Goal: Transaction & Acquisition: Purchase product/service

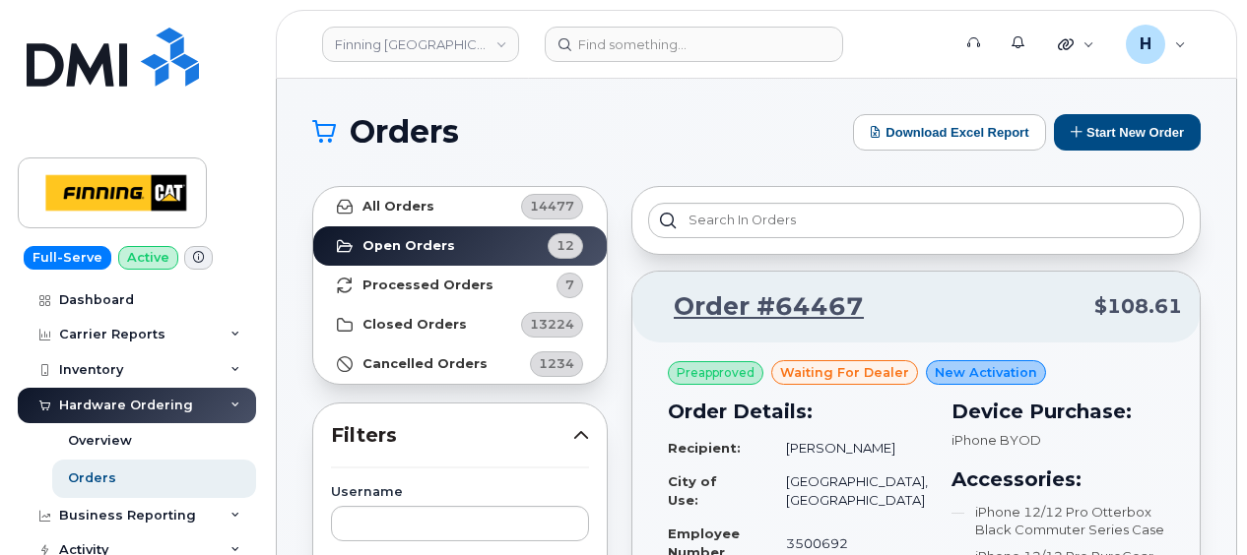
scroll to position [492, 0]
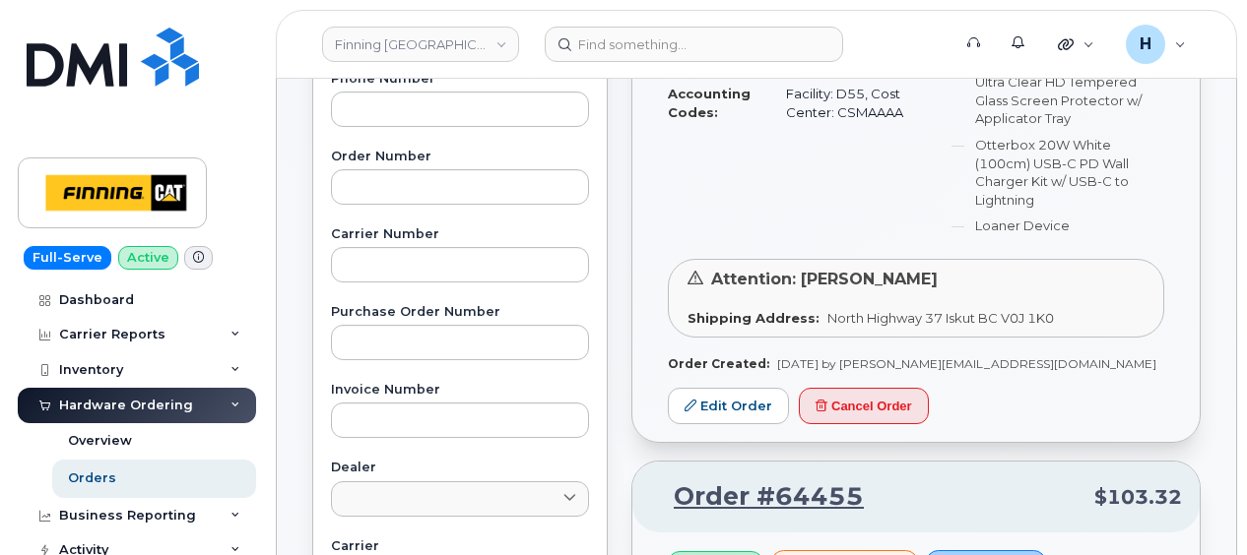
click at [125, 477] on link "Orders" at bounding box center [154, 478] width 204 height 37
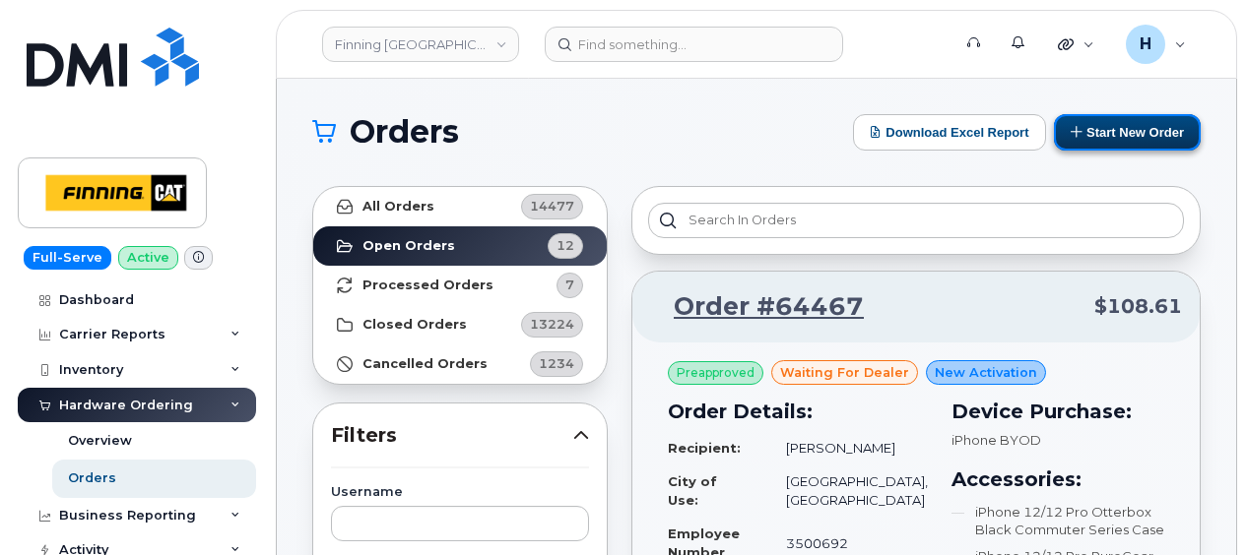
click at [1138, 138] on button "Start New Order" at bounding box center [1127, 132] width 147 height 36
click at [1156, 136] on button "Start New Order" at bounding box center [1127, 132] width 147 height 36
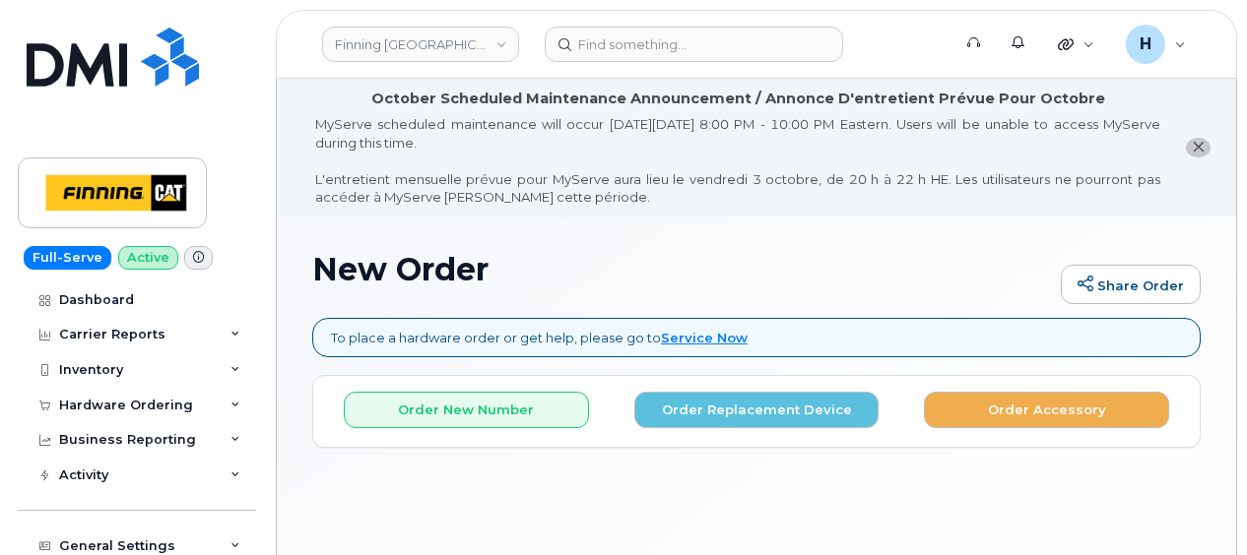
scroll to position [147, 0]
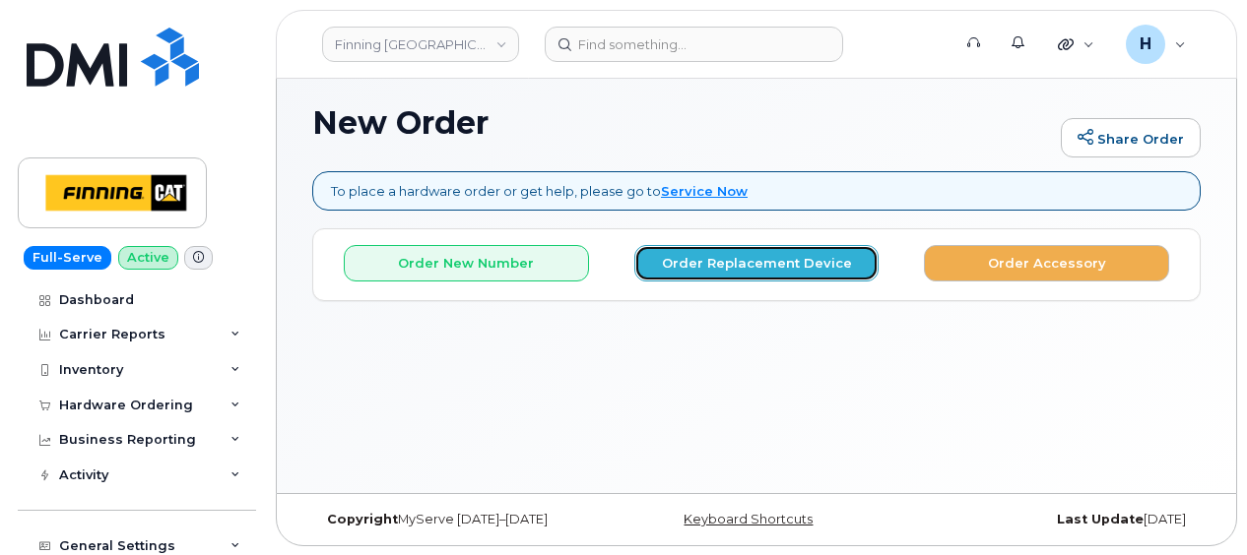
click at [635, 256] on button "Order Replacement Device" at bounding box center [756, 263] width 245 height 36
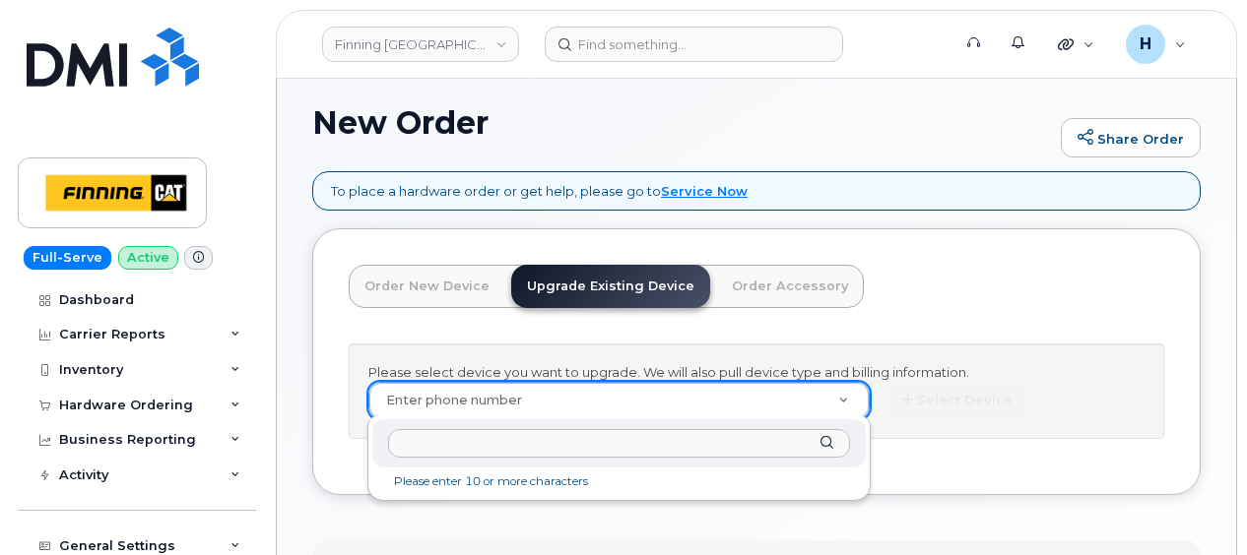
type input "250-319-6793"
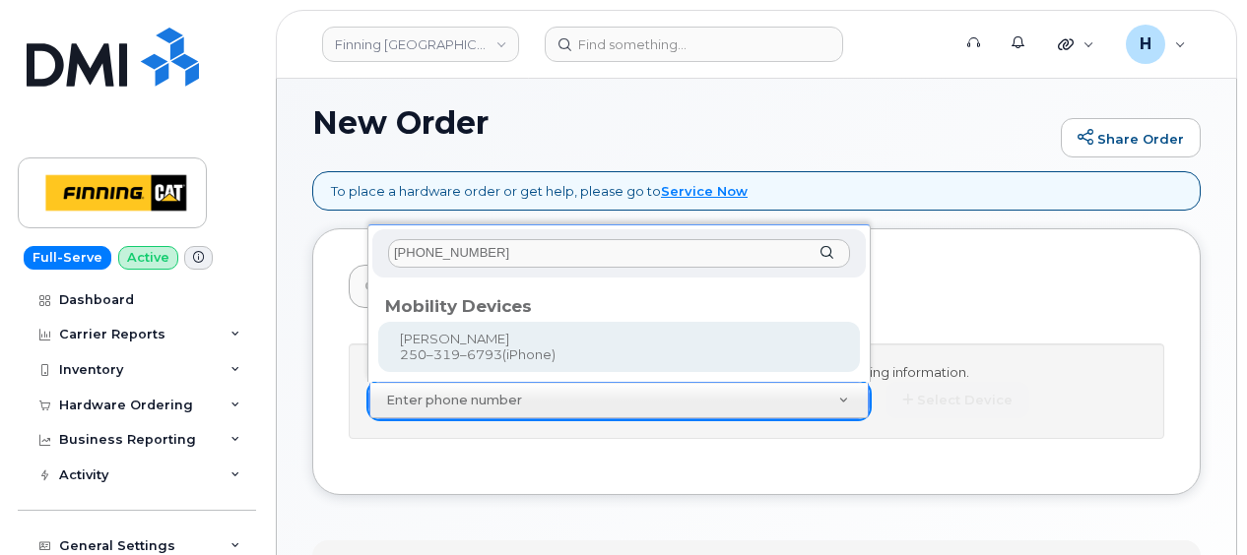
type input "229430"
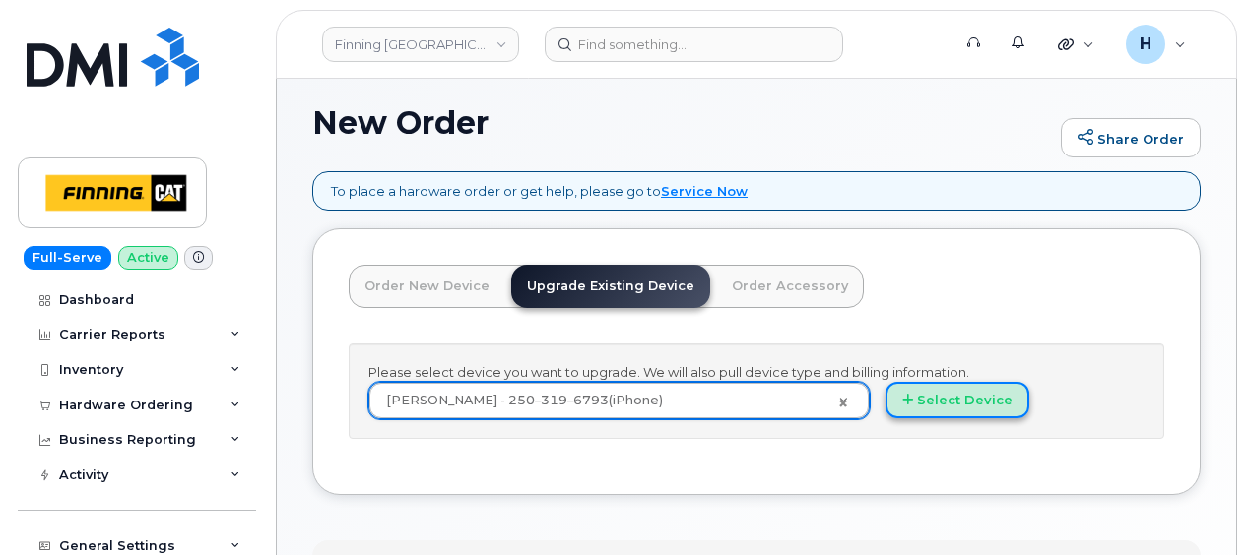
click at [995, 384] on button "Select Device" at bounding box center [957, 400] width 144 height 36
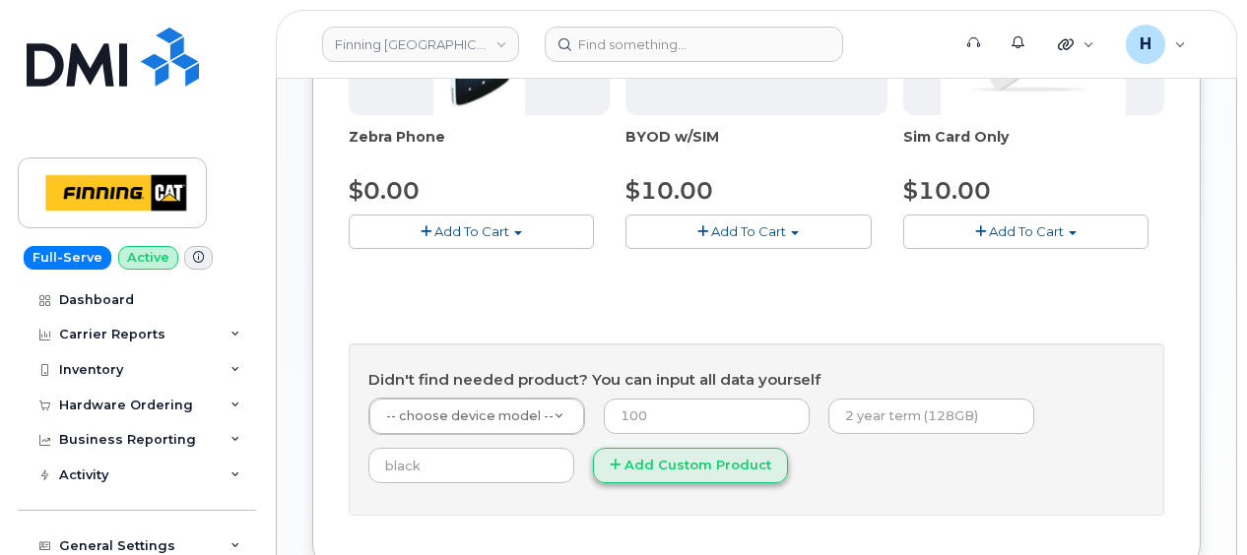
scroll to position [1093, 0]
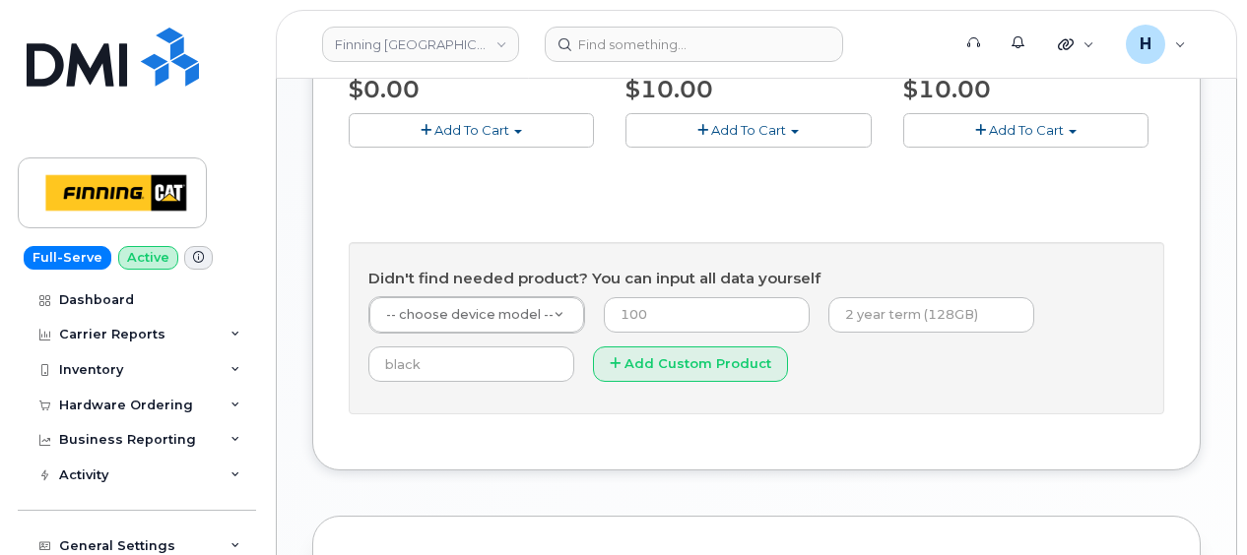
click at [955, 288] on div "Didn't find needed product? You can input all data yourself -- choose device mo…" at bounding box center [756, 328] width 815 height 172
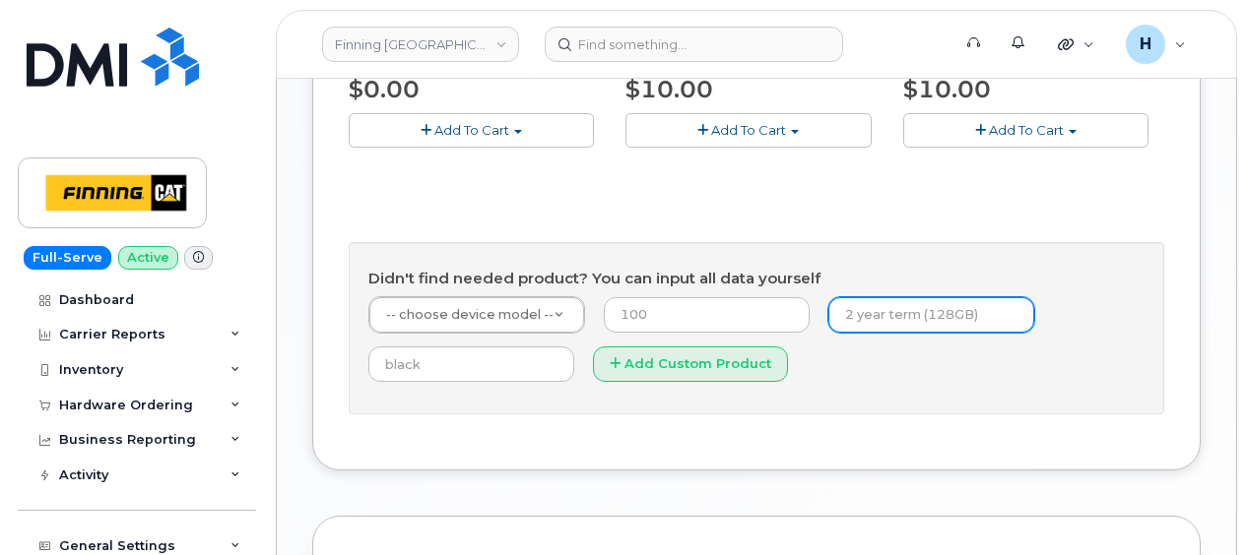
click at [899, 309] on input "text" at bounding box center [931, 314] width 206 height 35
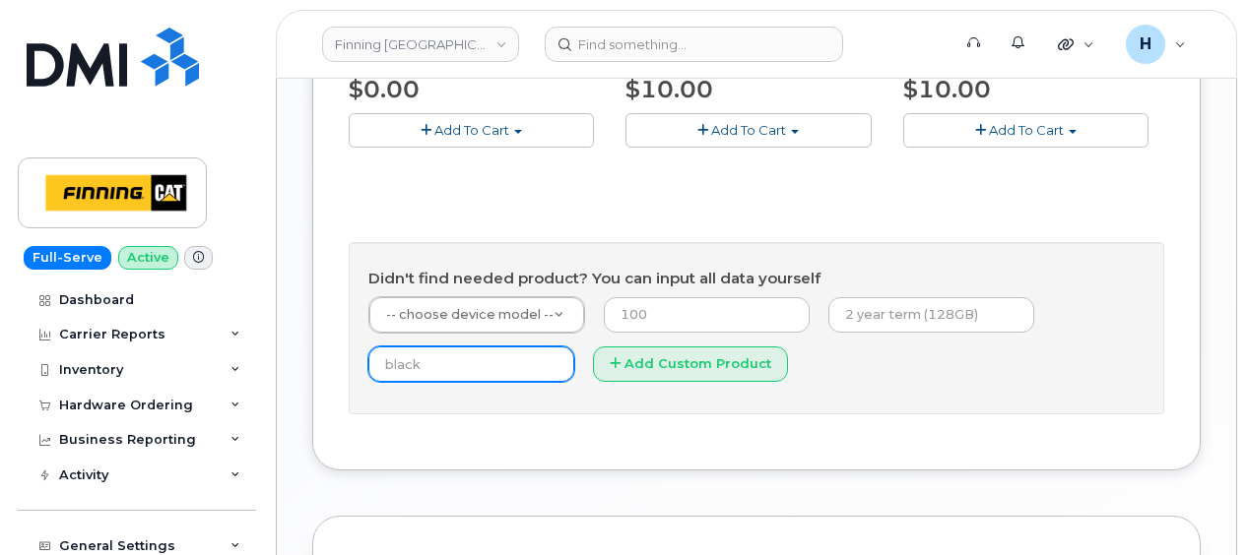
click at [442, 358] on input "text" at bounding box center [471, 364] width 206 height 35
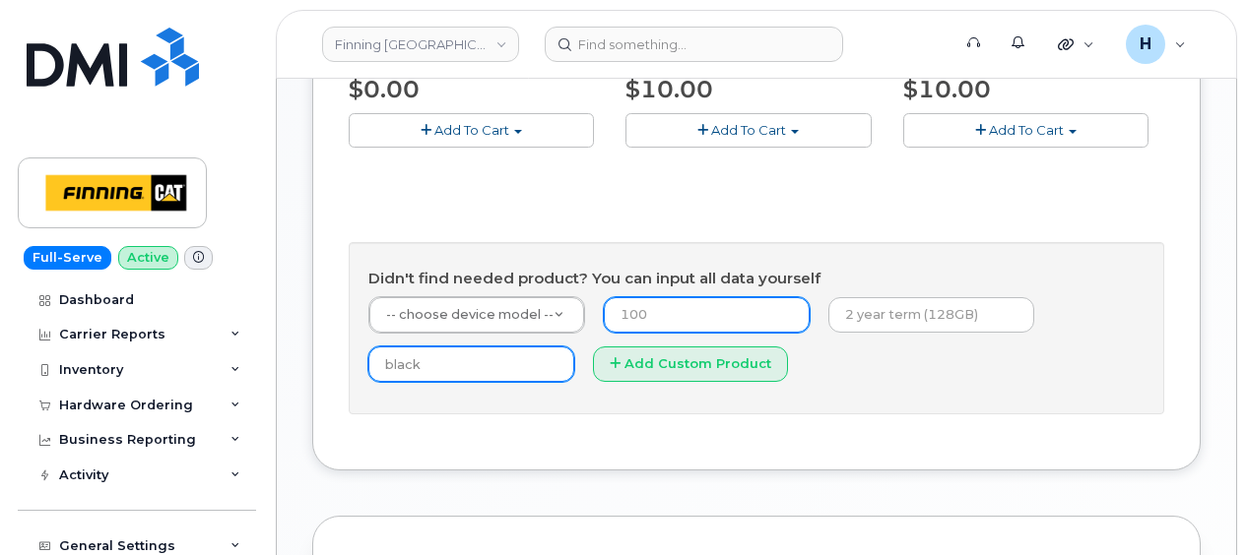
type input "black"
click at [624, 302] on input "number" at bounding box center [707, 314] width 206 height 35
type input "0"
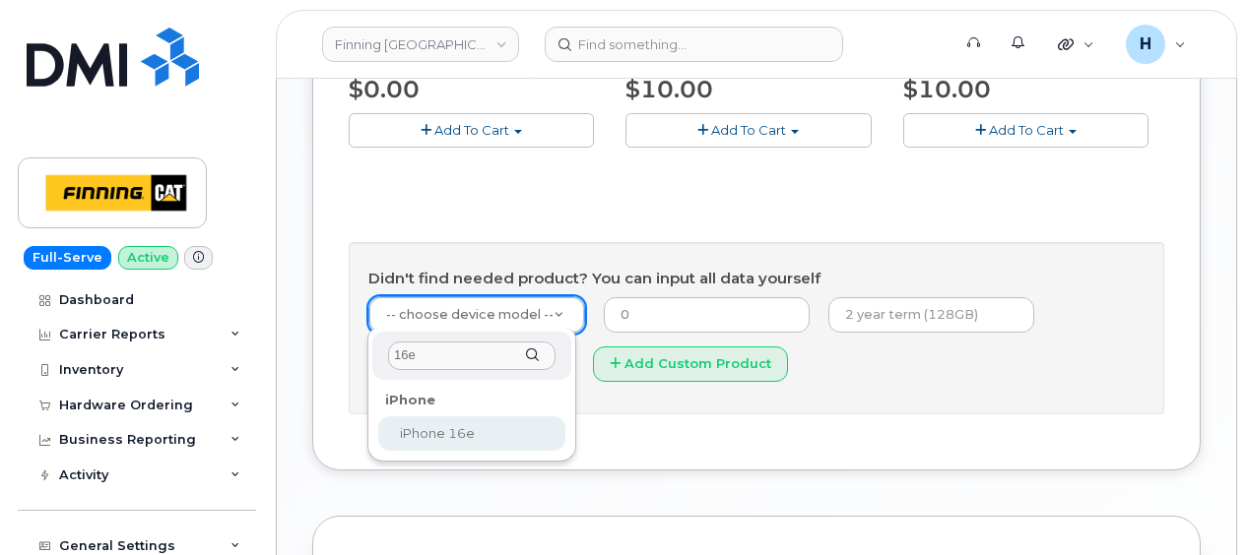
type input "16e"
select select "2883"
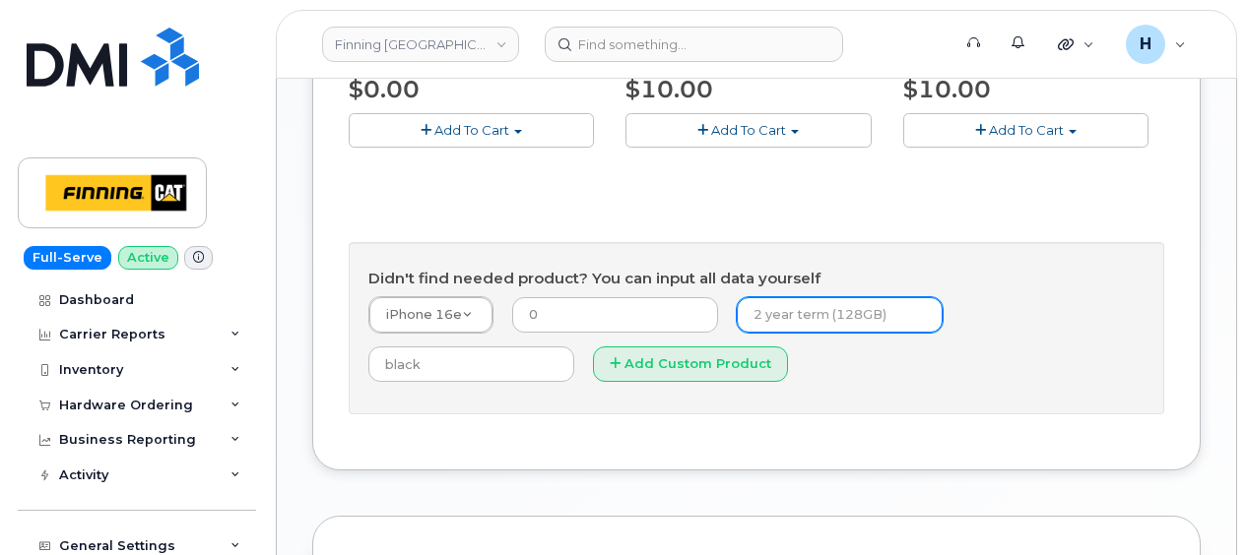
click at [826, 311] on input "text" at bounding box center [840, 314] width 206 height 35
type input "3 year term (128GB)"
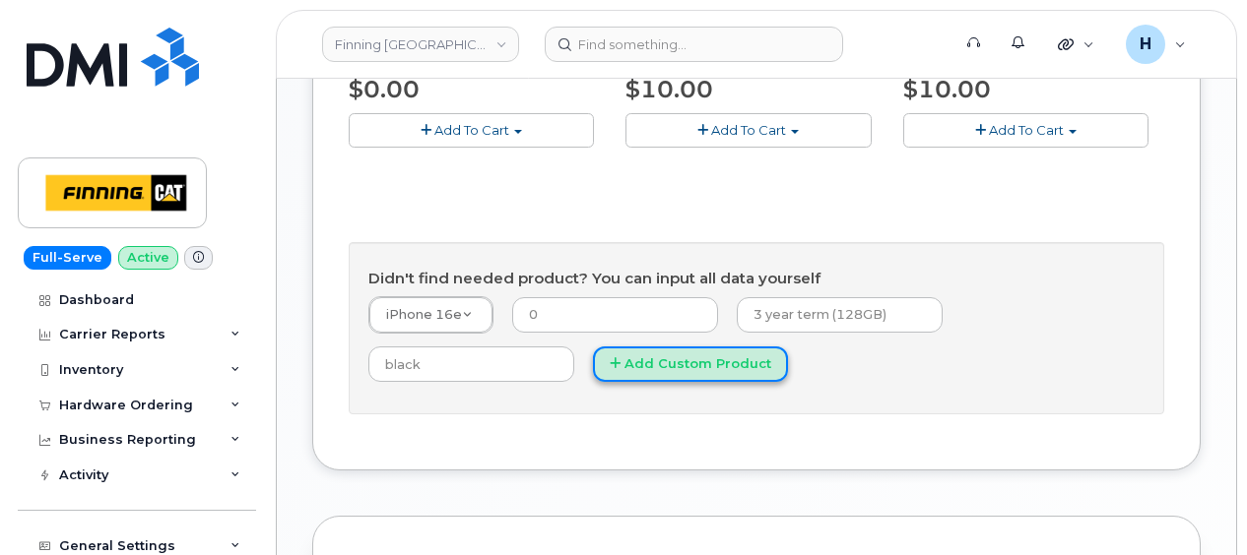
click at [593, 362] on button "Add Custom Product" at bounding box center [690, 365] width 195 height 36
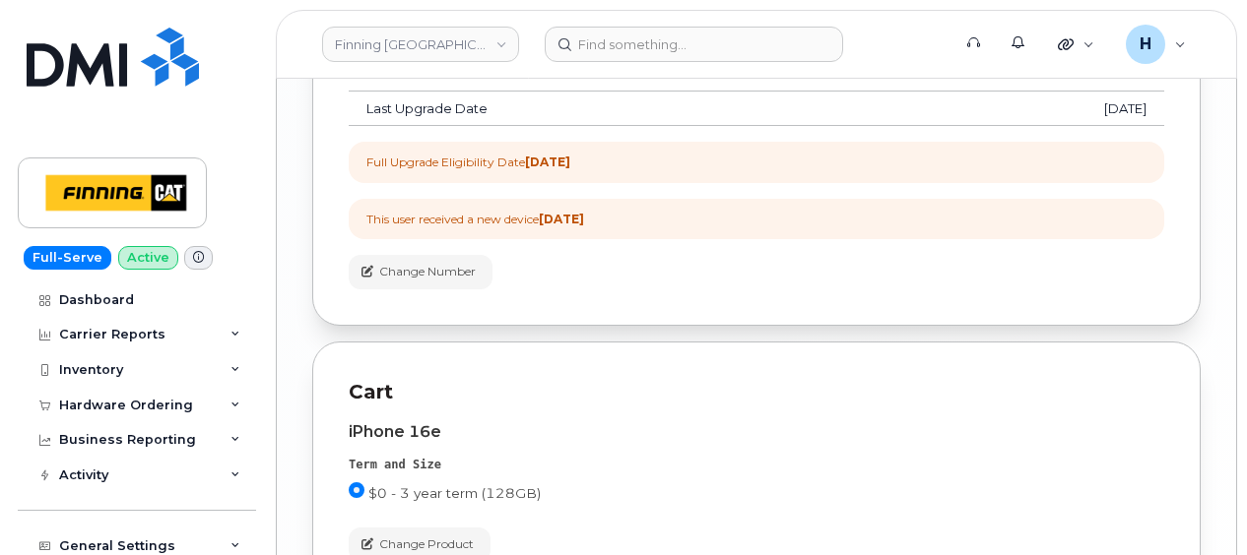
scroll to position [2964, 0]
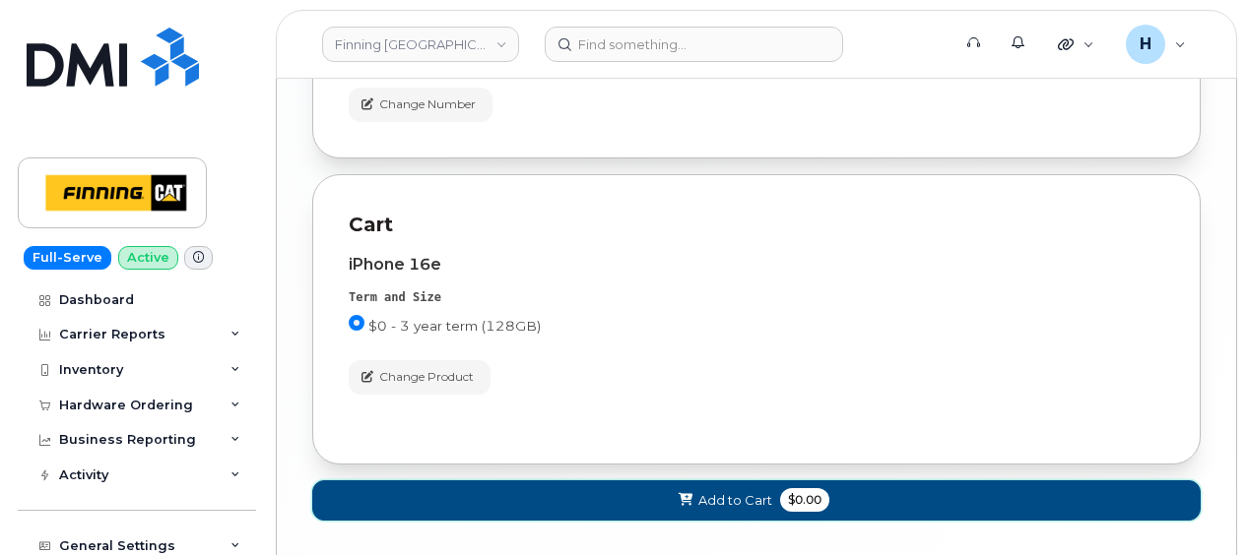
click at [680, 494] on icon at bounding box center [685, 500] width 14 height 13
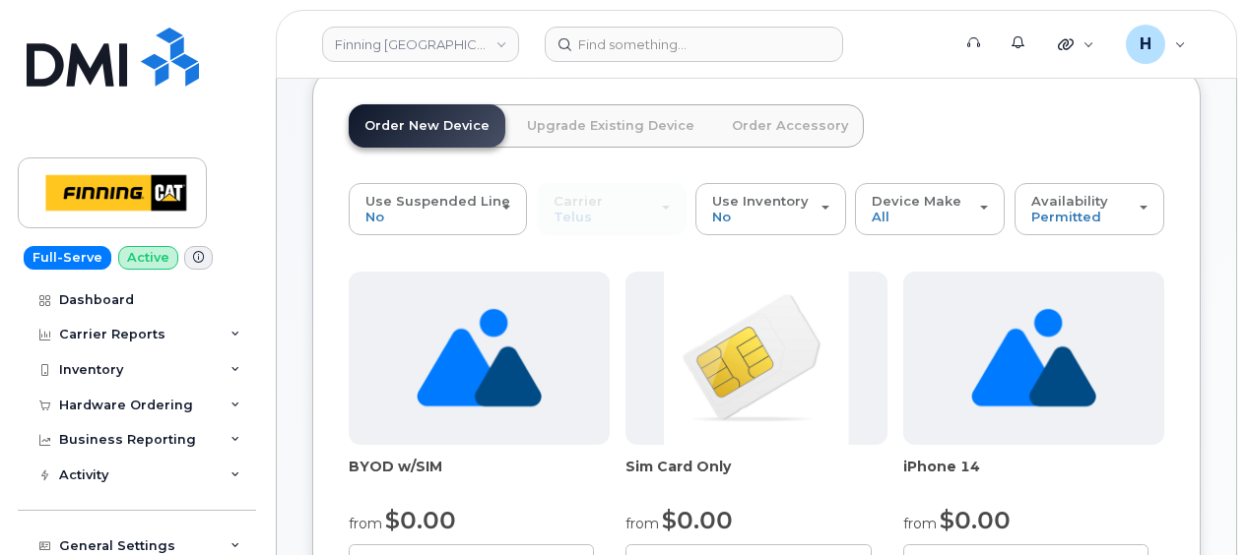
scroll to position [98, 0]
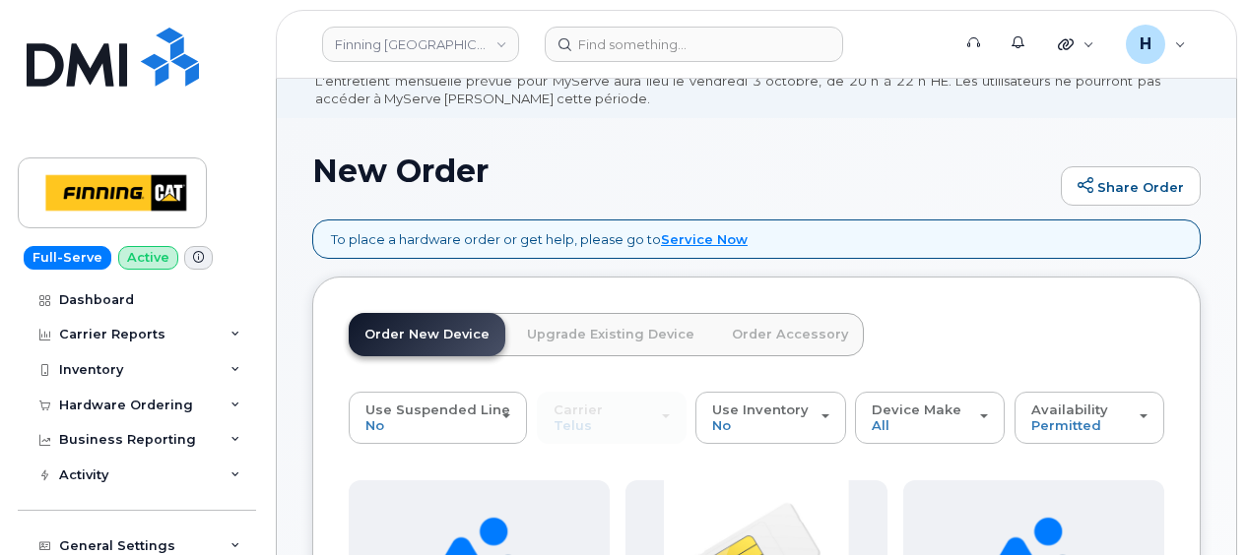
click at [786, 325] on link "Order Accessory" at bounding box center [790, 334] width 148 height 43
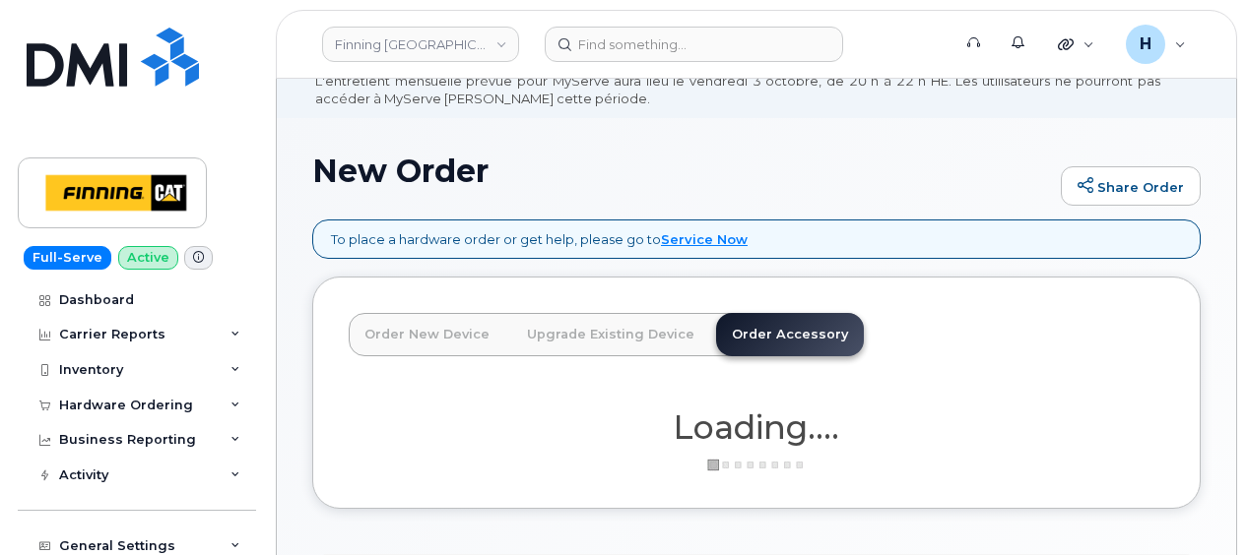
scroll to position [295, 0]
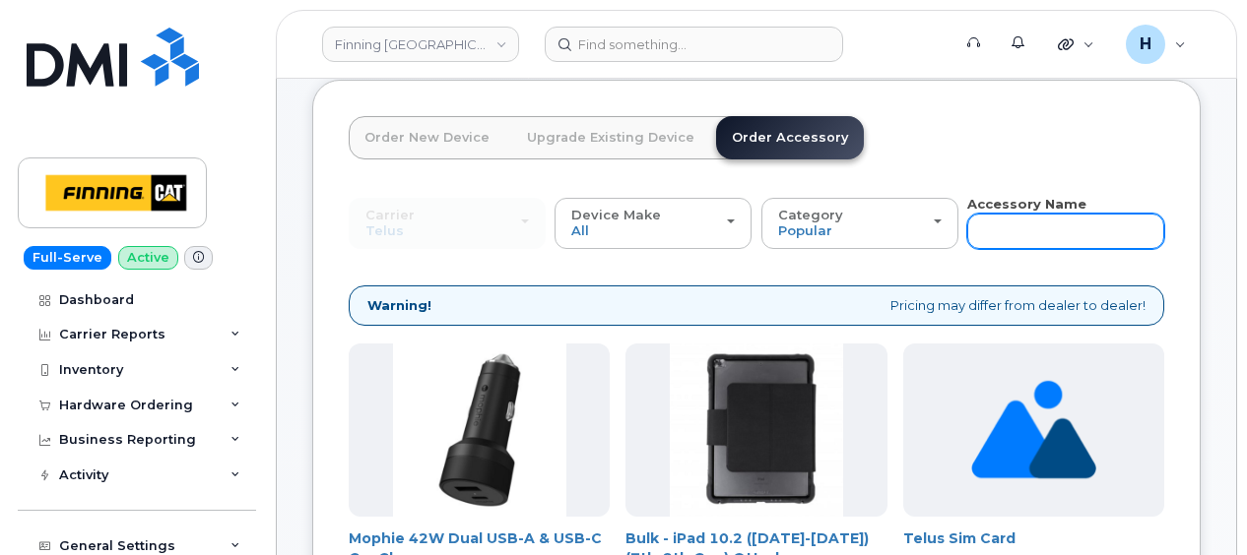
click at [995, 236] on input "text" at bounding box center [1065, 231] width 197 height 35
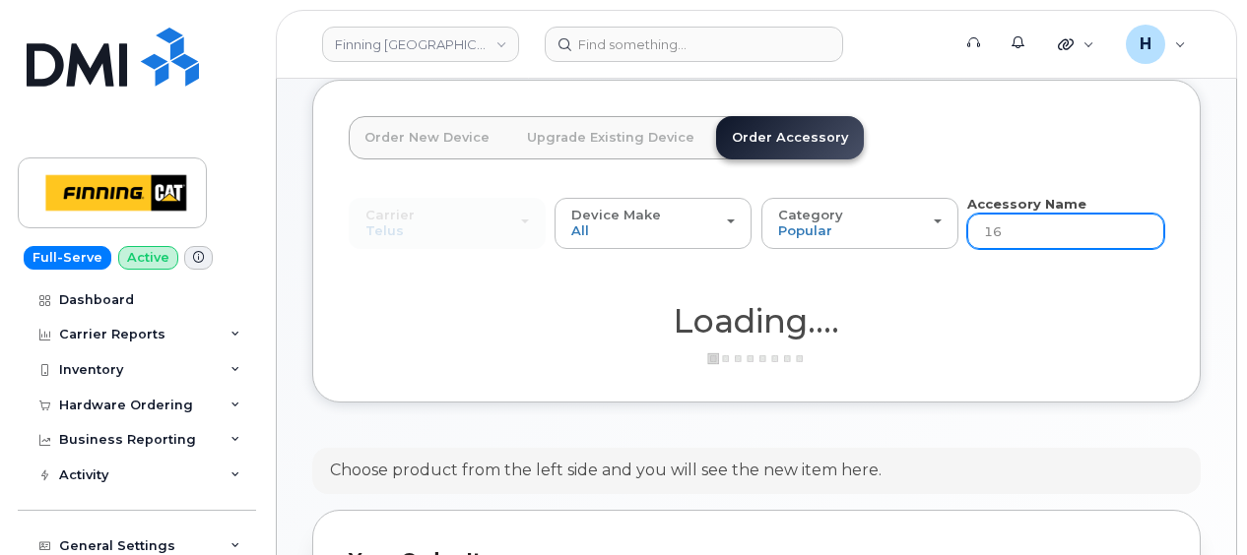
type input "16E"
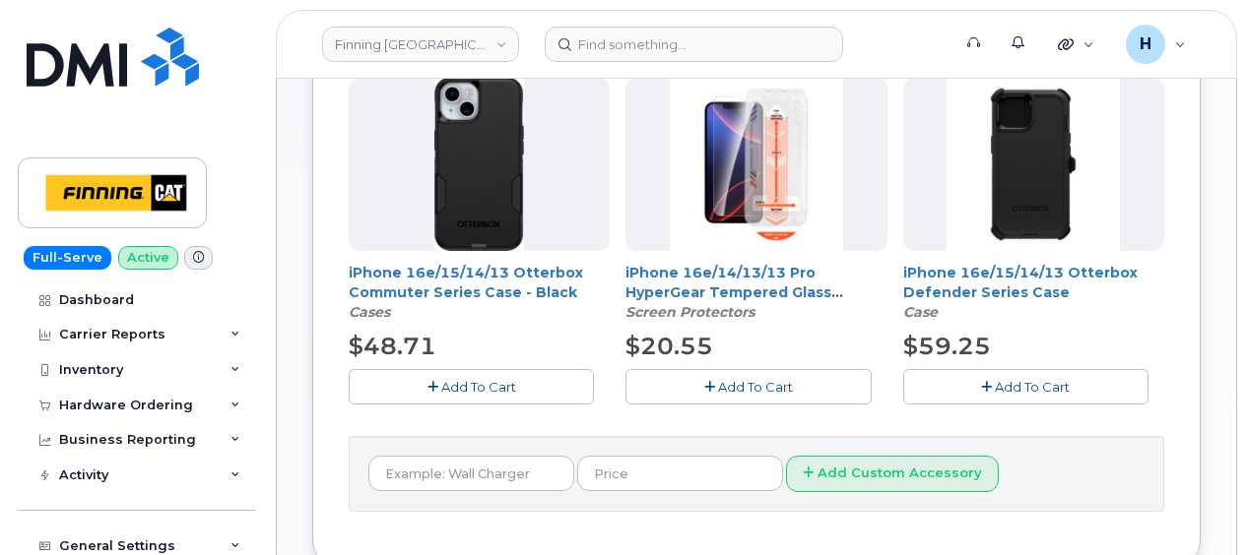
scroll to position [591, 0]
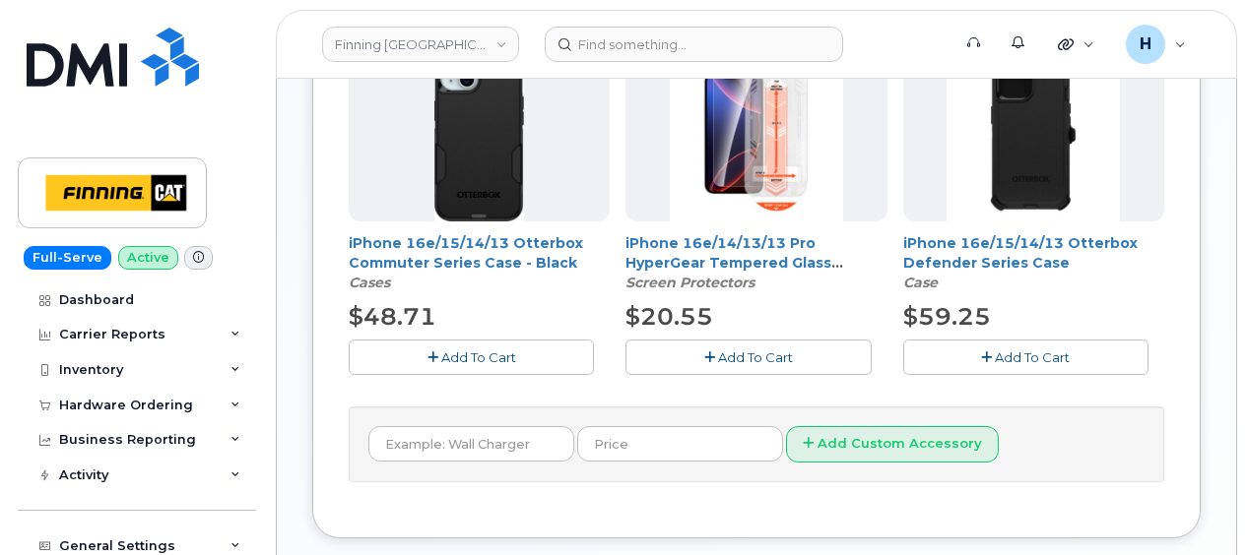
click at [675, 349] on button "Add To Cart" at bounding box center [747, 357] width 245 height 34
click at [565, 357] on button "Add To Cart" at bounding box center [471, 357] width 245 height 34
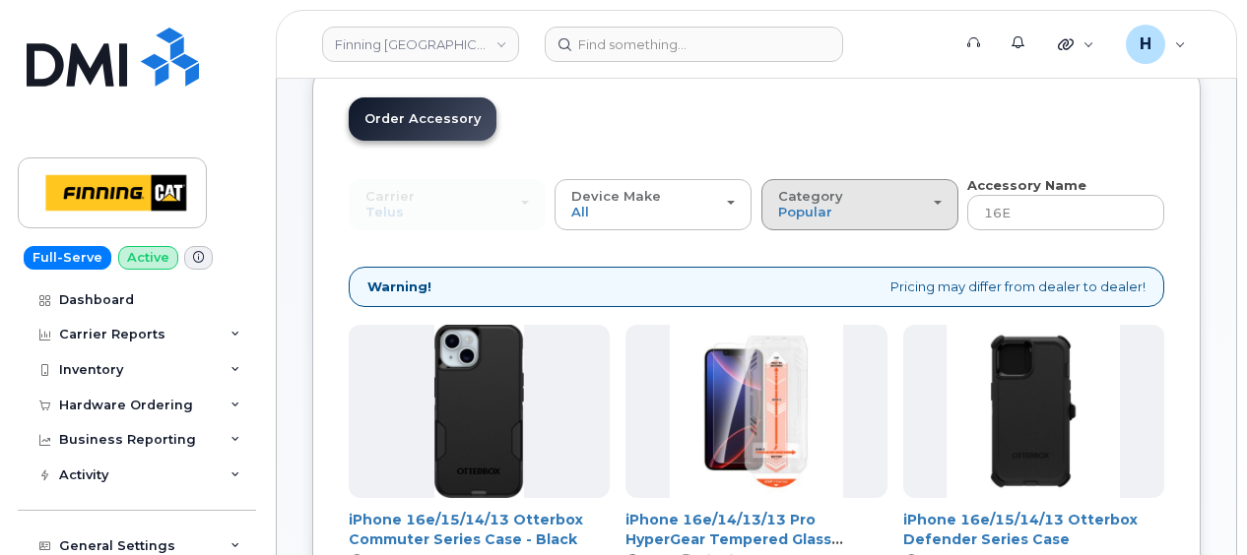
scroll to position [197, 0]
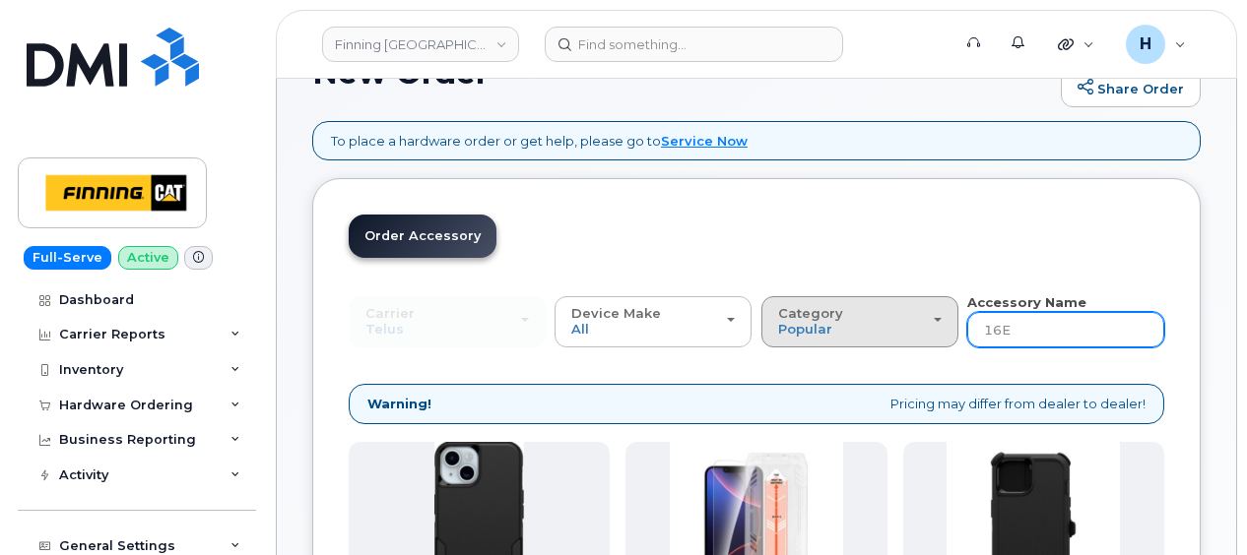
drag, startPoint x: 1019, startPoint y: 332, endPoint x: 938, endPoint y: 320, distance: 81.6
click at [938, 320] on div "Carrier SaskTel Telus SaskTel Telus Device Make All iPhone Tablet All iPhone Ta…" at bounding box center [756, 320] width 815 height 54
type input "WALL"
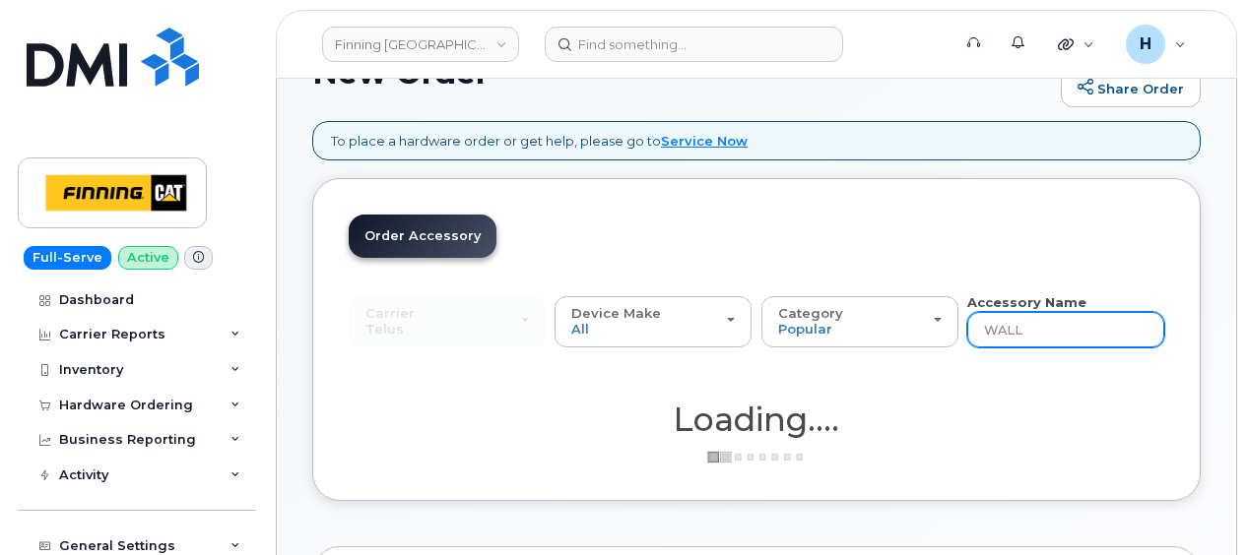
scroll to position [591, 0]
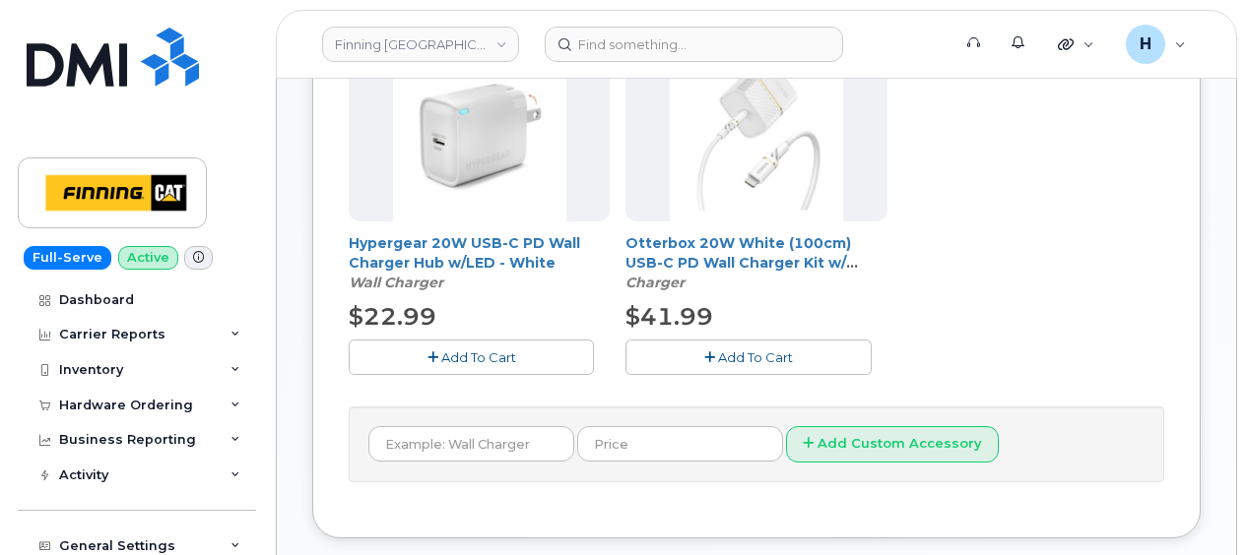
click at [536, 360] on button "Add To Cart" at bounding box center [471, 357] width 245 height 34
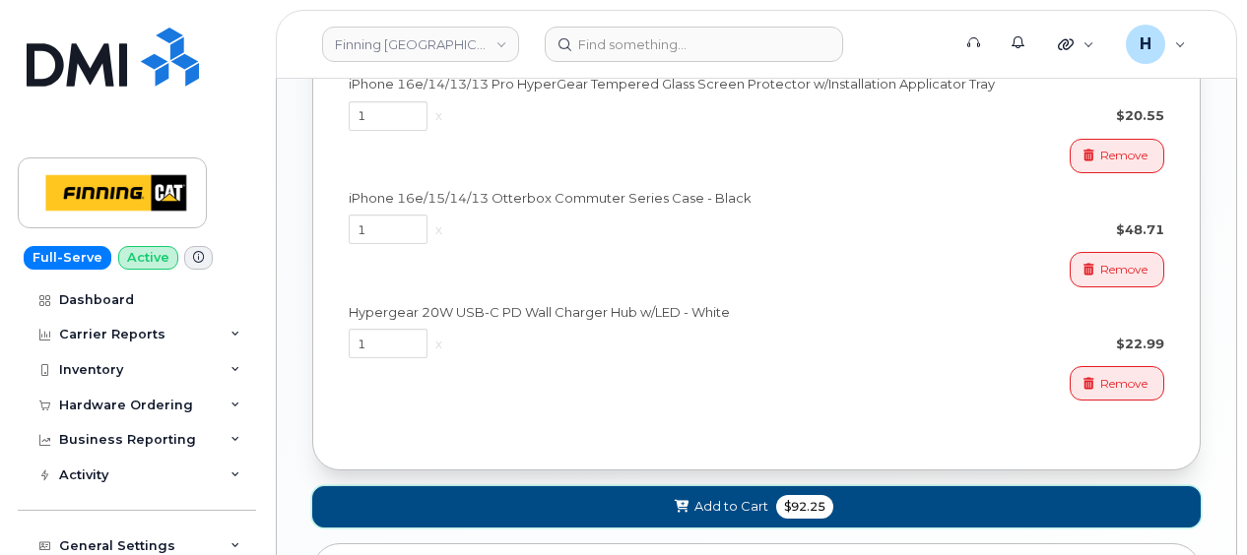
click at [679, 508] on span at bounding box center [682, 506] width 19 height 19
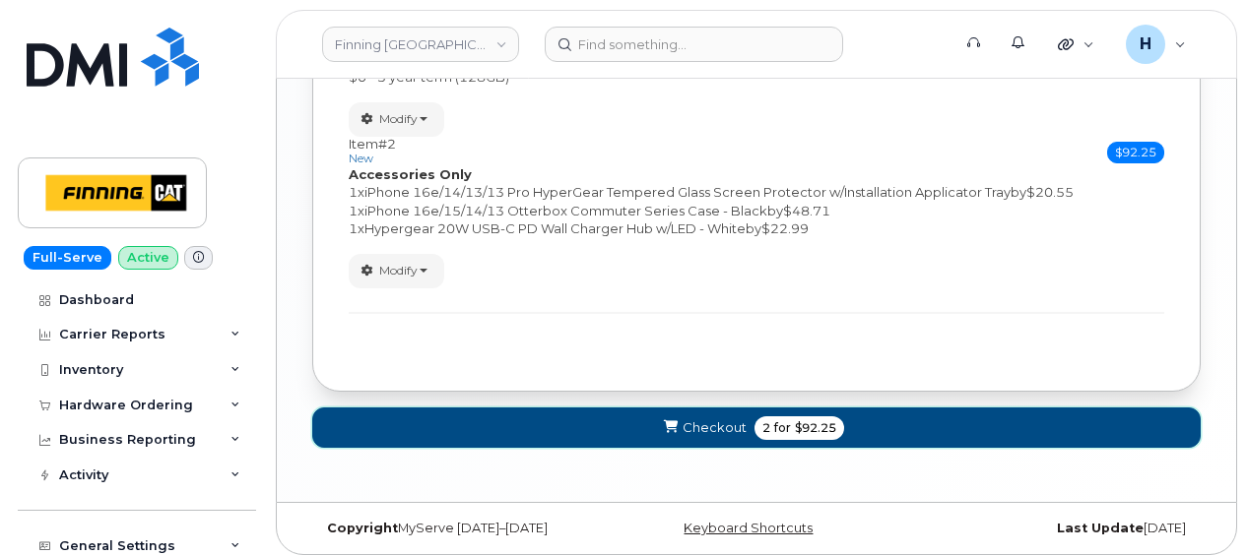
click at [727, 418] on span "Checkout" at bounding box center [714, 427] width 64 height 19
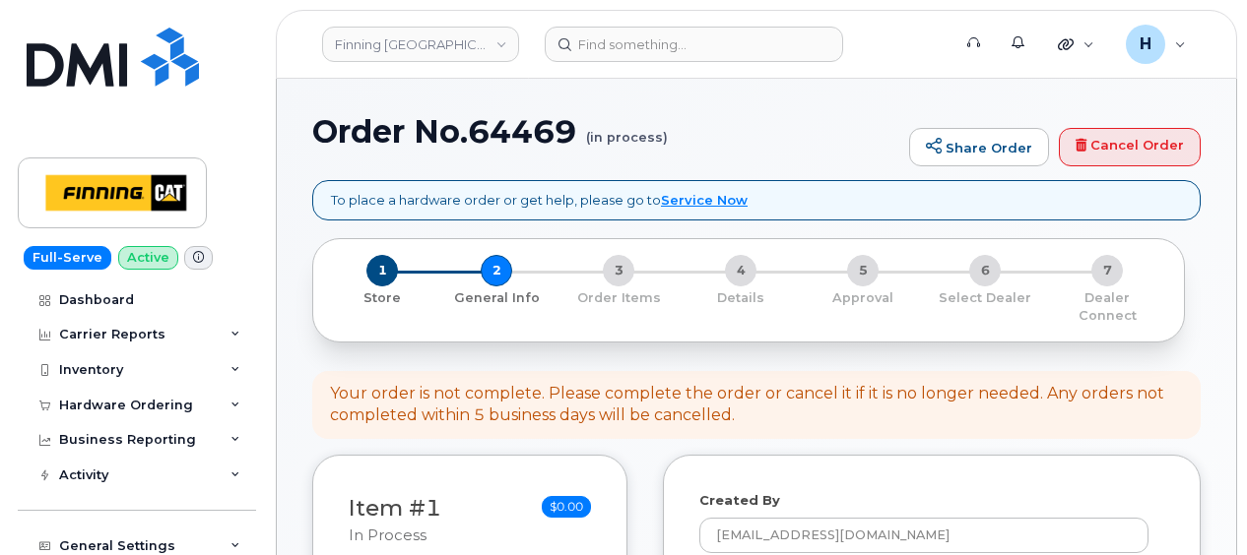
select select
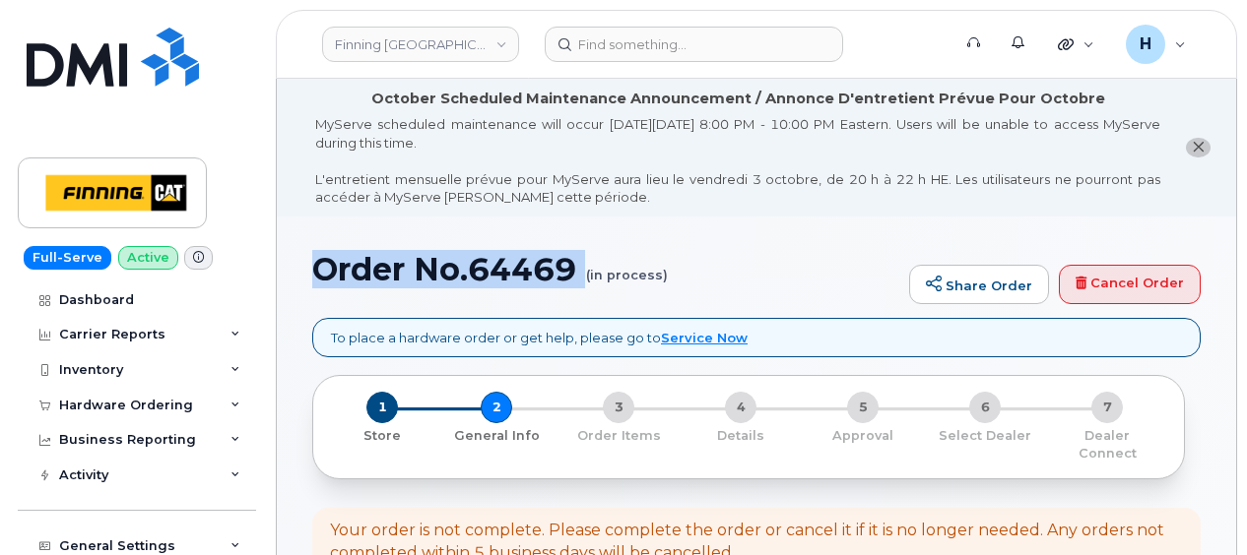
drag, startPoint x: 311, startPoint y: 279, endPoint x: 556, endPoint y: 291, distance: 245.5
click at [556, 291] on div "Order No.64469 (in process) Share Order Cancel Order" at bounding box center [756, 285] width 888 height 66
copy h1 "Order No.64469"
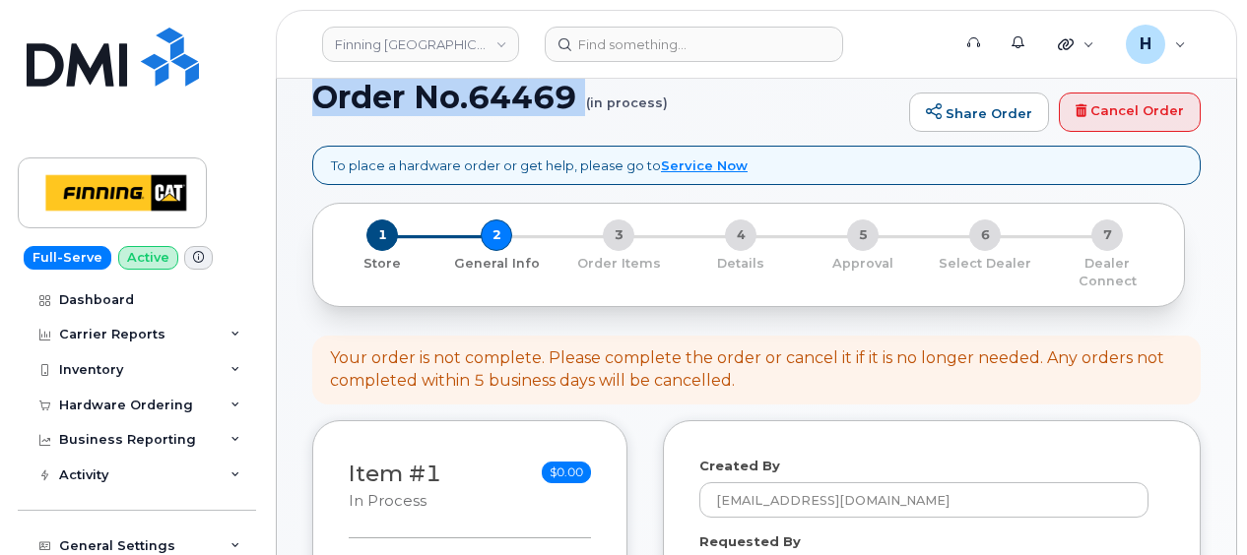
scroll to position [295, 0]
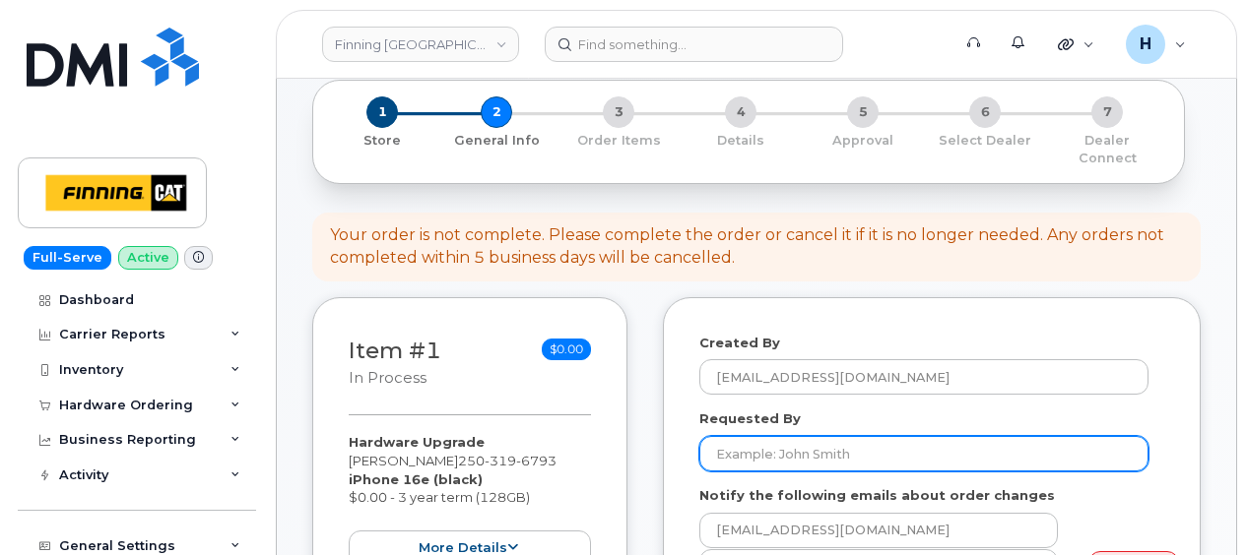
click at [748, 450] on input "Requested By" at bounding box center [923, 453] width 449 height 35
paste input "RITM0495356"
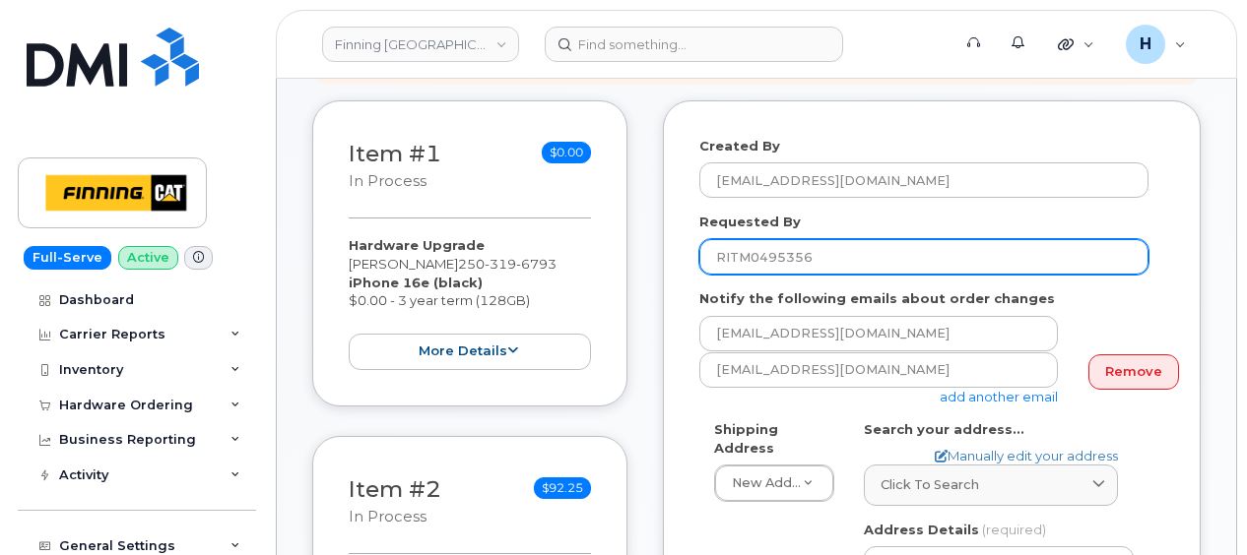
type input "RITM0495356"
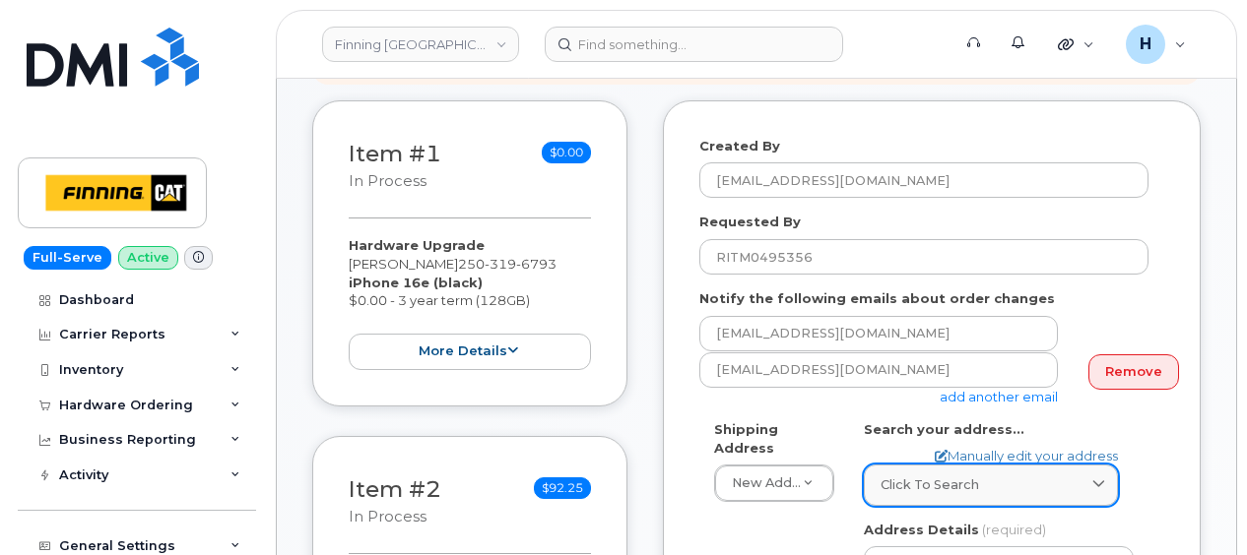
click at [950, 476] on span "Click to search" at bounding box center [929, 485] width 98 height 19
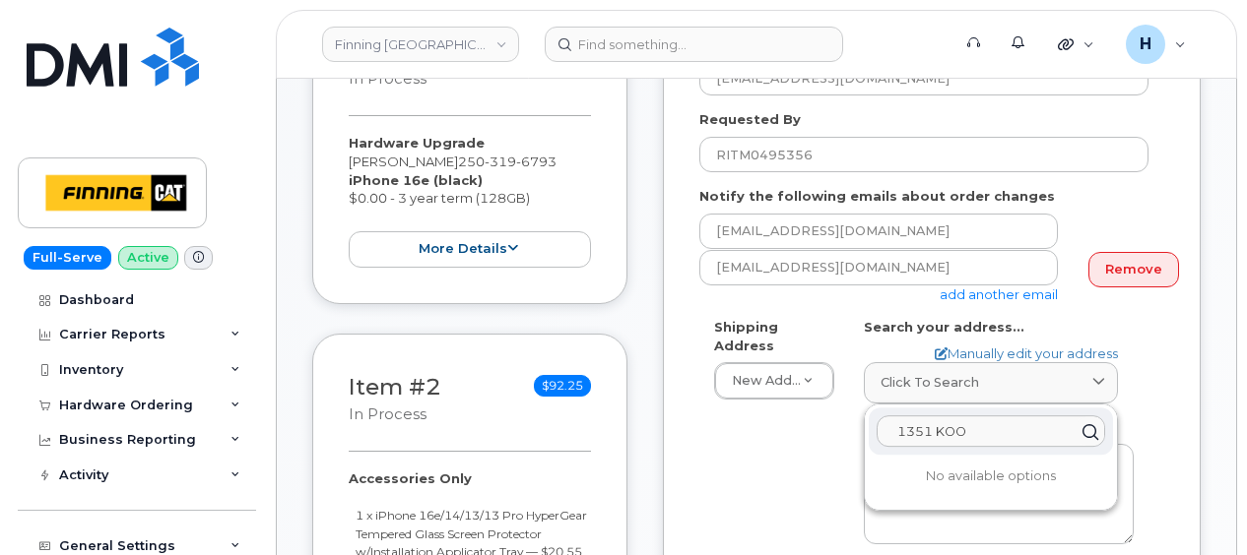
scroll to position [689, 0]
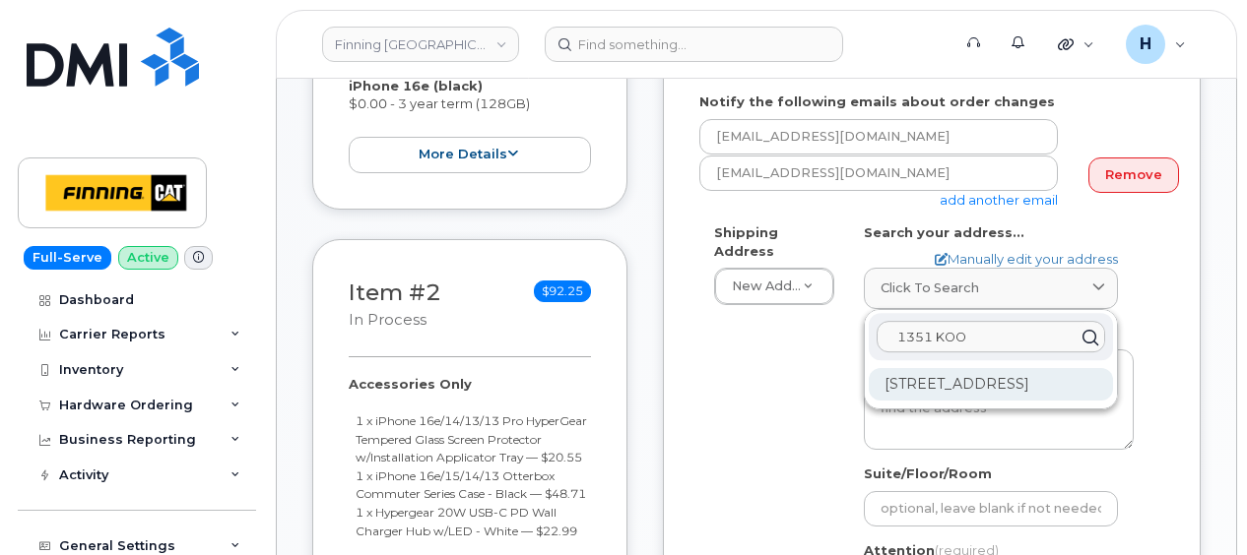
type input "1351 KOO"
click at [960, 380] on div "1351 Kootenay Way Kamloops BC V2H 1K3" at bounding box center [990, 384] width 244 height 32
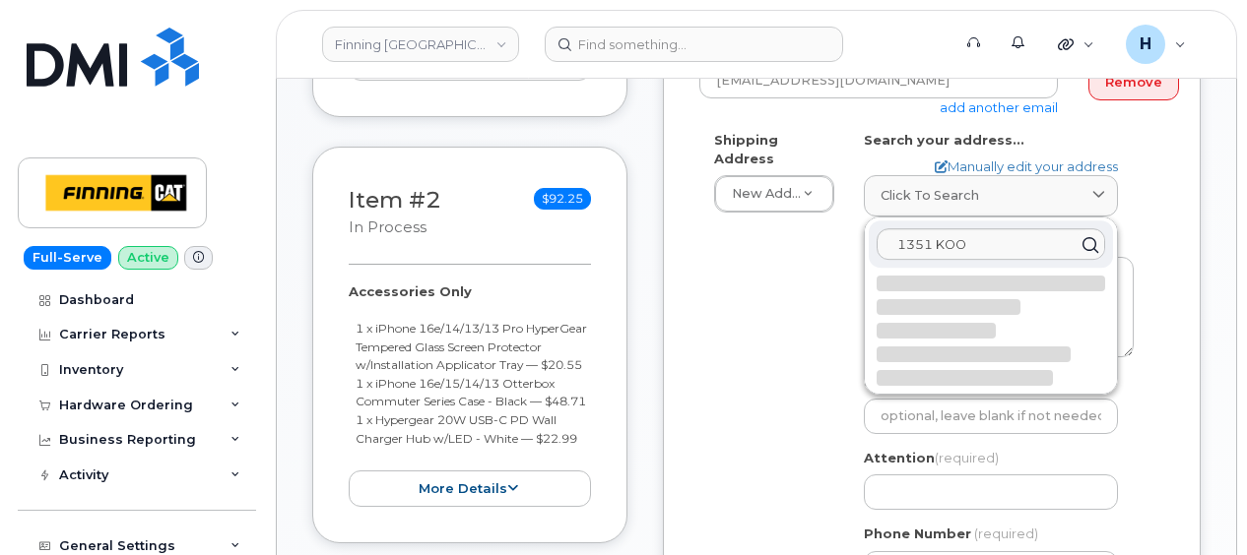
select select
type textarea "1351 Kootenay Way KAMLOOPS BC V2H 1K3 CANADA"
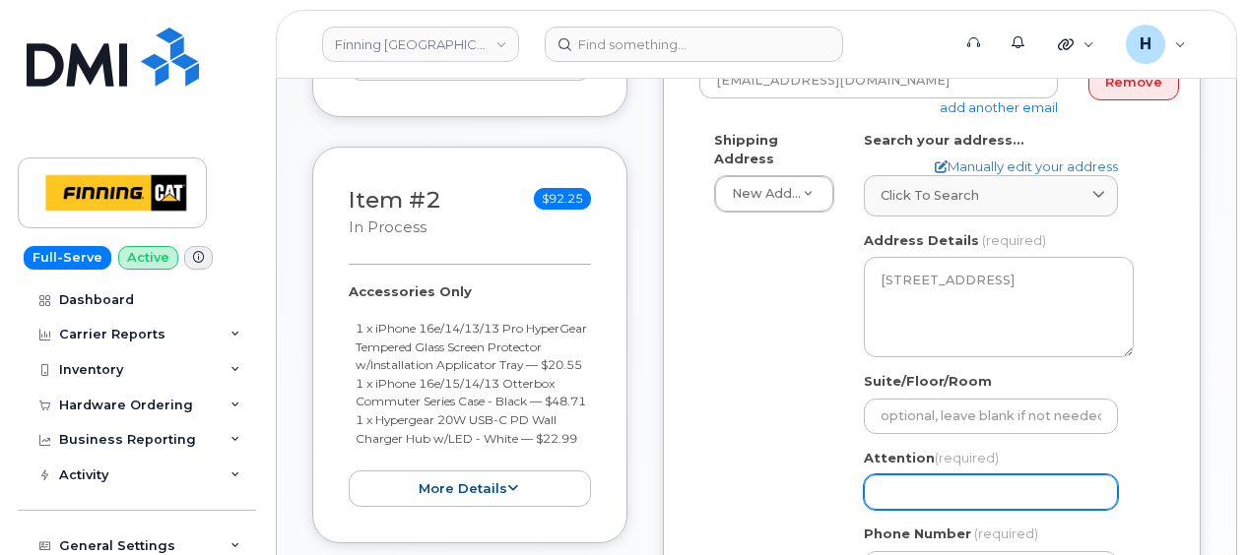
scroll to position [886, 0]
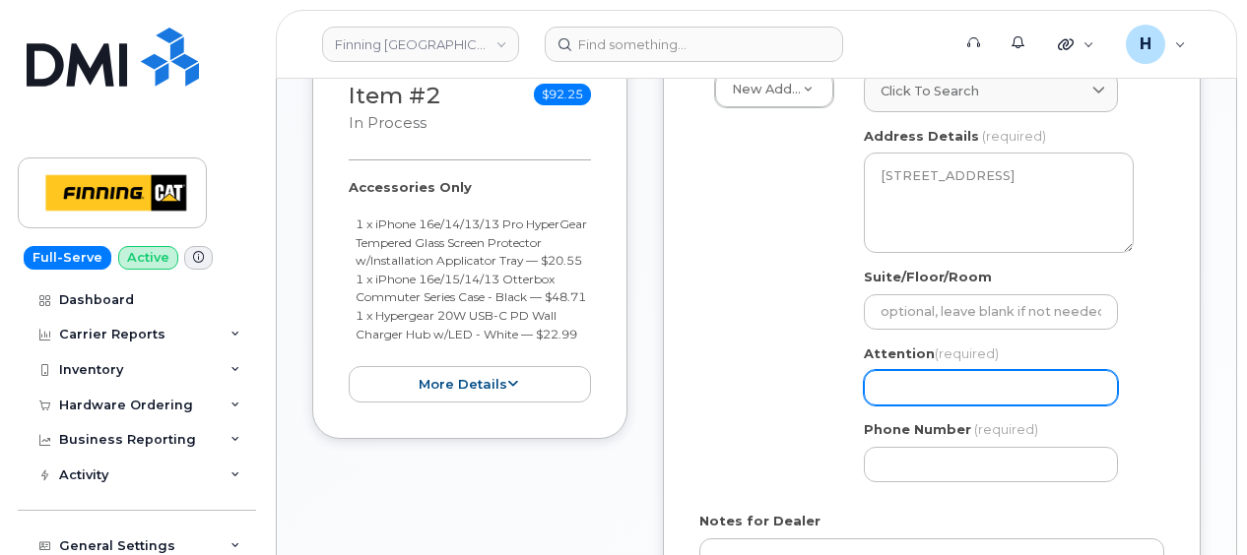
drag, startPoint x: 938, startPoint y: 380, endPoint x: 624, endPoint y: 378, distance: 314.1
click at [938, 380] on input "Attention (required)" at bounding box center [991, 387] width 254 height 35
paste input "[PERSON_NAME]"
select select
type input "[PERSON_NAME]"
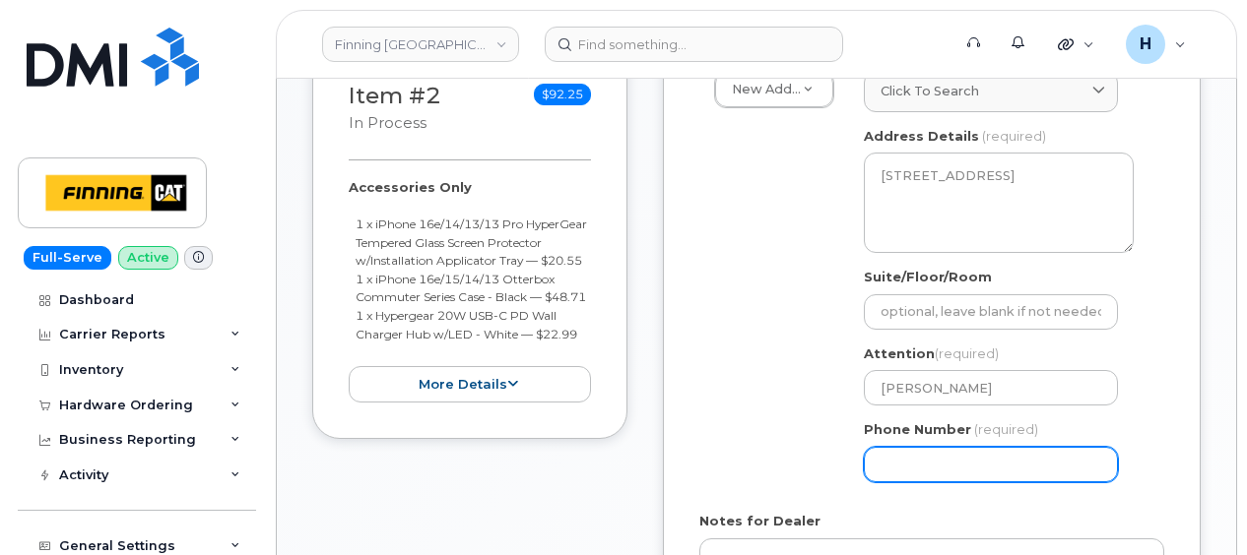
drag, startPoint x: 990, startPoint y: 439, endPoint x: 593, endPoint y: 339, distance: 409.3
click at [990, 447] on input "Phone Number" at bounding box center [991, 464] width 254 height 35
paste input "2503196793"
select select
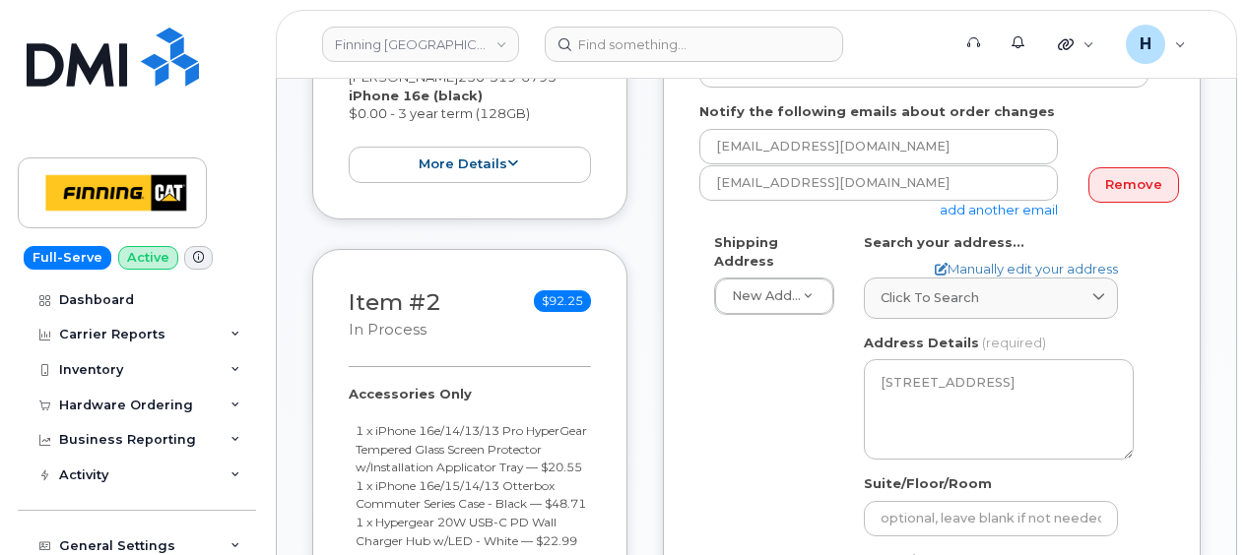
scroll to position [591, 0]
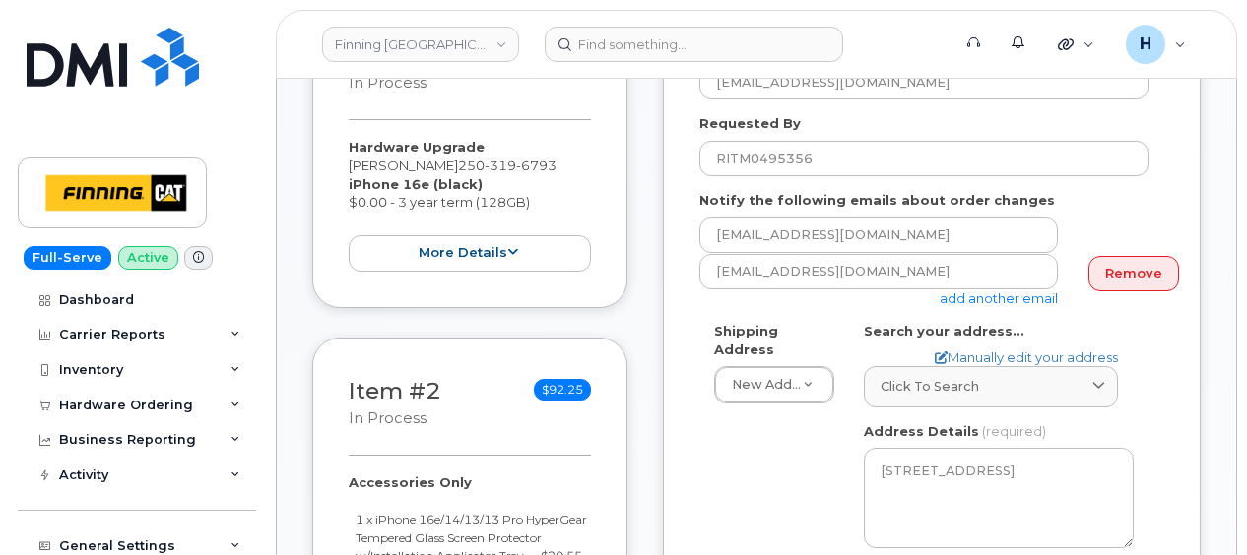
type input "2503196793"
drag, startPoint x: 333, startPoint y: 126, endPoint x: 534, endPoint y: 189, distance: 210.5
click at [534, 189] on div "Item #1 in process $0.00 Hardware Upgrade Shane Pastoor 250 319 6793 iPhone 16e…" at bounding box center [469, 155] width 315 height 306
copy div "Hardware Upgrade Shane Pastoor 250 319 6793 iPhone 16e (black) $0.00 - 3 year t…"
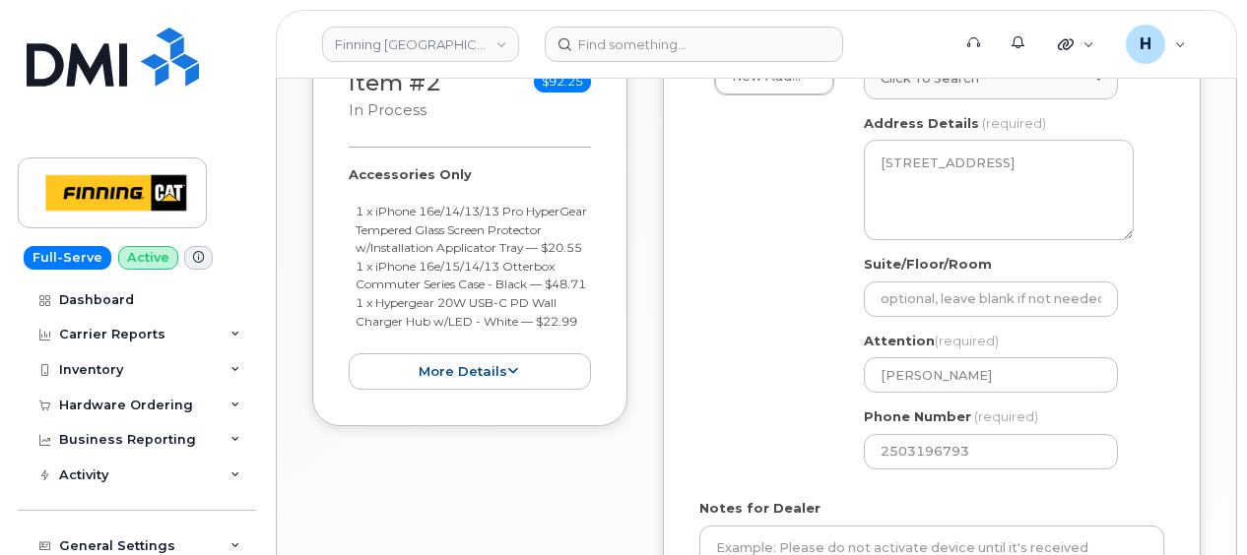
scroll to position [985, 0]
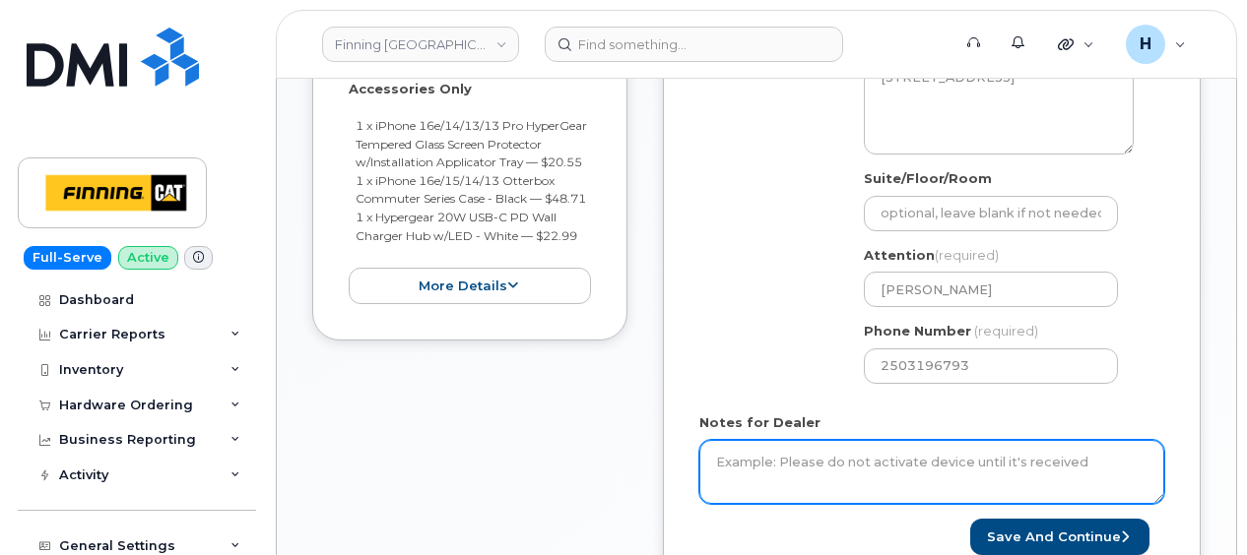
click at [744, 440] on textarea "Notes for Dealer" at bounding box center [931, 472] width 465 height 65
paste textarea "Hardware Upgrade Shane Pastoor 2503196793 iPhone 16e (black) $0.00 - 3 year ter…"
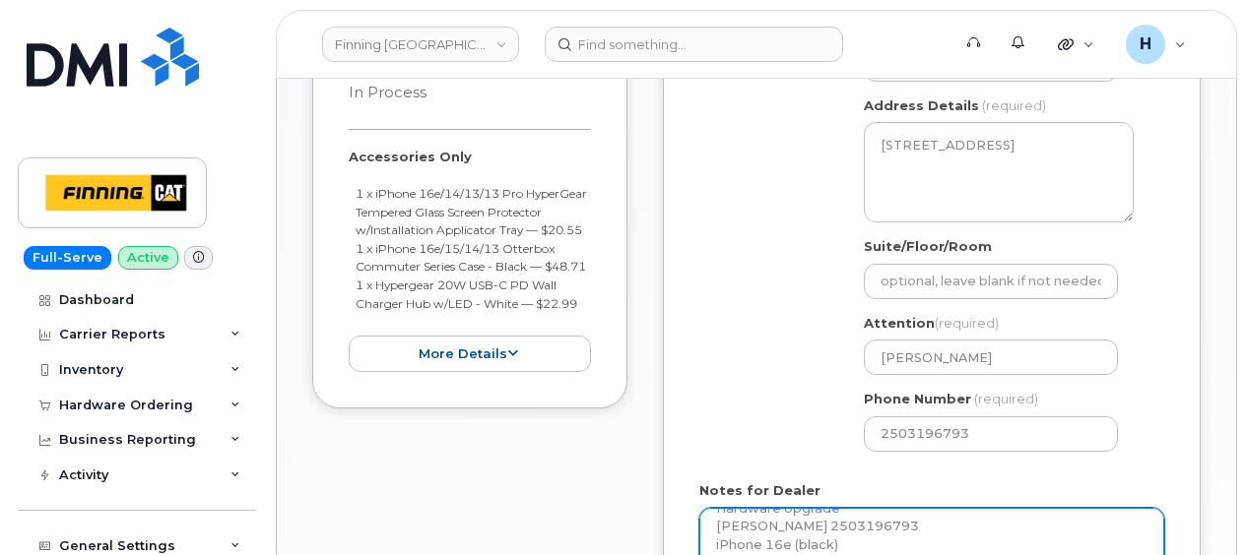
scroll to position [886, 0]
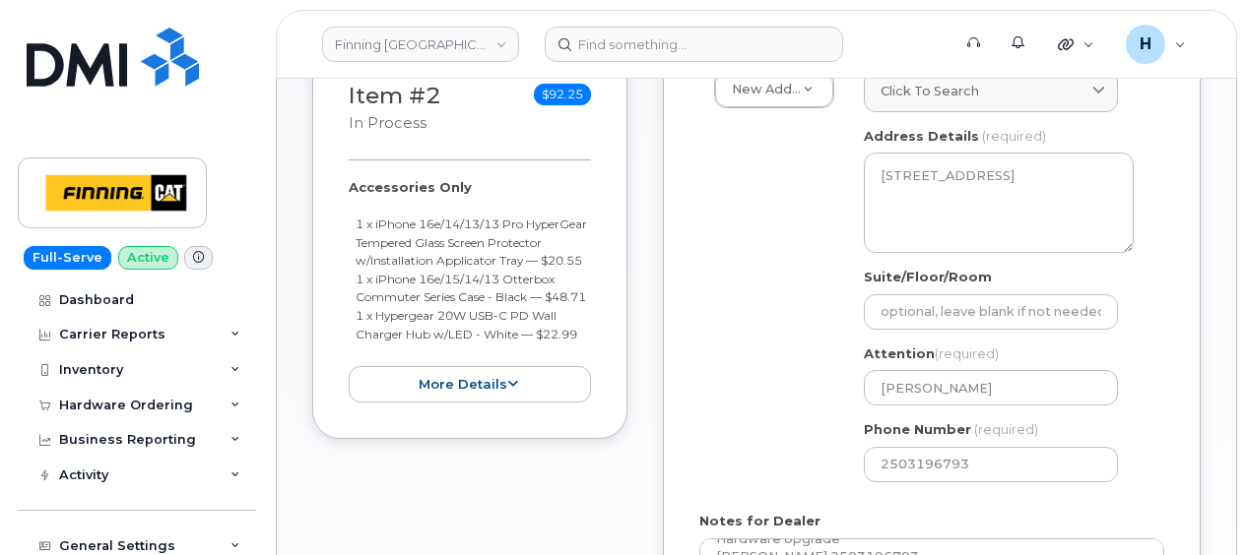
drag, startPoint x: 337, startPoint y: 160, endPoint x: 589, endPoint y: 344, distance: 312.2
click at [589, 344] on div "Item #2 in process $92.25 Accessories Only 1 x iPhone 16e/14/13/13 Pro HyperGea…" at bounding box center [469, 240] width 315 height 397
copy div "Accessories Only 1 x iPhone 16e/14/13/13 Pro HyperGear Tempered Glass Screen Pr…"
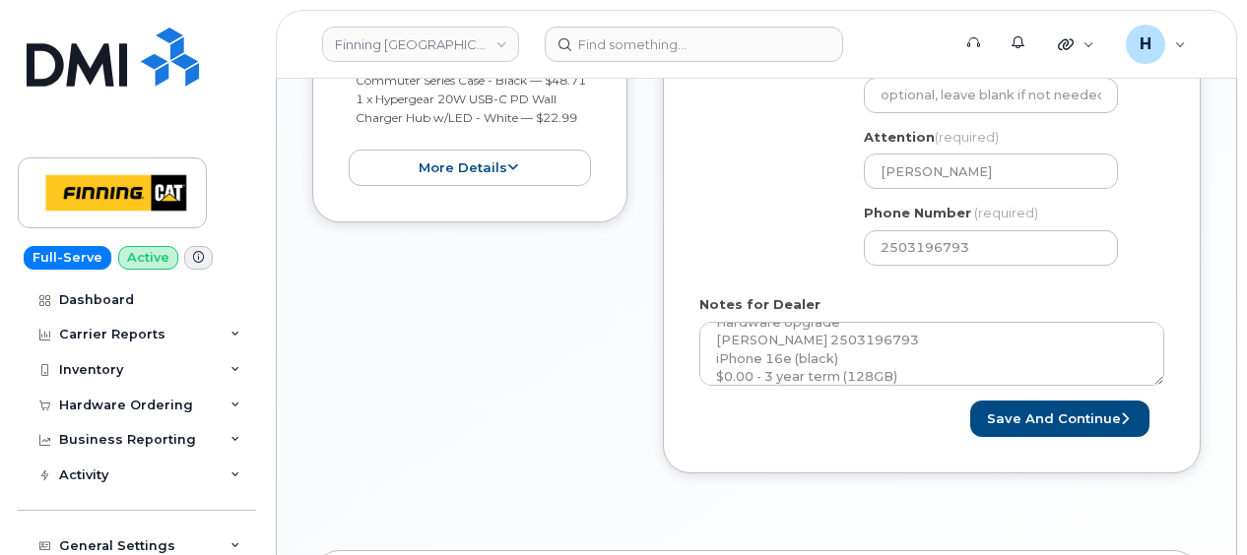
scroll to position [1280, 0]
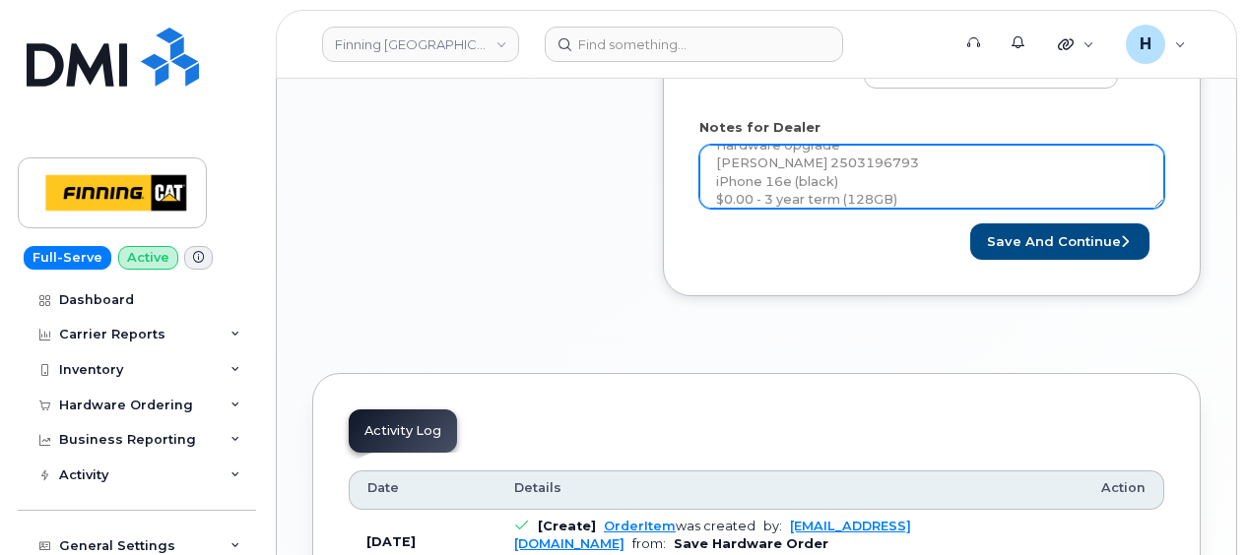
click at [917, 174] on textarea "Hardware Upgrade Shane Pastoor 2503196793 iPhone 16e (black) $0.00 - 3 year ter…" at bounding box center [931, 177] width 465 height 65
paste textarea "Accessories Only 1 x iPhone 16e/14/13/13 Pro HyperGear Tempered Glass Screen Pr…"
type textarea "Hardware Upgrade Shane Pastoor 2503196793 iPhone 16e (black) $0.00 - 3 year ter…"
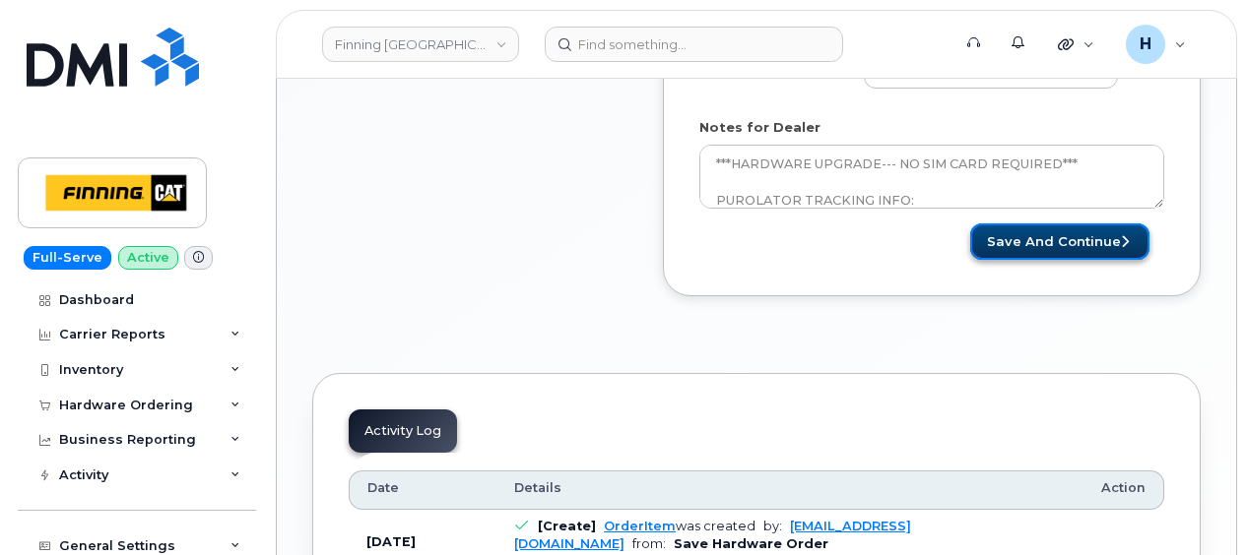
click at [1014, 228] on button "Save and Continue" at bounding box center [1059, 242] width 179 height 36
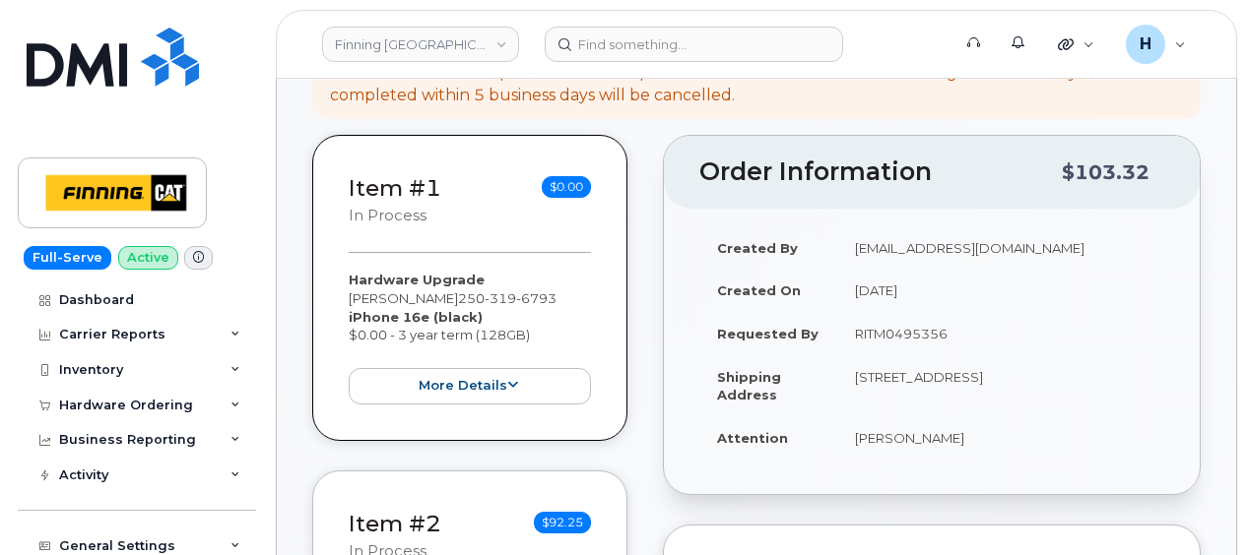
scroll to position [394, 0]
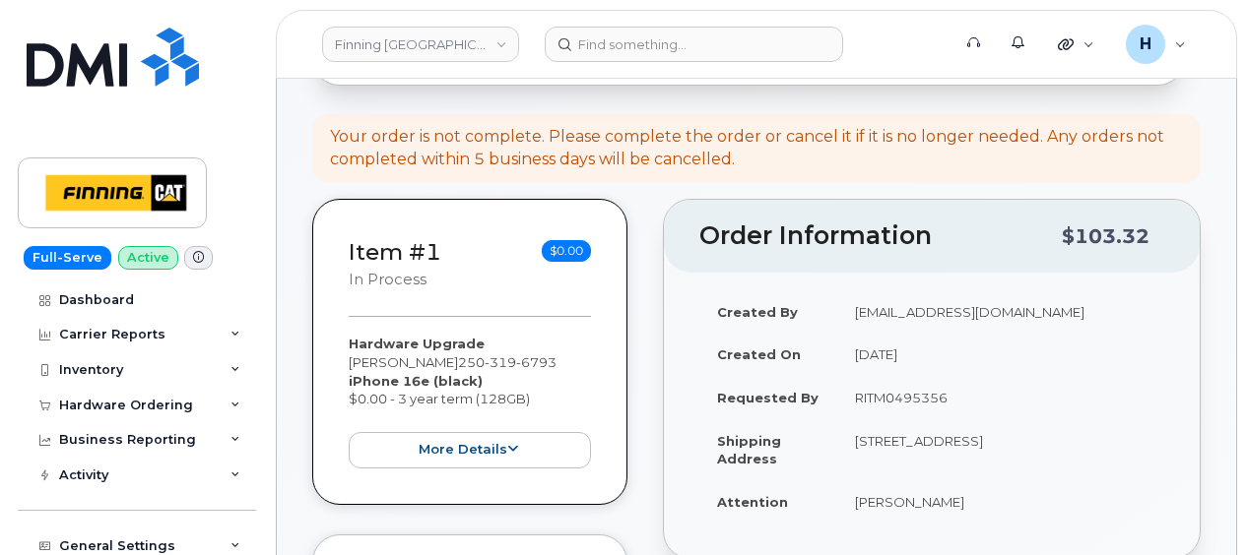
drag, startPoint x: 840, startPoint y: 489, endPoint x: 947, endPoint y: 491, distance: 107.3
click at [947, 491] on td "[PERSON_NAME]" at bounding box center [1000, 502] width 327 height 43
drag, startPoint x: 947, startPoint y: 491, endPoint x: 840, endPoint y: 386, distance: 150.4
click at [840, 386] on td "RITM0495356" at bounding box center [1000, 397] width 327 height 43
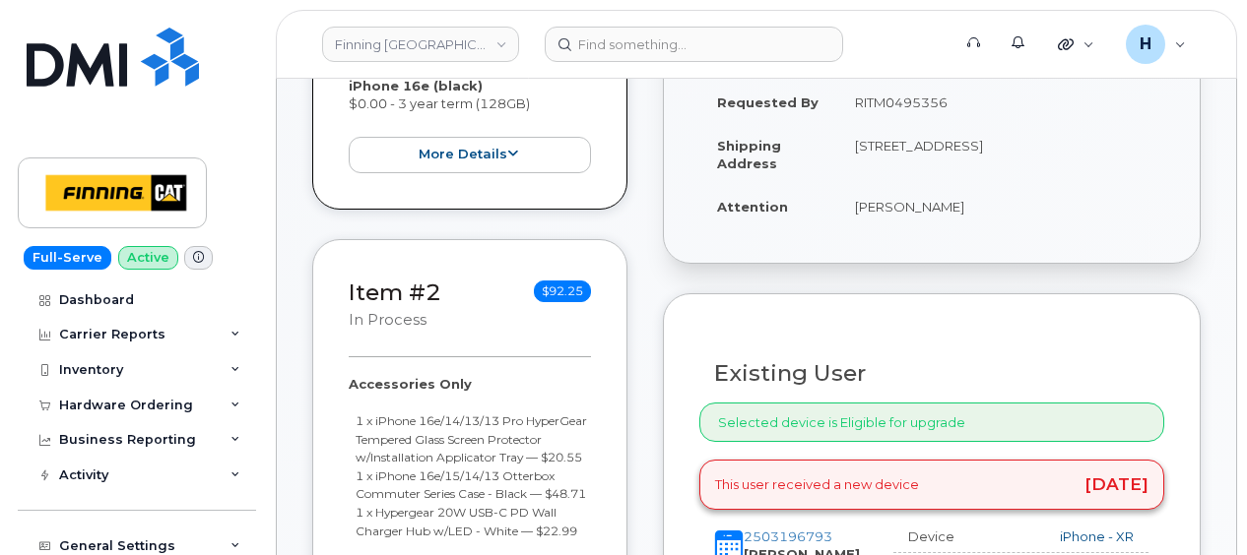
drag, startPoint x: 851, startPoint y: 181, endPoint x: 1001, endPoint y: 181, distance: 150.7
click at [1001, 185] on td "[PERSON_NAME]" at bounding box center [1000, 206] width 327 height 43
copy td "[PERSON_NAME]"
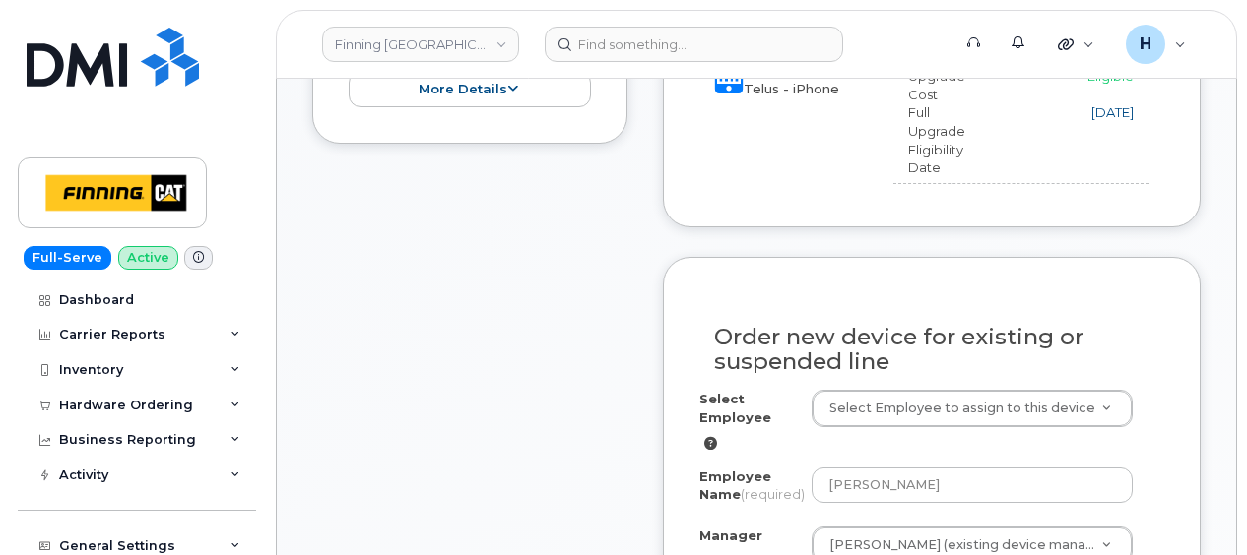
scroll to position [1379, 0]
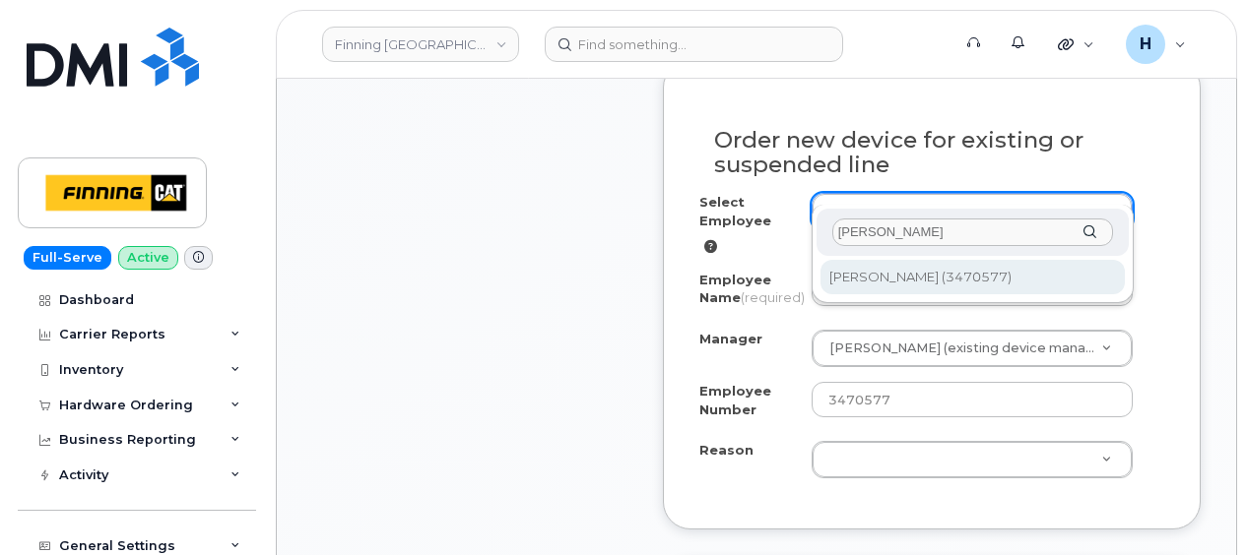
type input "[PERSON_NAME]"
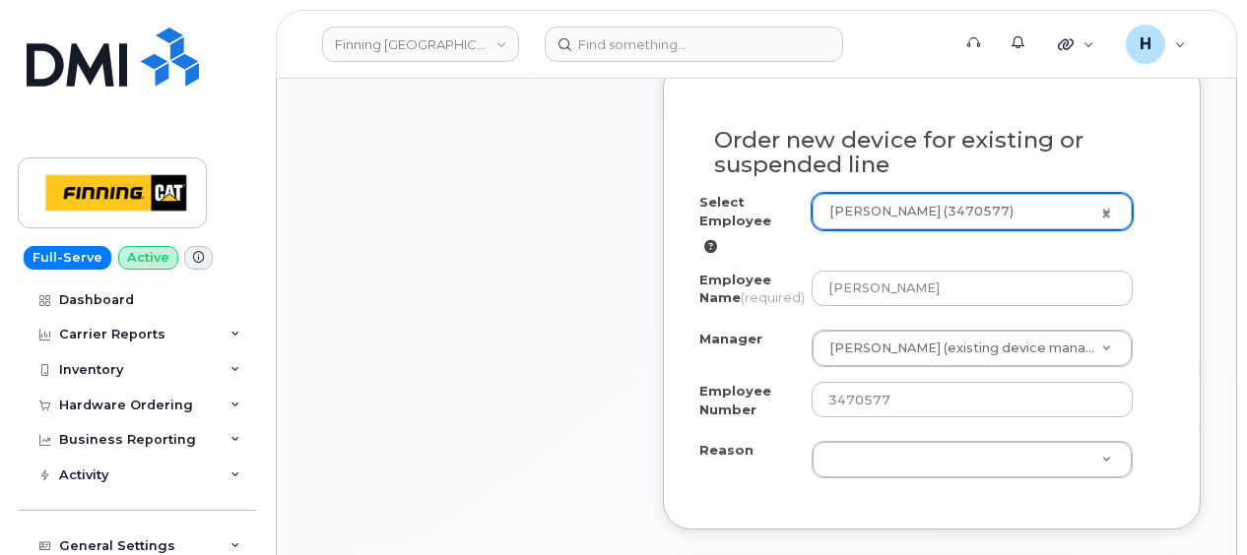
type input "15421"
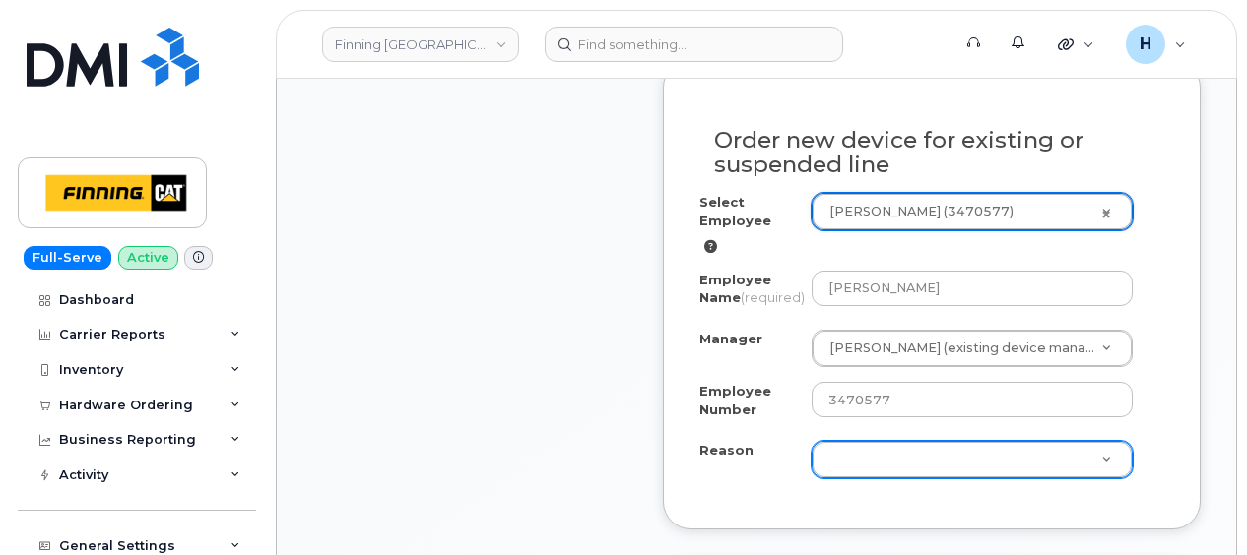
select select "712840"
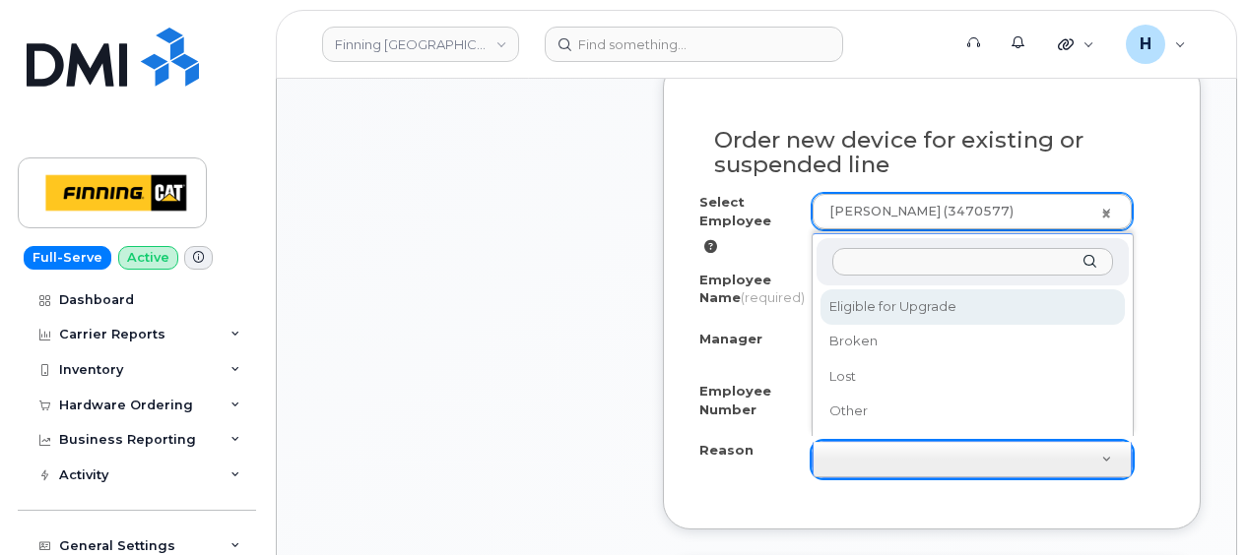
drag, startPoint x: 863, startPoint y: 459, endPoint x: 870, endPoint y: 435, distance: 24.9
select select "eligible_for_upgrade"
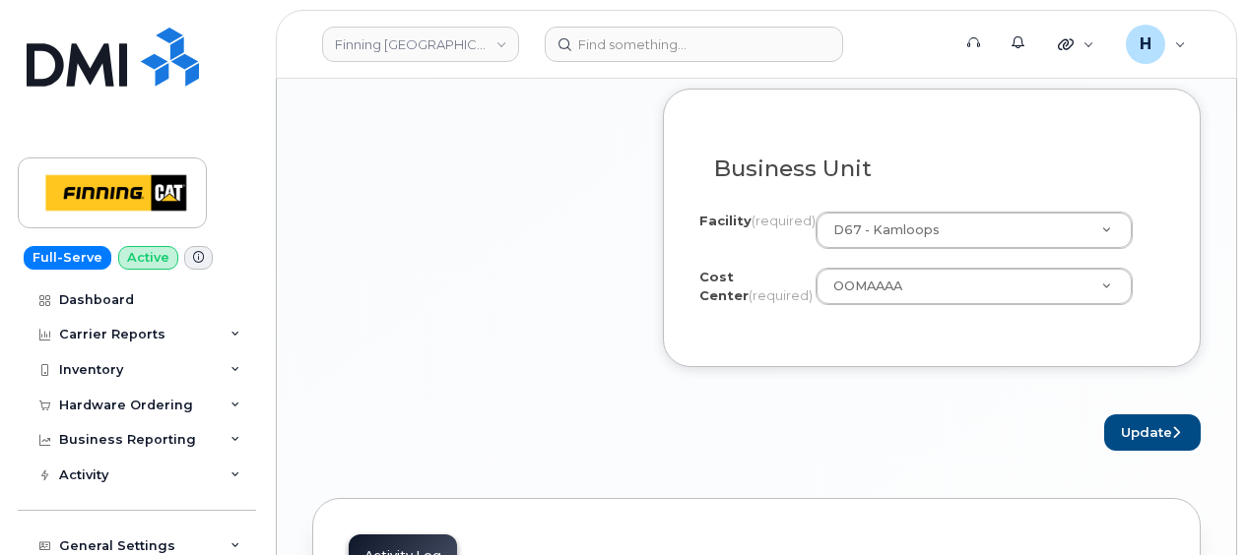
scroll to position [2166, 0]
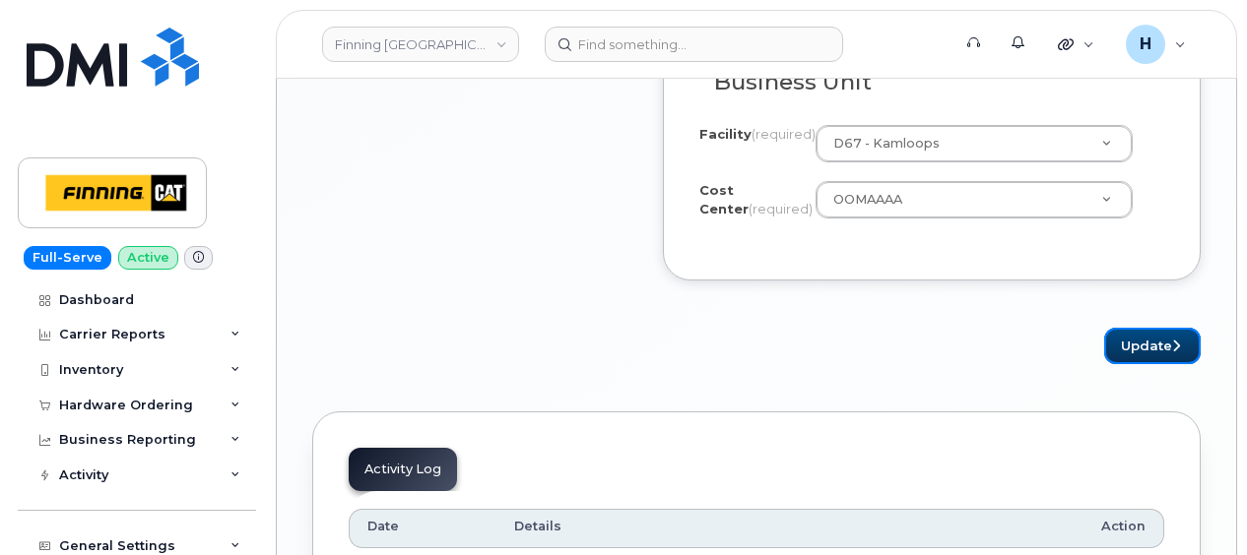
click at [1142, 348] on button "Update" at bounding box center [1152, 346] width 96 height 36
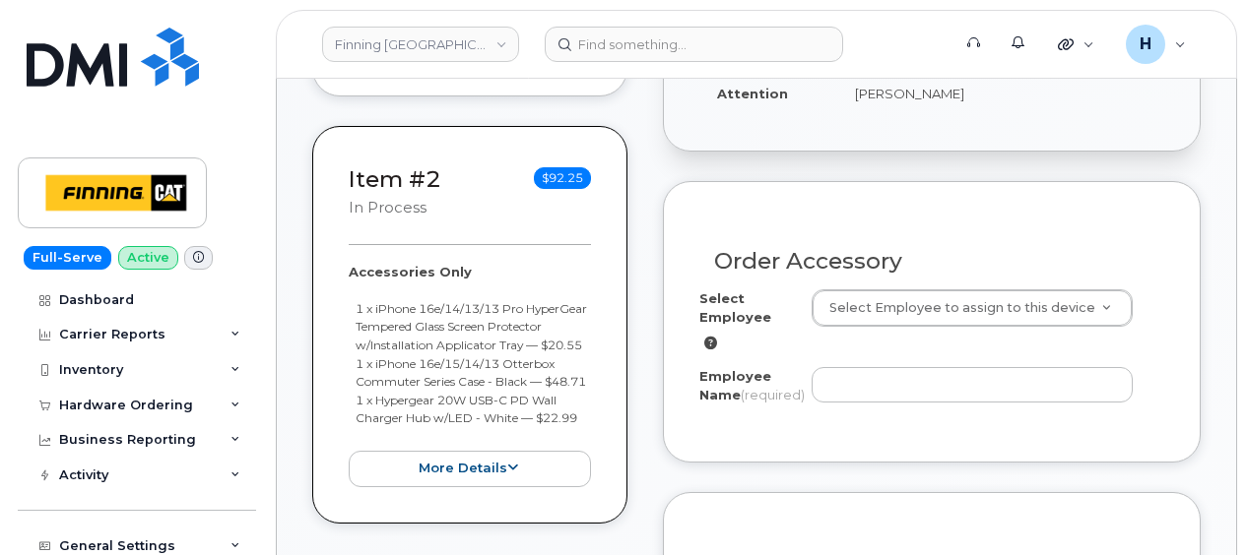
scroll to position [788, 0]
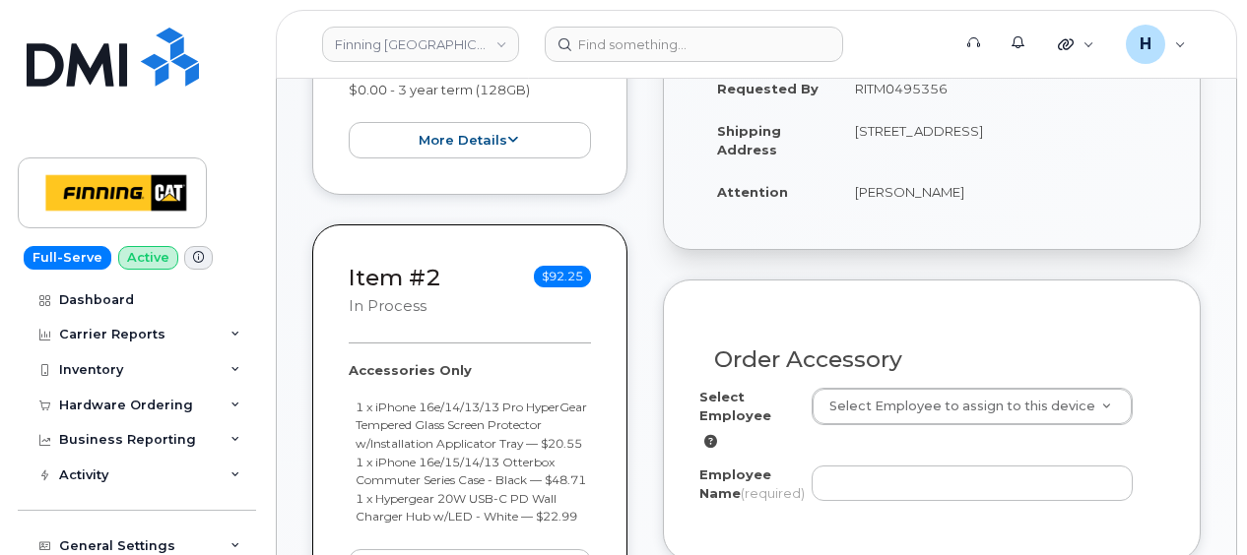
drag, startPoint x: 848, startPoint y: 173, endPoint x: 992, endPoint y: 168, distance: 143.8
click at [992, 170] on td "[PERSON_NAME]" at bounding box center [1000, 191] width 327 height 43
copy td "[PERSON_NAME]"
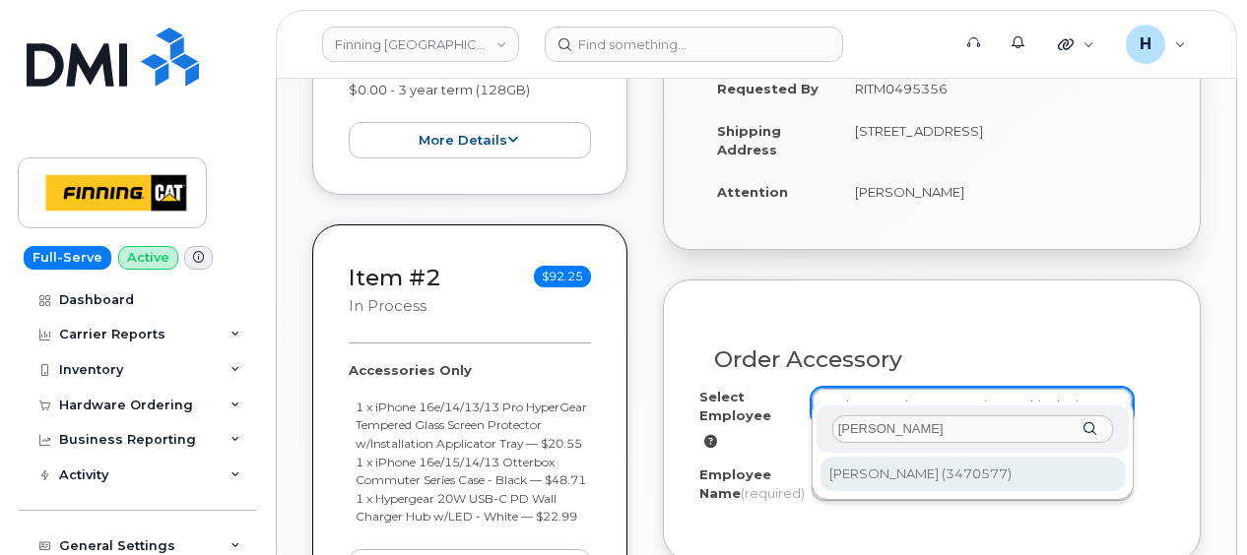
type input "[PERSON_NAME]"
type input "15421"
type input "[PERSON_NAME]"
select select "D67"
select select "OOMAAAA"
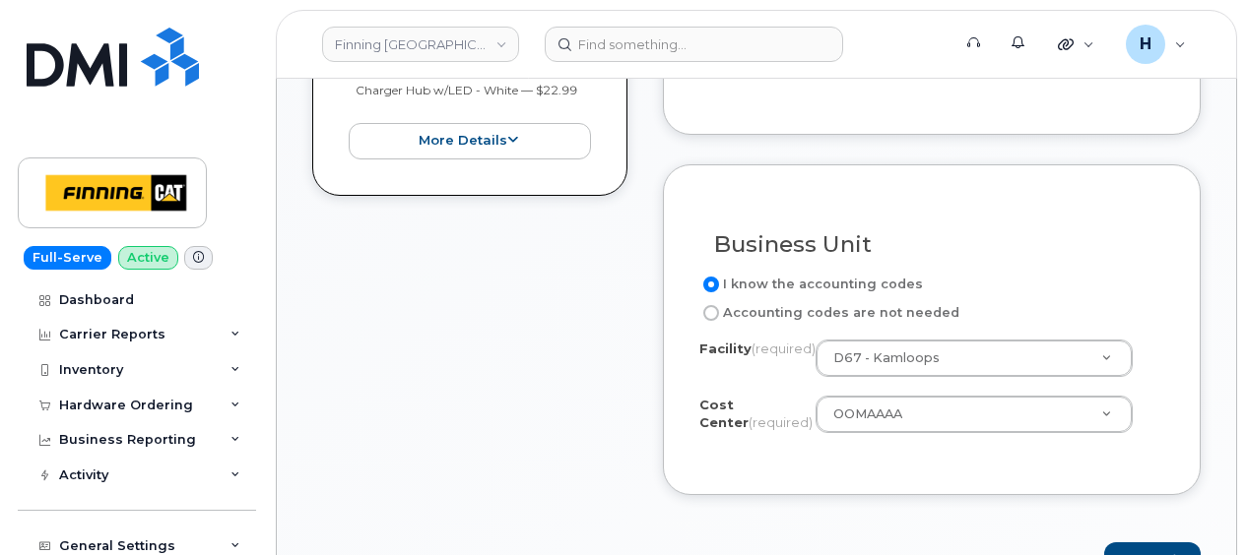
scroll to position [1379, 0]
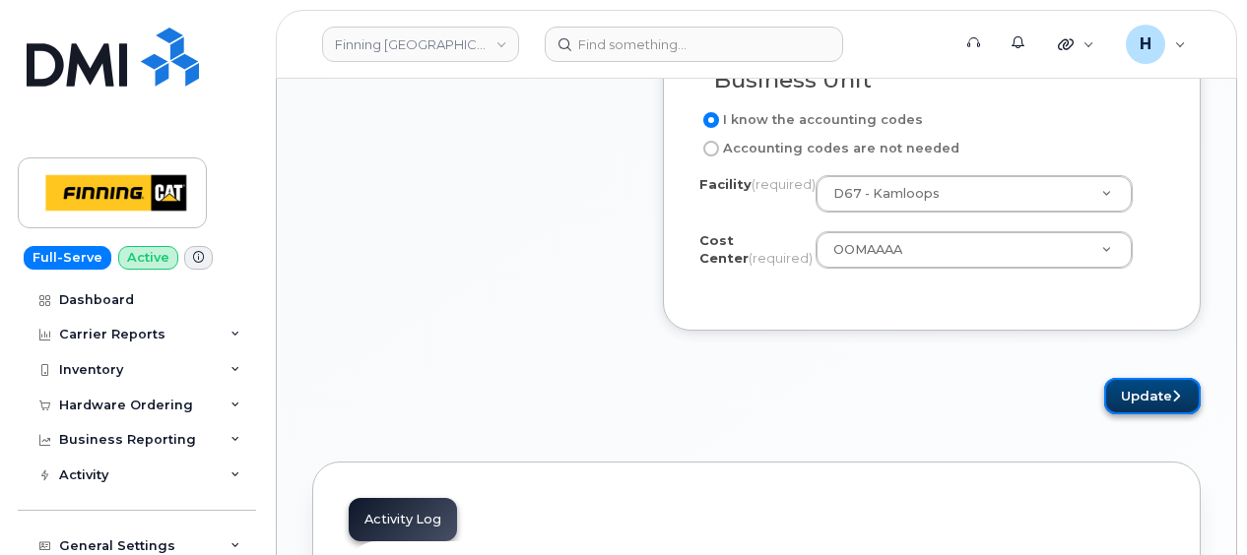
click at [1186, 400] on button "Update" at bounding box center [1152, 396] width 96 height 36
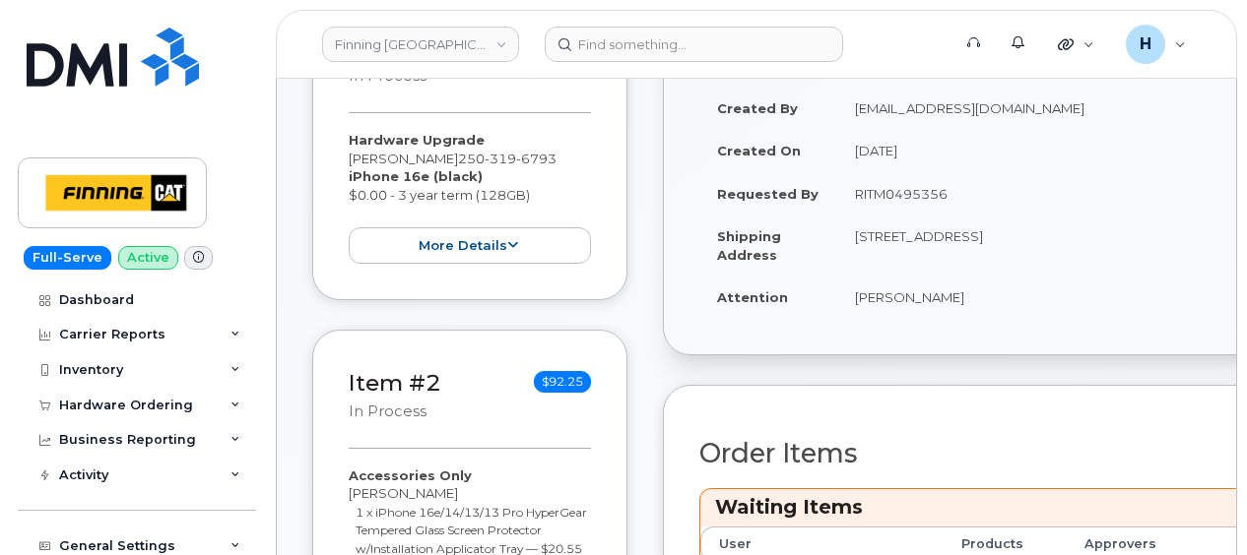
scroll to position [788, 0]
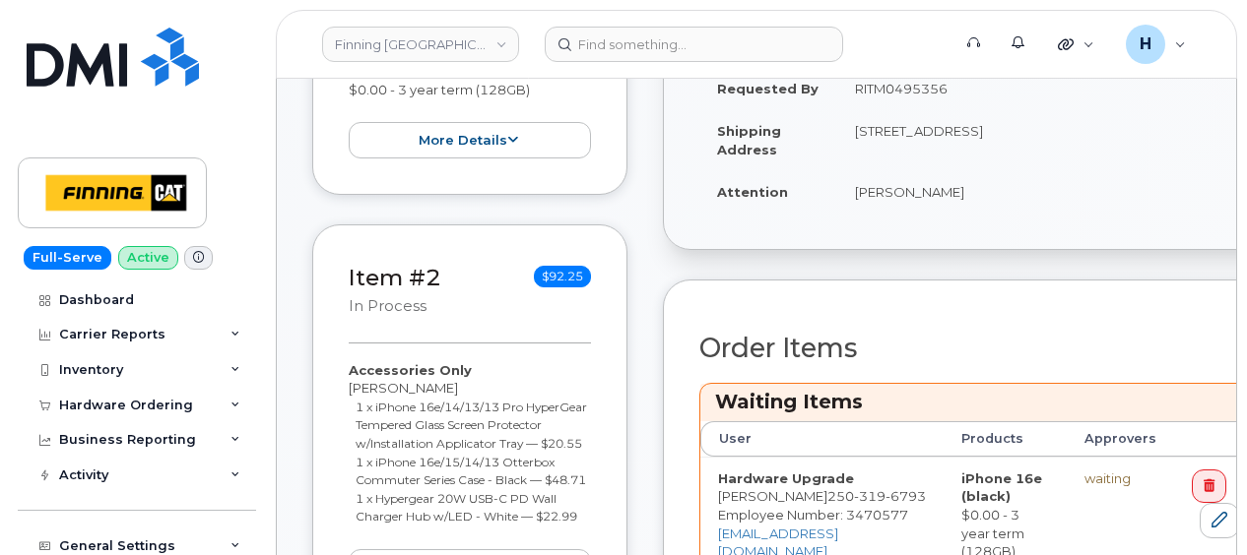
drag, startPoint x: 827, startPoint y: 186, endPoint x: 1018, endPoint y: 178, distance: 191.2
click at [1018, 178] on tr "Attention [PERSON_NAME]" at bounding box center [978, 191] width 558 height 43
copy tr "[PERSON_NAME]"
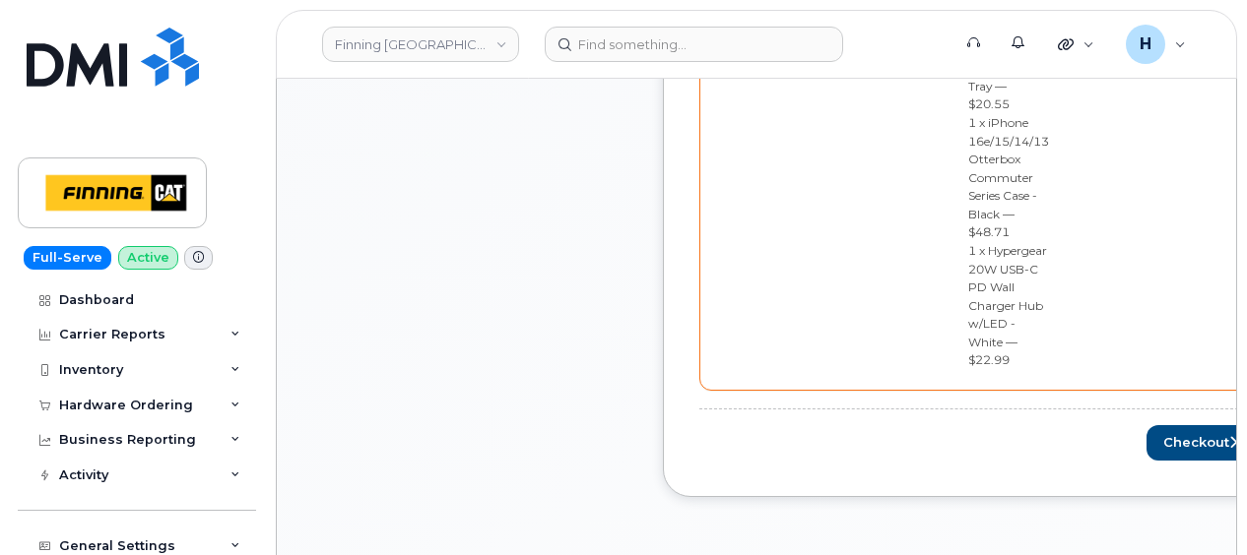
scroll to position [1575, 0]
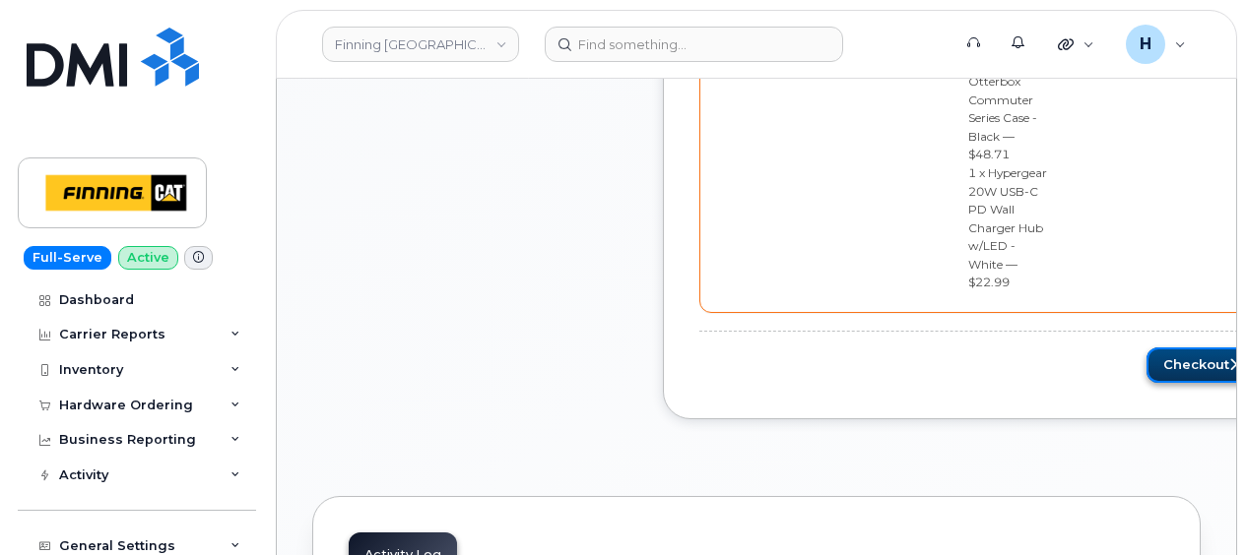
click at [1146, 348] on button "Checkout" at bounding box center [1201, 366] width 111 height 36
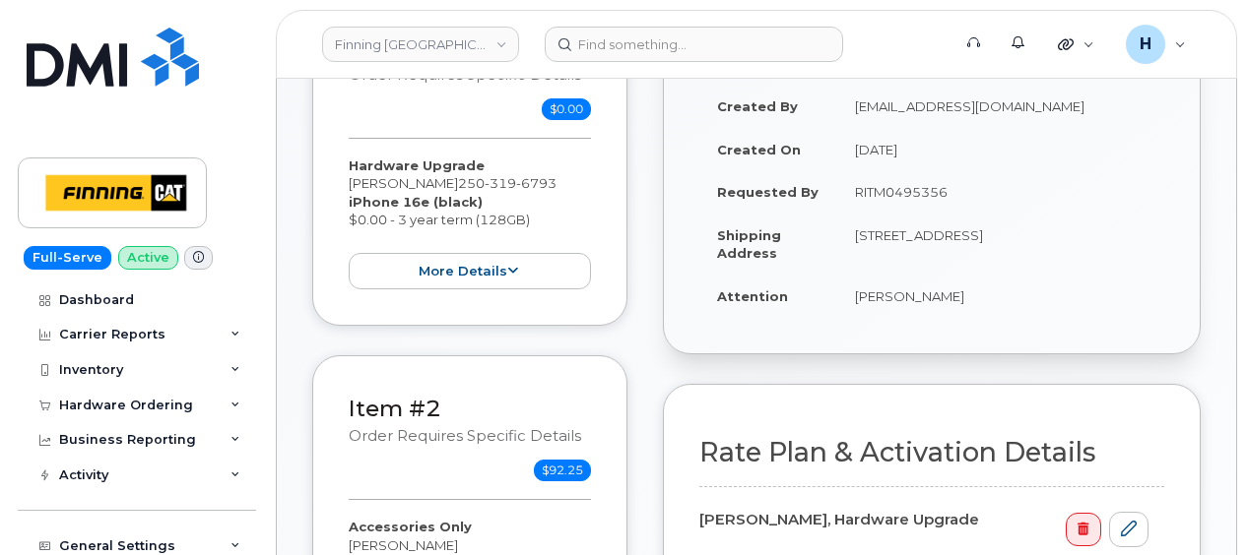
scroll to position [591, 0]
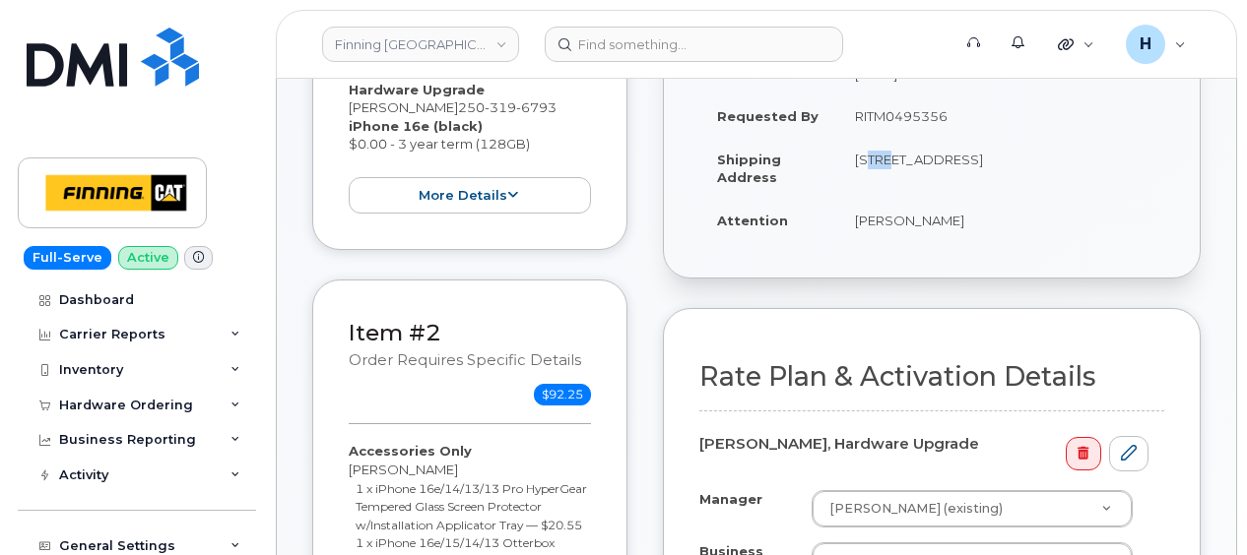
drag, startPoint x: 853, startPoint y: 136, endPoint x: 883, endPoint y: 136, distance: 30.5
click at [883, 138] on td "[STREET_ADDRESS]" at bounding box center [1000, 168] width 327 height 61
drag, startPoint x: 883, startPoint y: 136, endPoint x: 884, endPoint y: 163, distance: 27.6
click at [884, 163] on td "[STREET_ADDRESS]" at bounding box center [1000, 168] width 327 height 61
copy td "V2H 1K3"
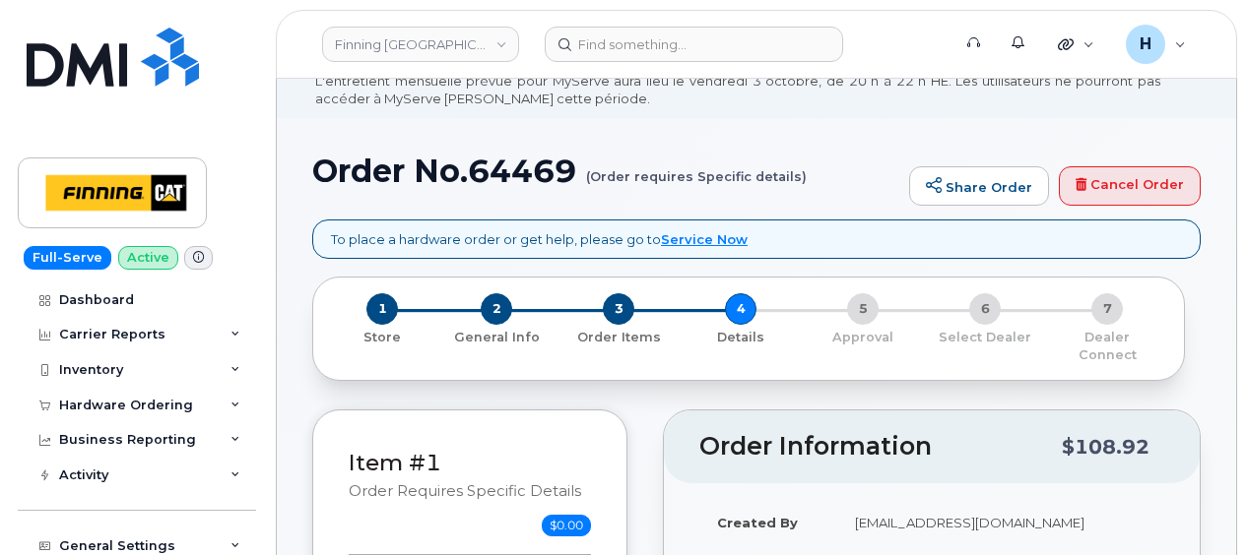
scroll to position [0, 0]
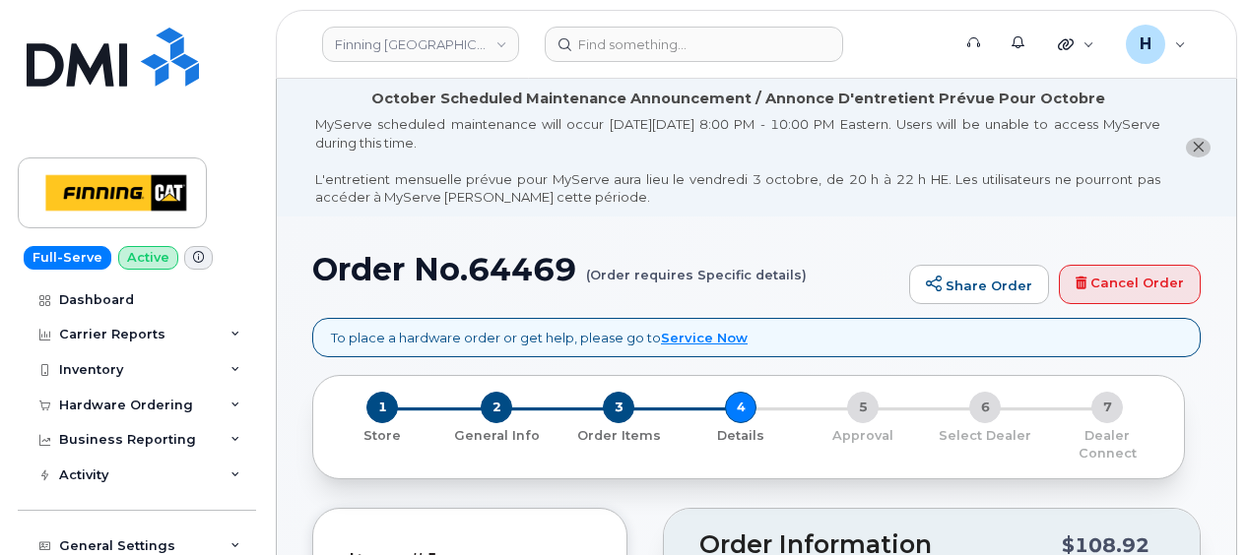
click at [525, 262] on h1 "Order No.64469 (Order requires Specific details)" at bounding box center [605, 269] width 587 height 34
copy h1 "64469"
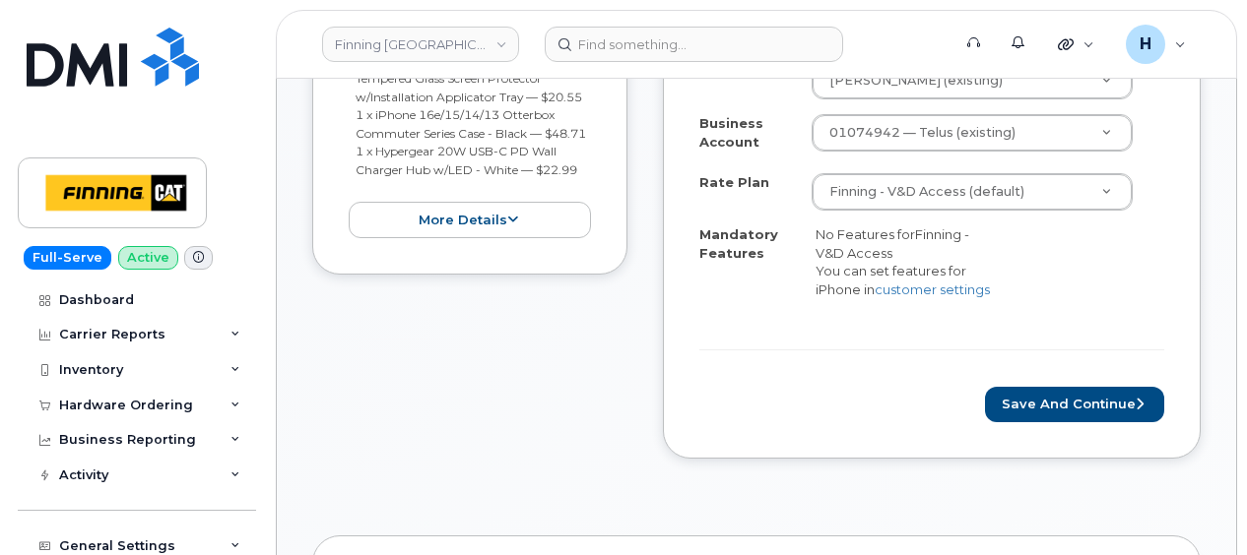
scroll to position [1083, 0]
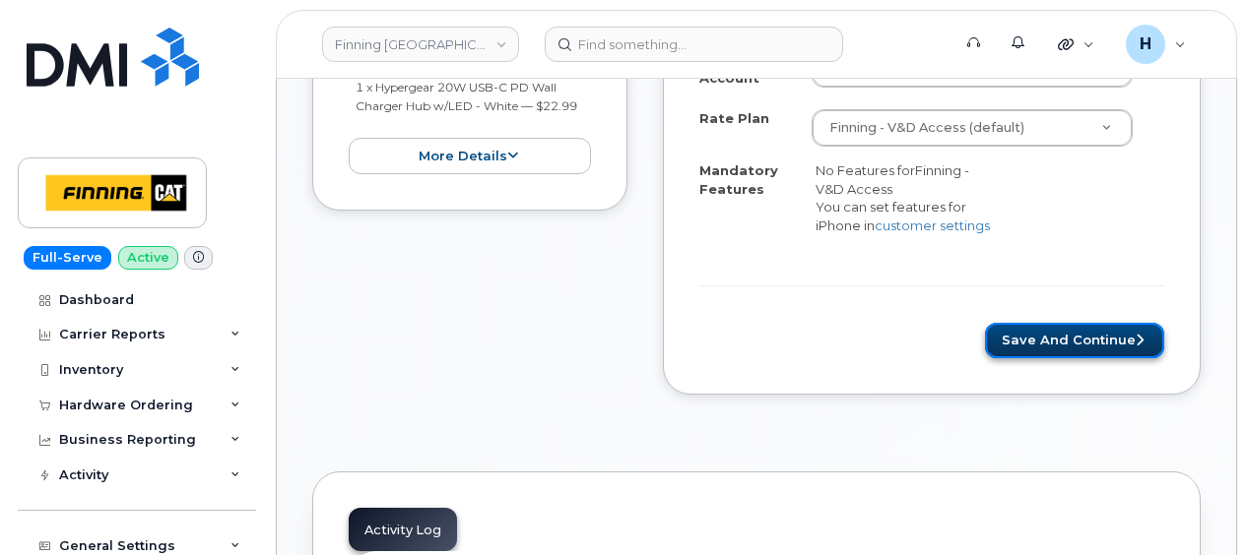
click at [1047, 337] on button "Save and Continue" at bounding box center [1074, 341] width 179 height 36
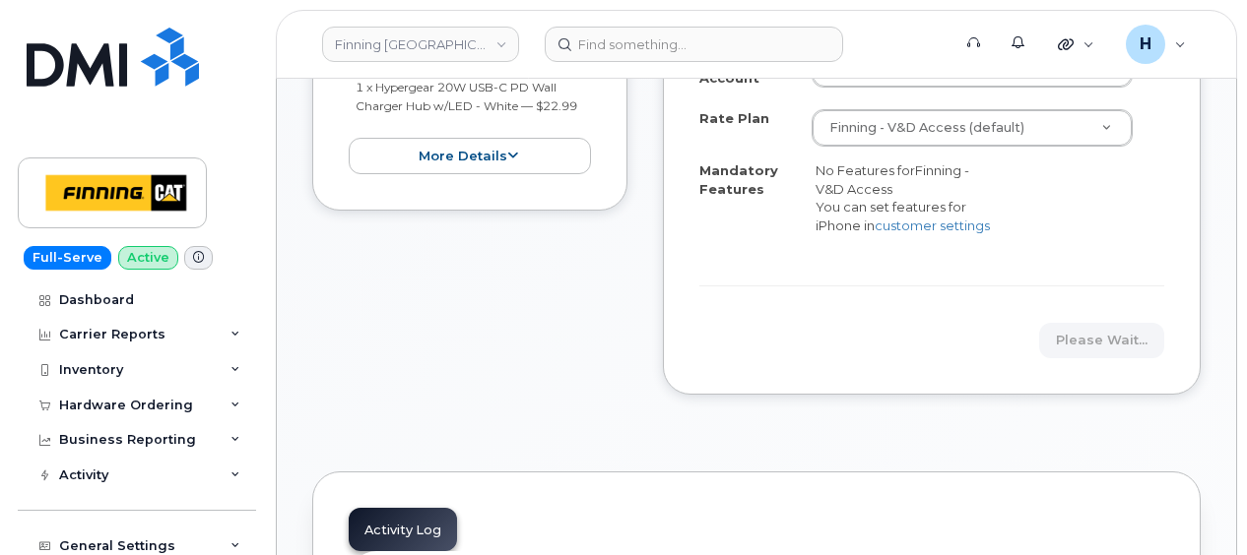
scroll to position [1379, 0]
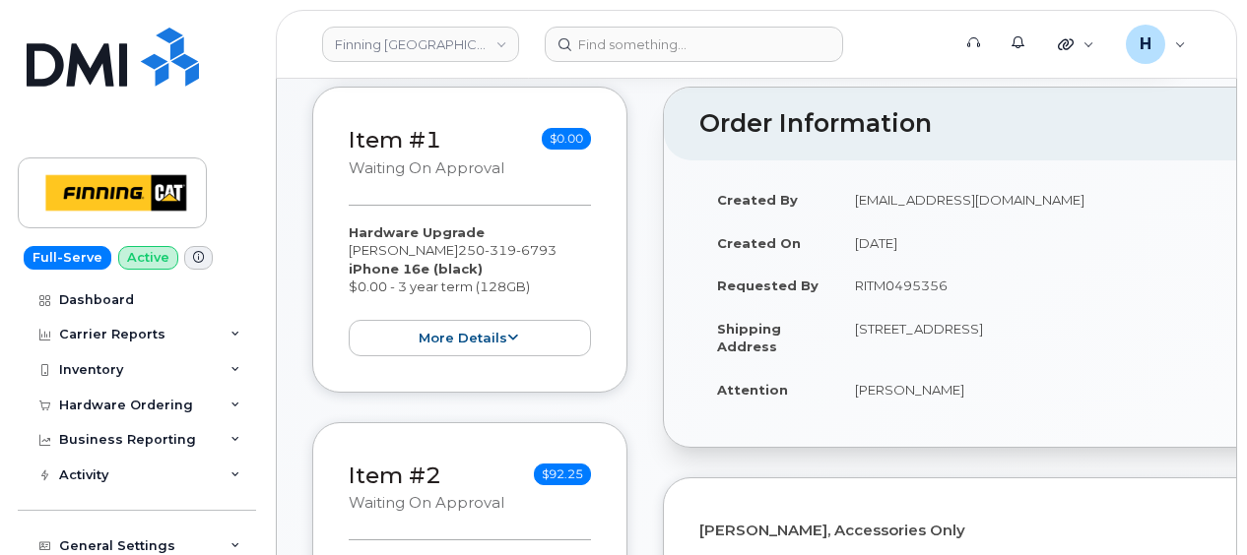
scroll to position [788, 0]
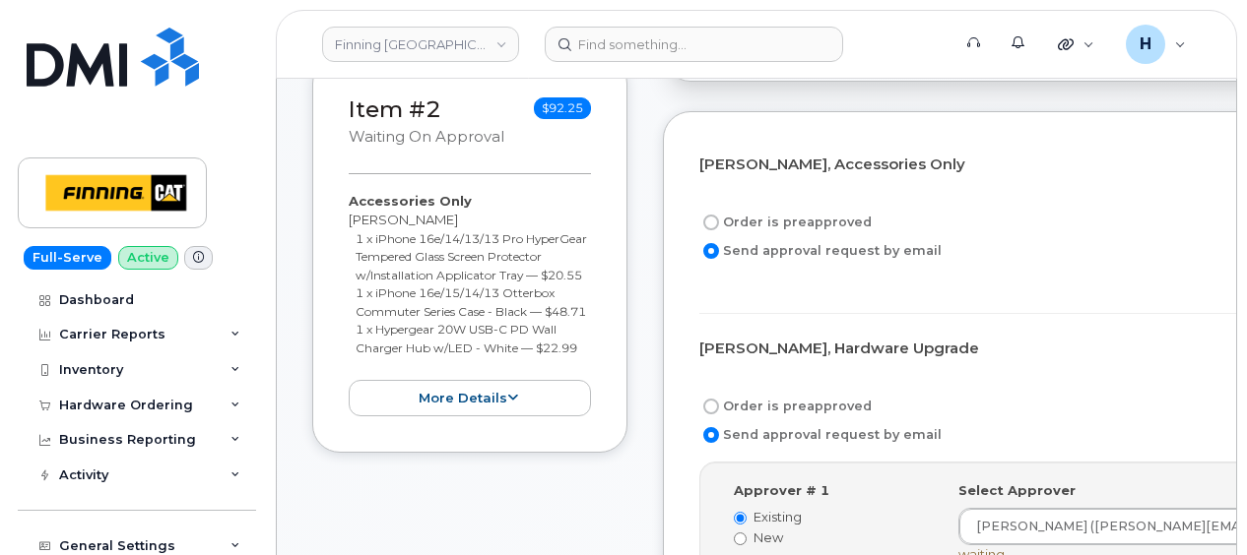
click at [809, 211] on label "Order is preapproved" at bounding box center [785, 223] width 172 height 24
click at [719, 215] on input "Order is preapproved" at bounding box center [711, 223] width 16 height 16
radio input "true"
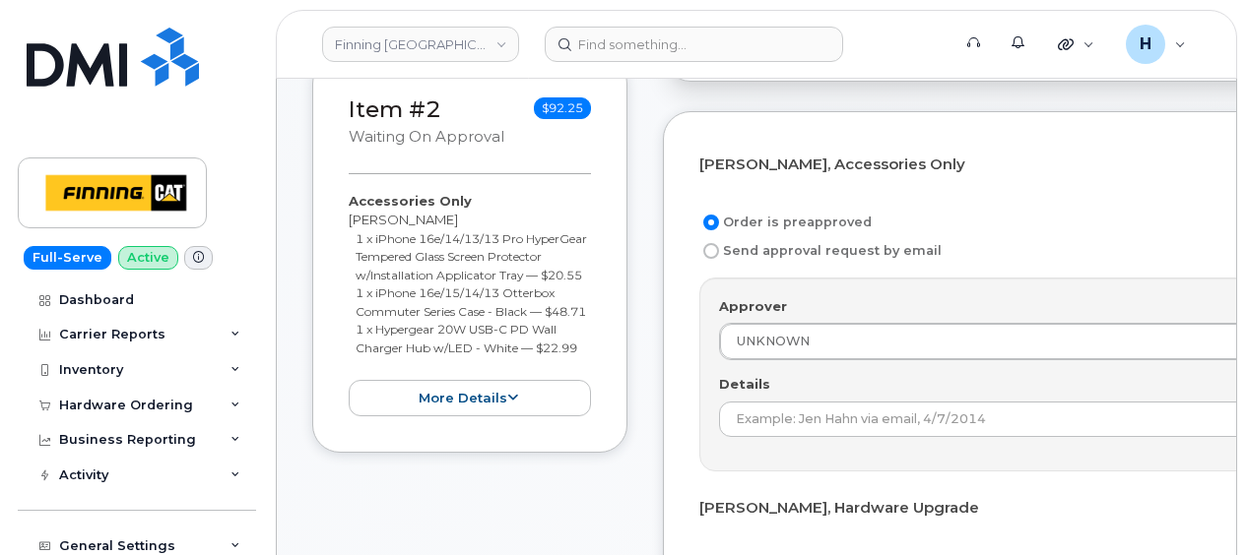
scroll to position [492, 0]
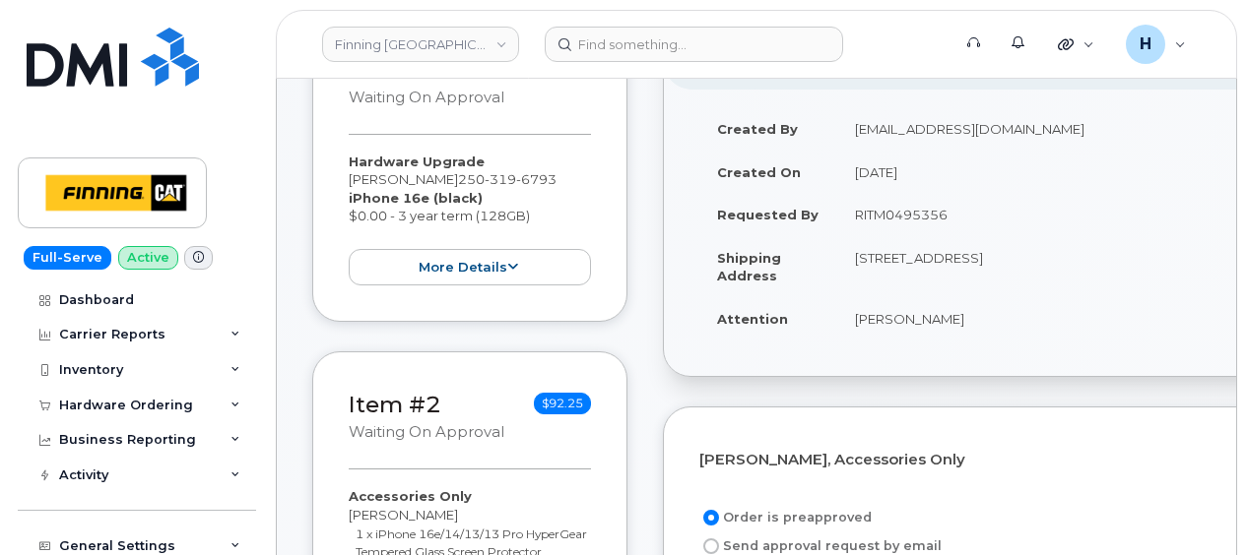
drag, startPoint x: 852, startPoint y: 195, endPoint x: 980, endPoint y: 188, distance: 128.2
click at [980, 193] on td "RITM0495356" at bounding box center [1122, 214] width 571 height 43
copy td "RITM0495356"
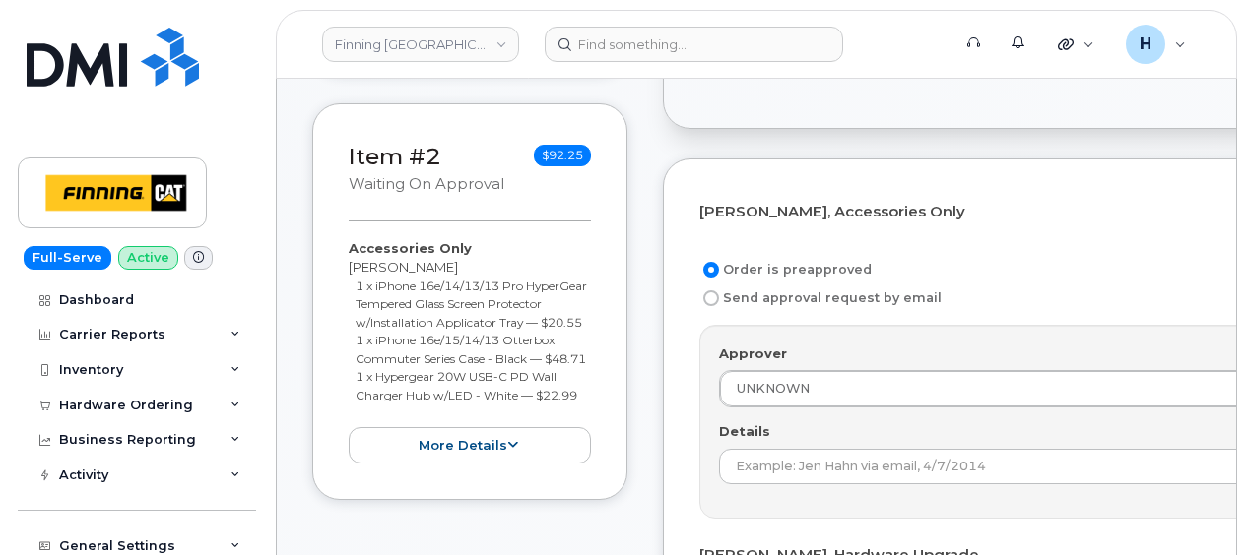
scroll to position [788, 0]
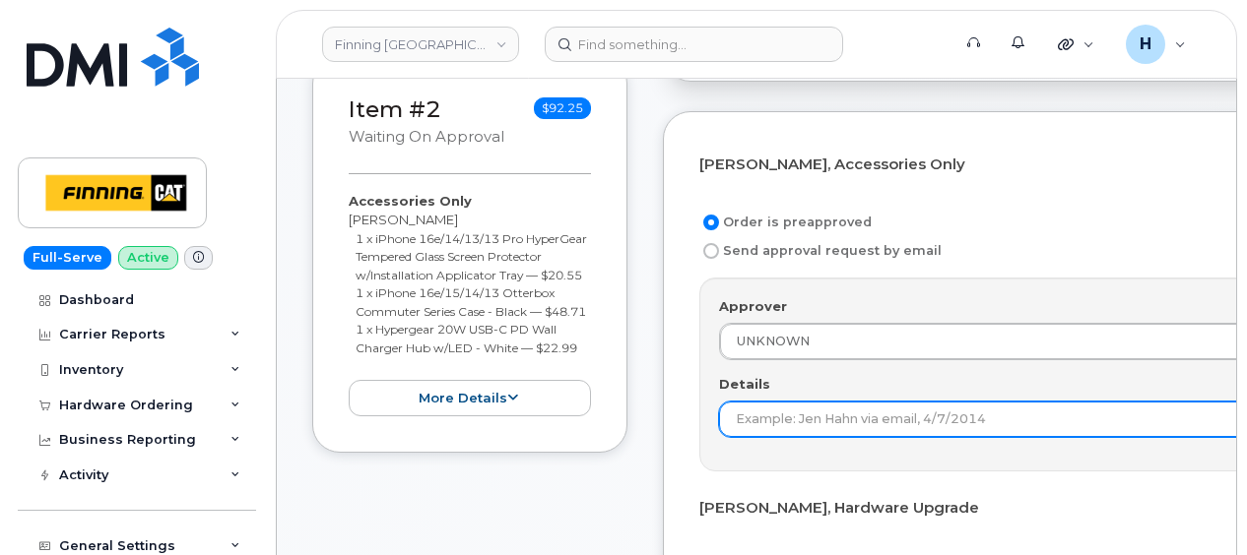
click at [752, 402] on input "Details" at bounding box center [1046, 419] width 654 height 35
paste input "RITM0495356"
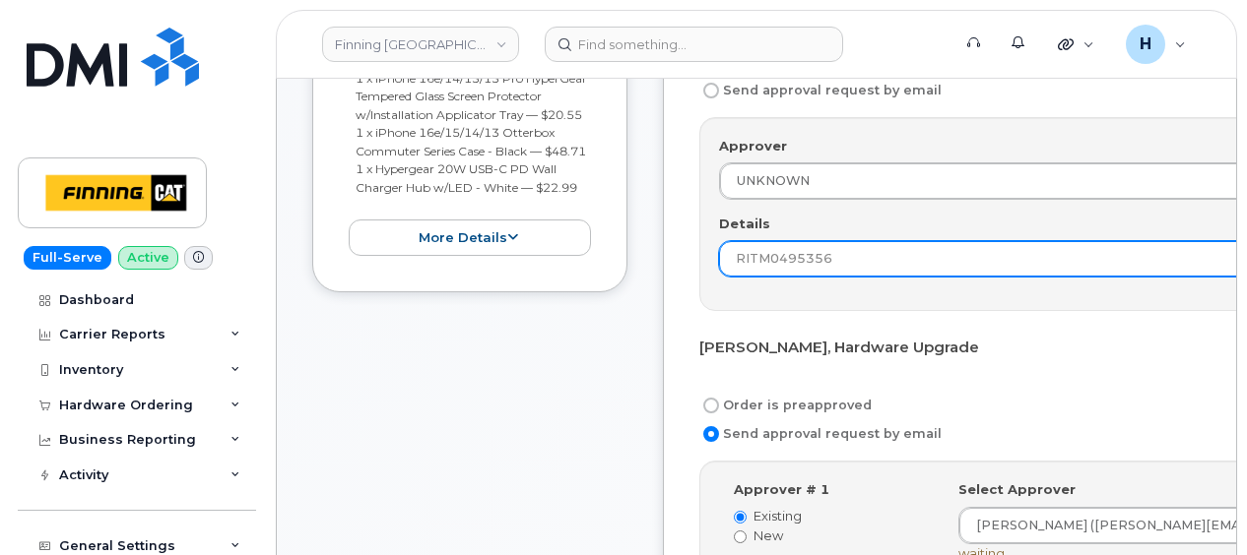
scroll to position [1083, 0]
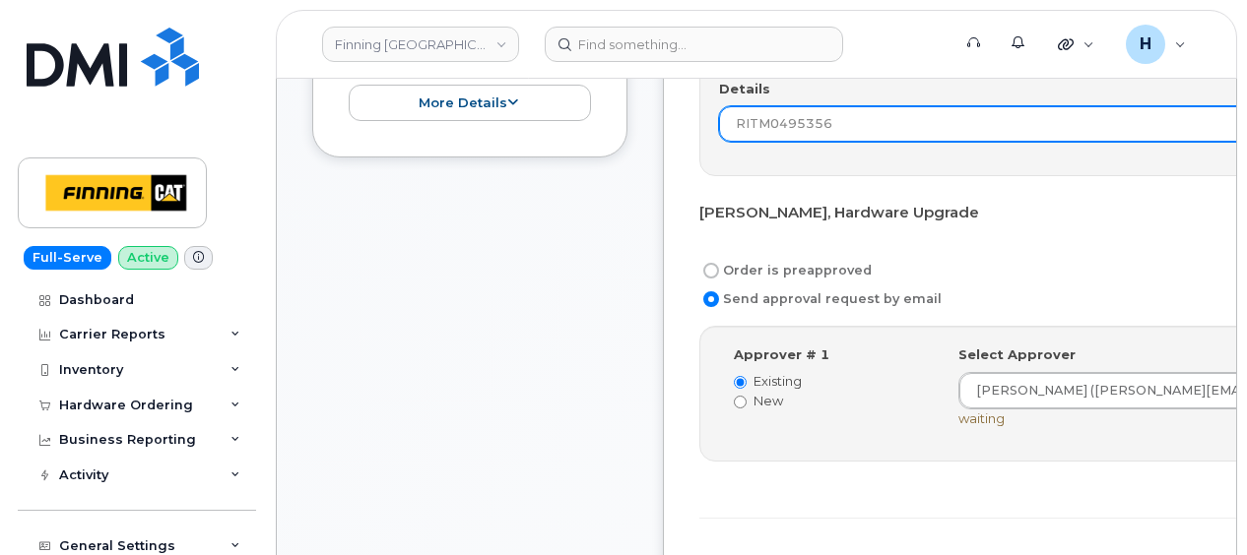
type input "RITM0495356"
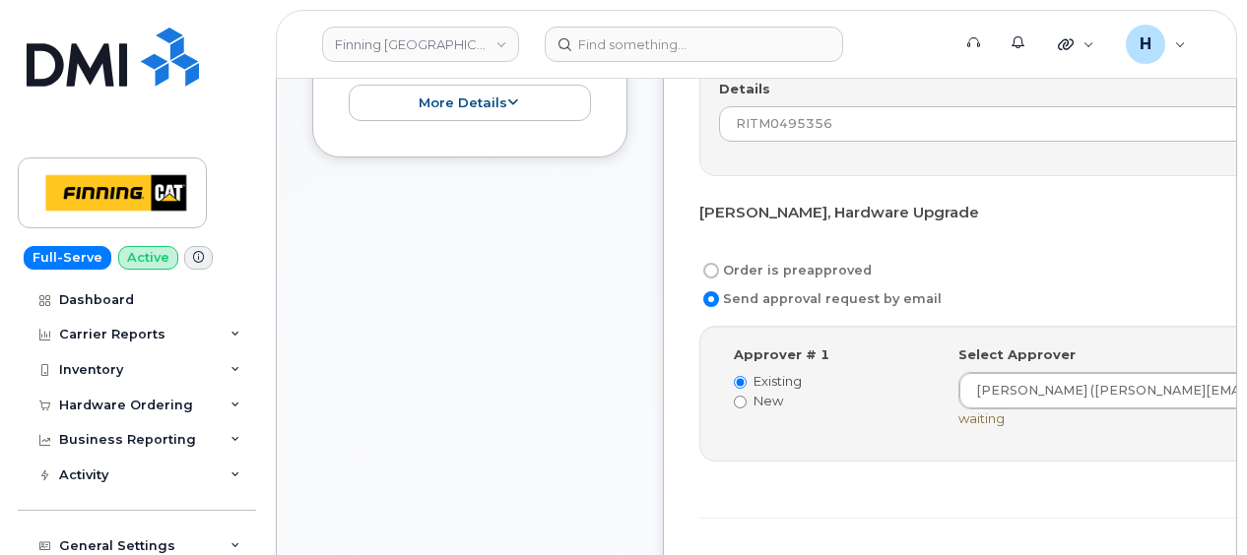
click at [754, 259] on label "Order is preapproved" at bounding box center [785, 271] width 172 height 24
click at [719, 263] on input "Order is preapproved" at bounding box center [711, 271] width 16 height 16
radio input "true"
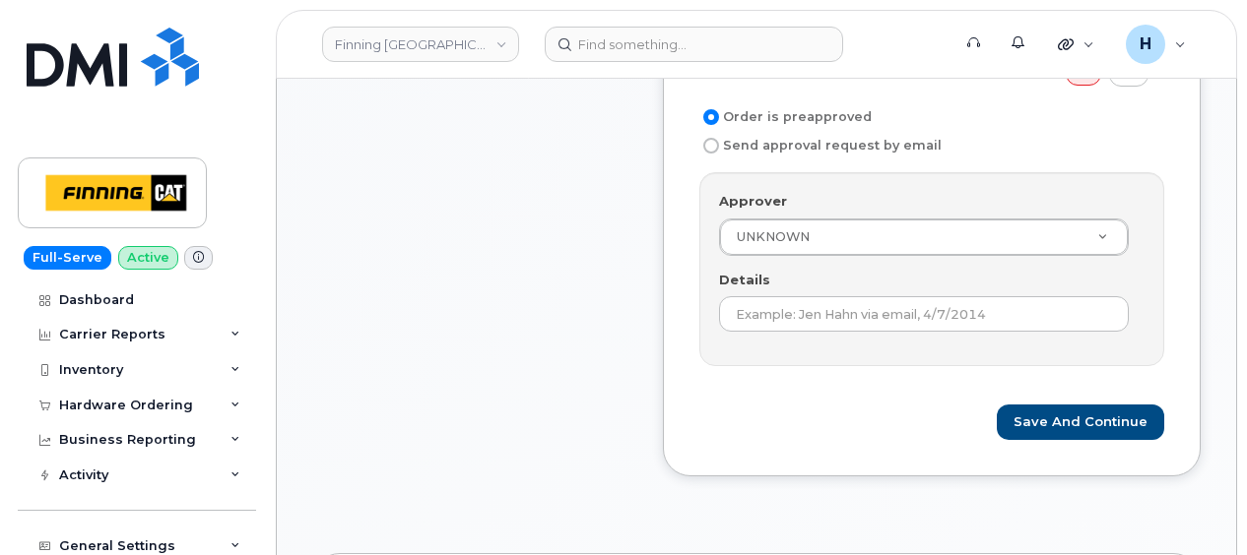
scroll to position [1280, 0]
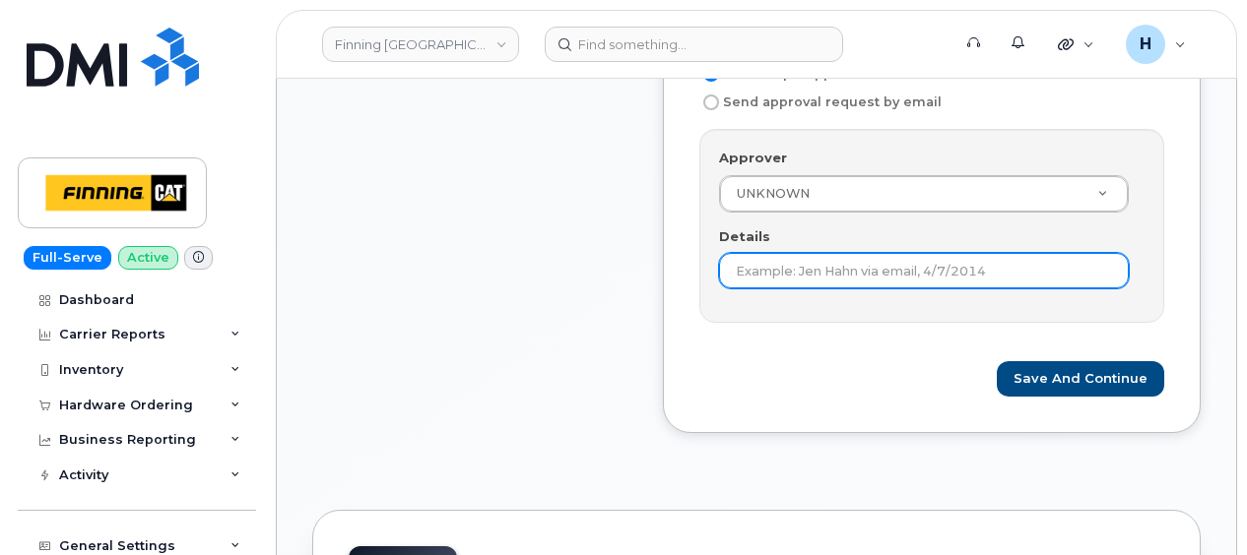
click at [752, 253] on input "Details" at bounding box center [924, 270] width 410 height 35
paste input "RITM0495356"
type input "RITM0495356"
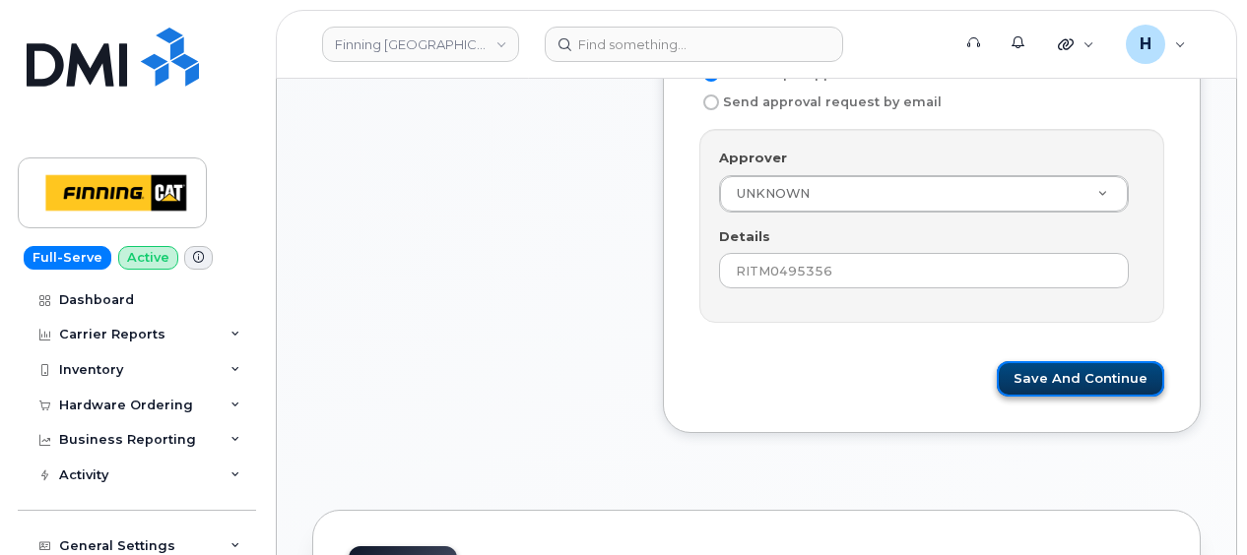
click at [1060, 361] on button "Save and Continue" at bounding box center [1079, 379] width 167 height 36
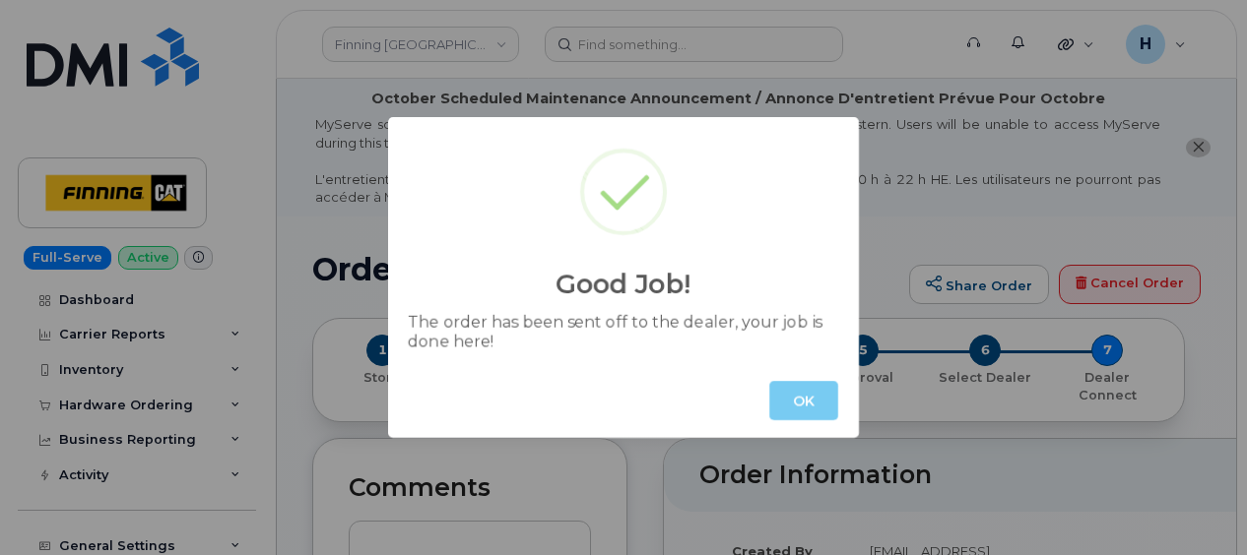
click at [818, 409] on button "OK" at bounding box center [803, 400] width 69 height 39
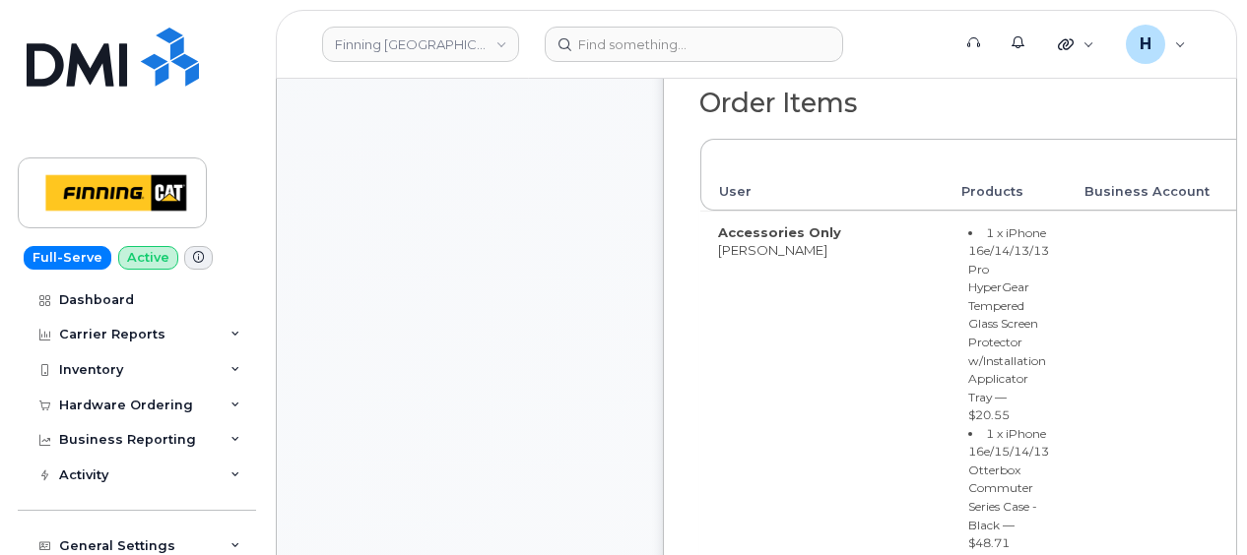
scroll to position [1182, 0]
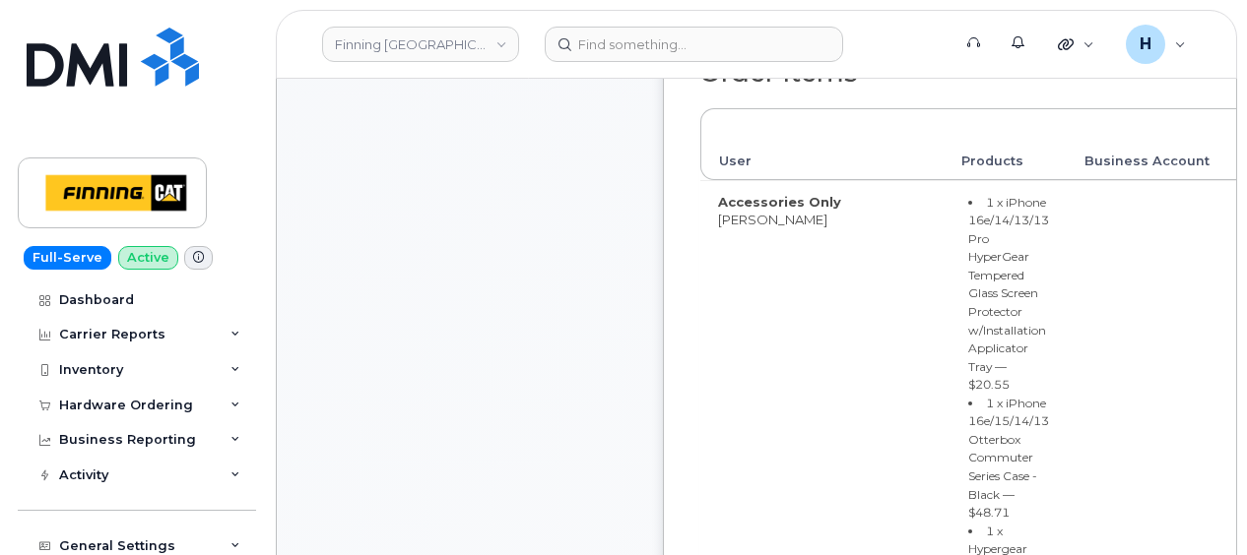
drag, startPoint x: 1172, startPoint y: 255, endPoint x: 1241, endPoint y: 256, distance: 68.9
copy div "OOMAAA"
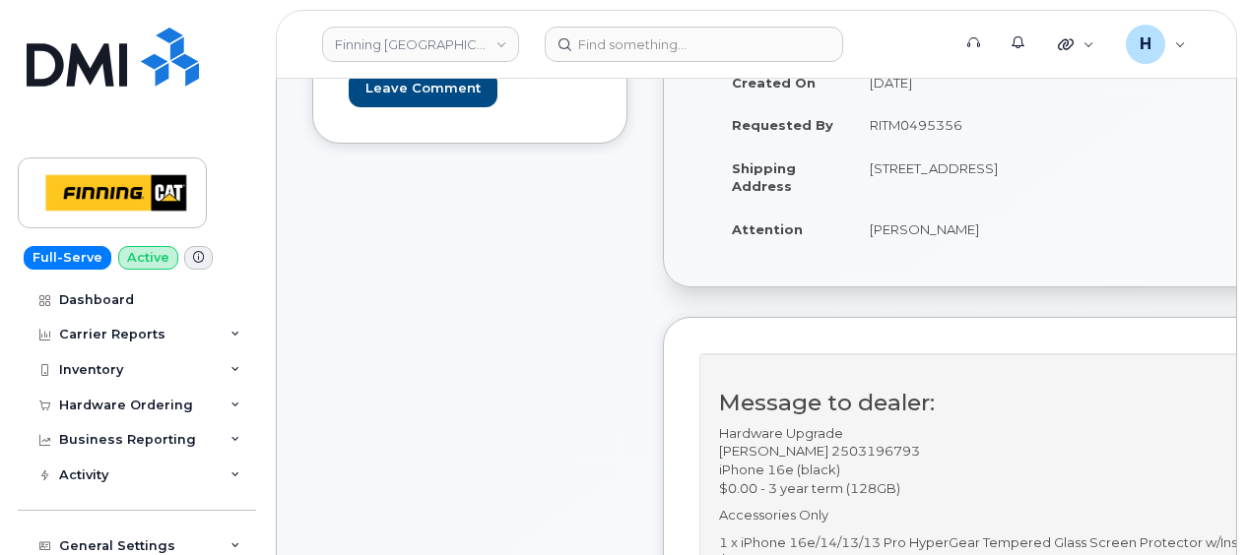
scroll to position [98, 0]
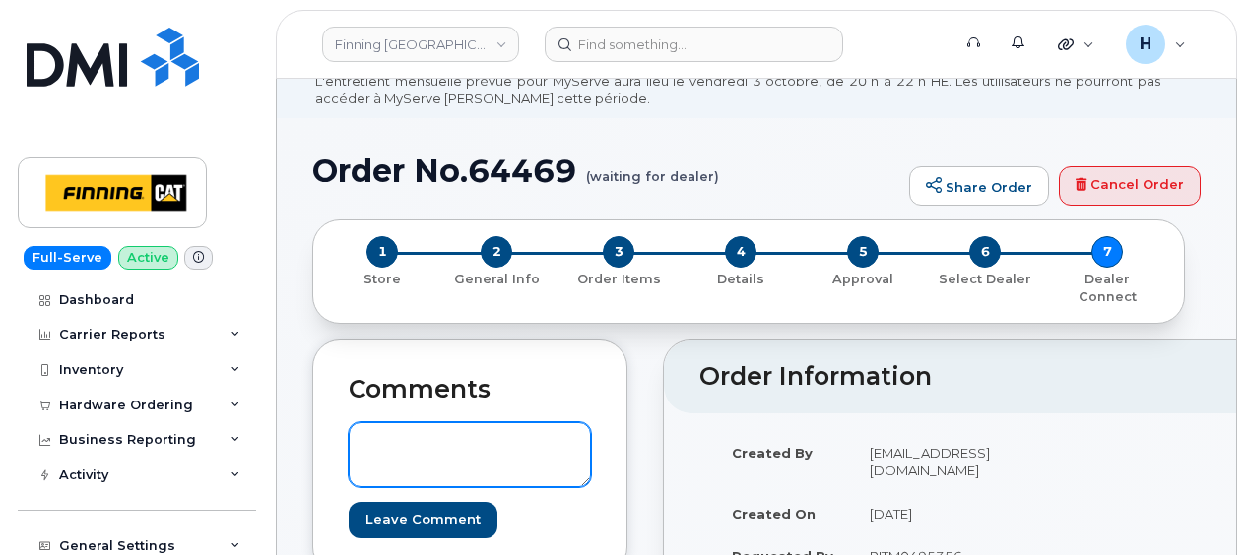
click at [408, 435] on textarea at bounding box center [470, 454] width 242 height 65
paste textarea "TELUS Order #TL60033056"
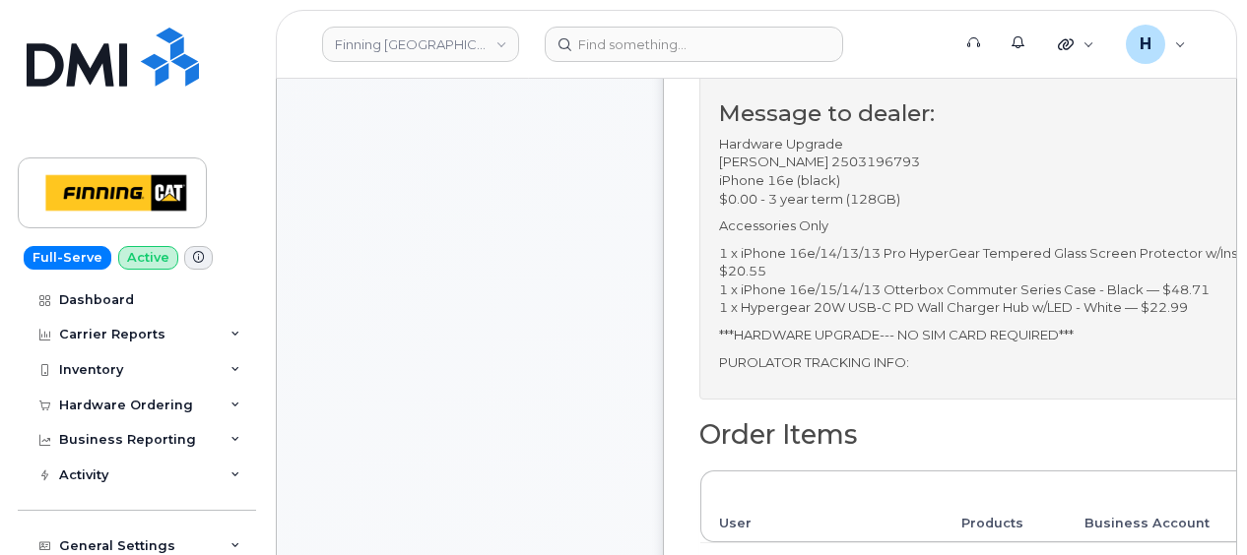
scroll to position [788, 0]
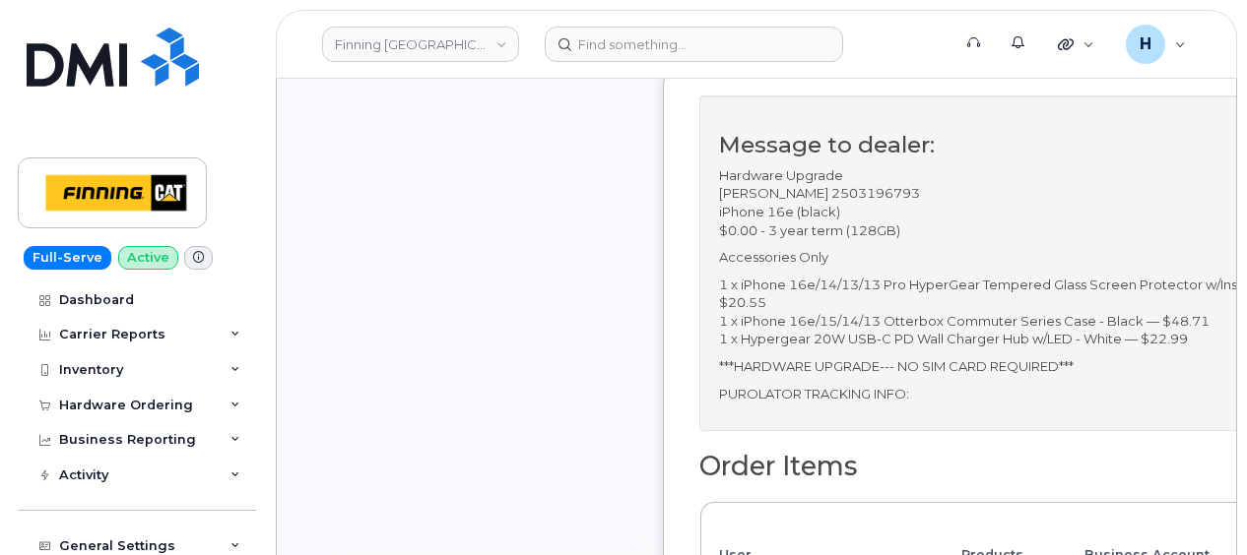
type textarea "TELUS Order #TL60033056"
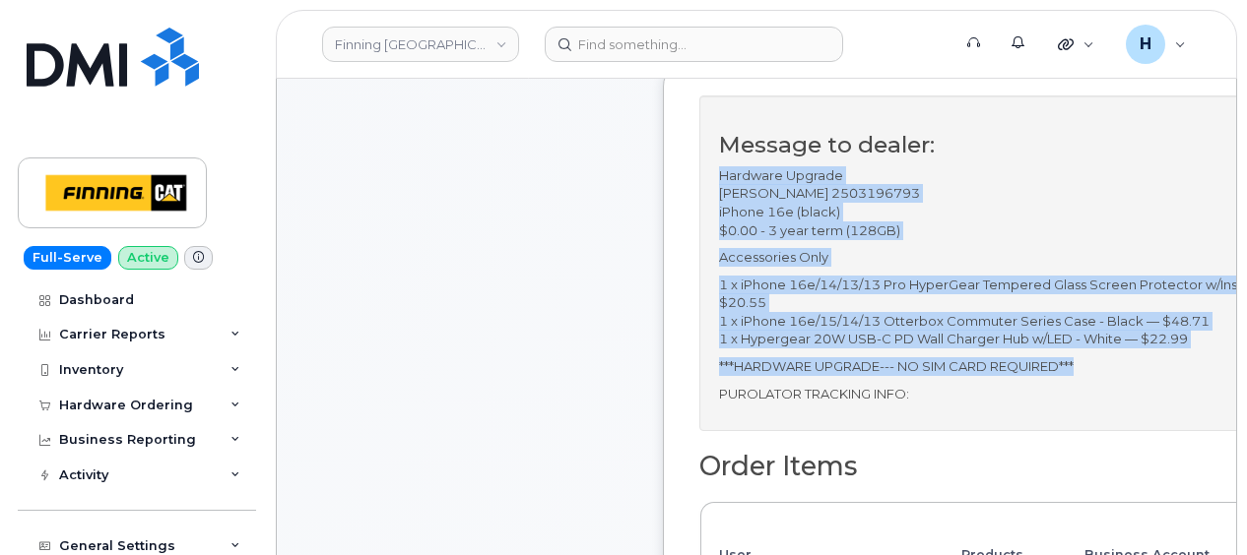
drag, startPoint x: 1113, startPoint y: 339, endPoint x: 707, endPoint y: 146, distance: 449.3
click at [707, 146] on div "Message to dealer: Hardware Upgrade [PERSON_NAME] 2503196793 iPhone 16e (black)…" at bounding box center [1067, 264] width 736 height 336
copy div "Hardware Upgrade [PERSON_NAME] 2503196793 iPhone 16e (black) $0.00 - 3 year ter…"
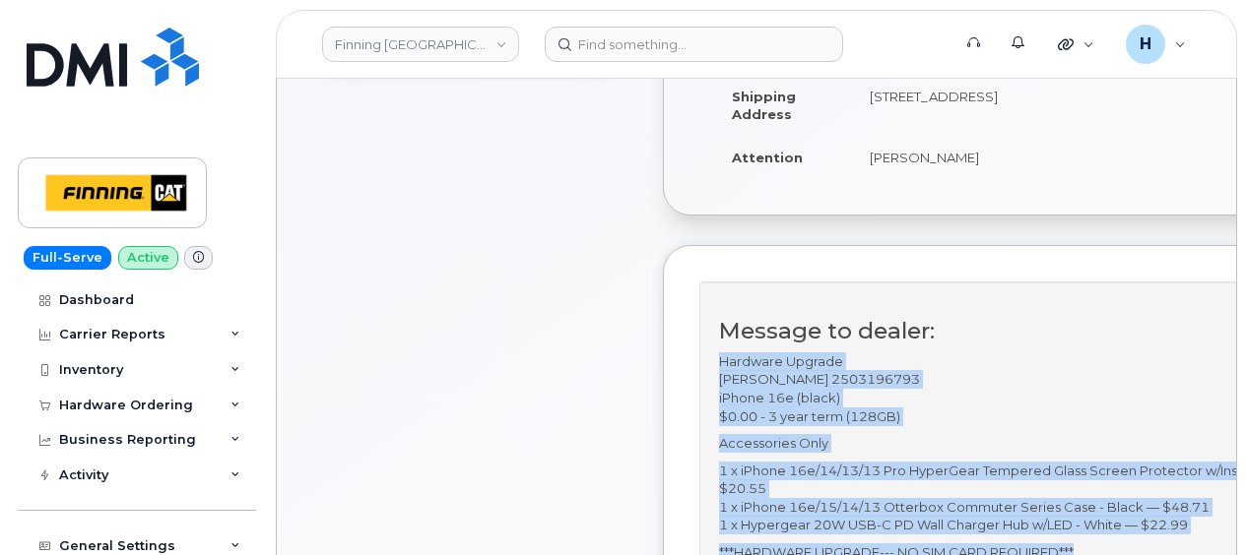
scroll to position [394, 0]
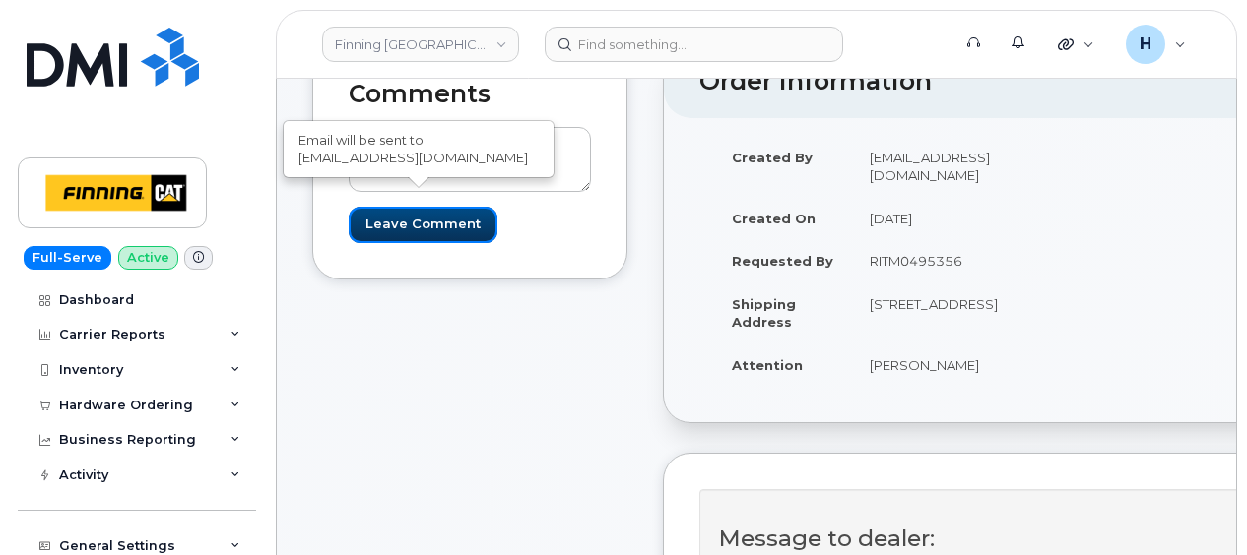
drag, startPoint x: 443, startPoint y: 196, endPoint x: 312, endPoint y: 10, distance: 227.6
click at [443, 207] on input "Leave Comment" at bounding box center [423, 225] width 149 height 36
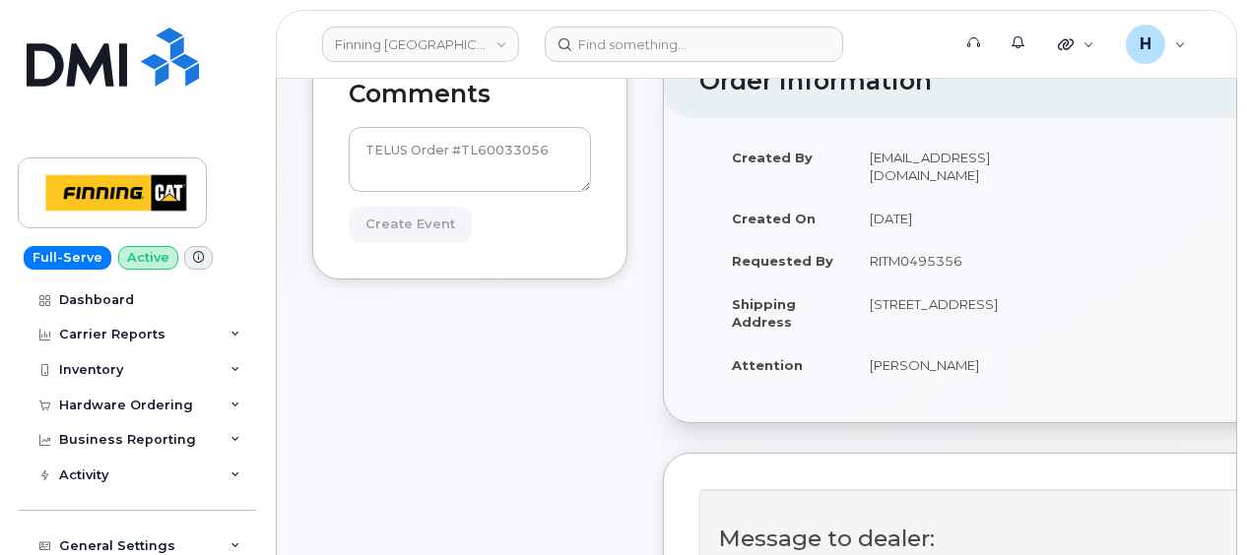
type input "Create Event"
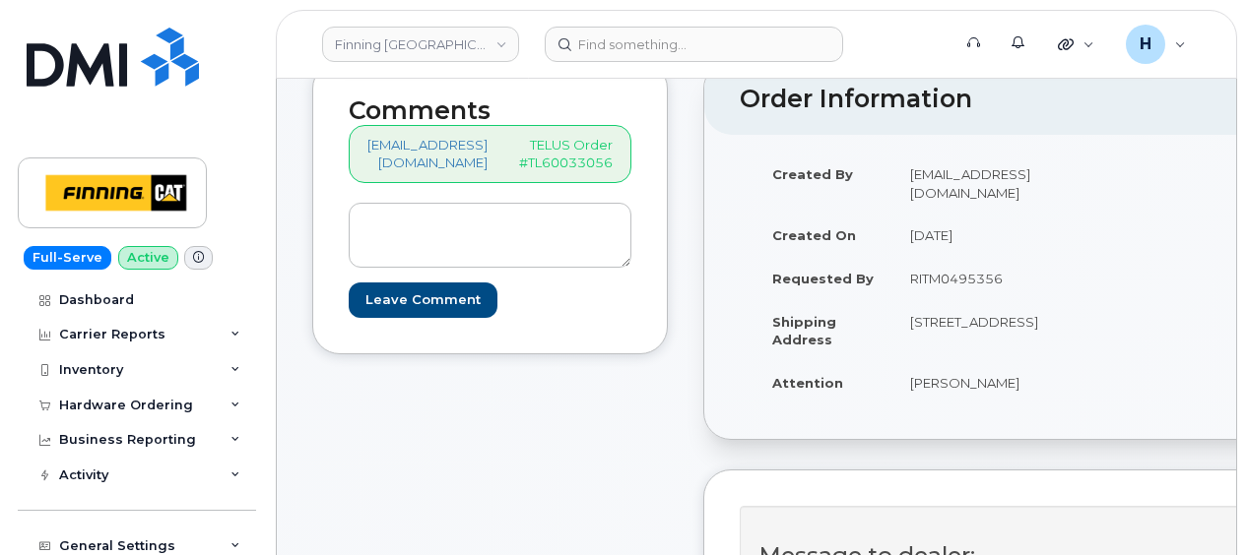
scroll to position [492, 0]
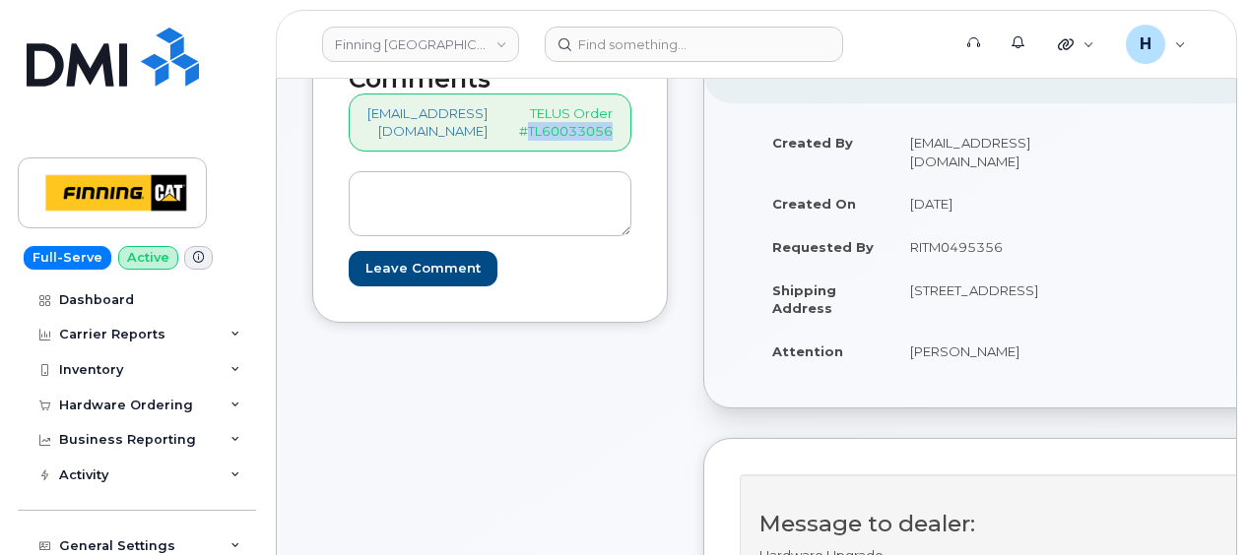
drag, startPoint x: 536, startPoint y: 109, endPoint x: 629, endPoint y: 113, distance: 93.6
click at [629, 113] on div "[EMAIL_ADDRESS][DOMAIN_NAME] TELUS Order #TL60033056" at bounding box center [490, 123] width 283 height 58
copy p "TL60033056"
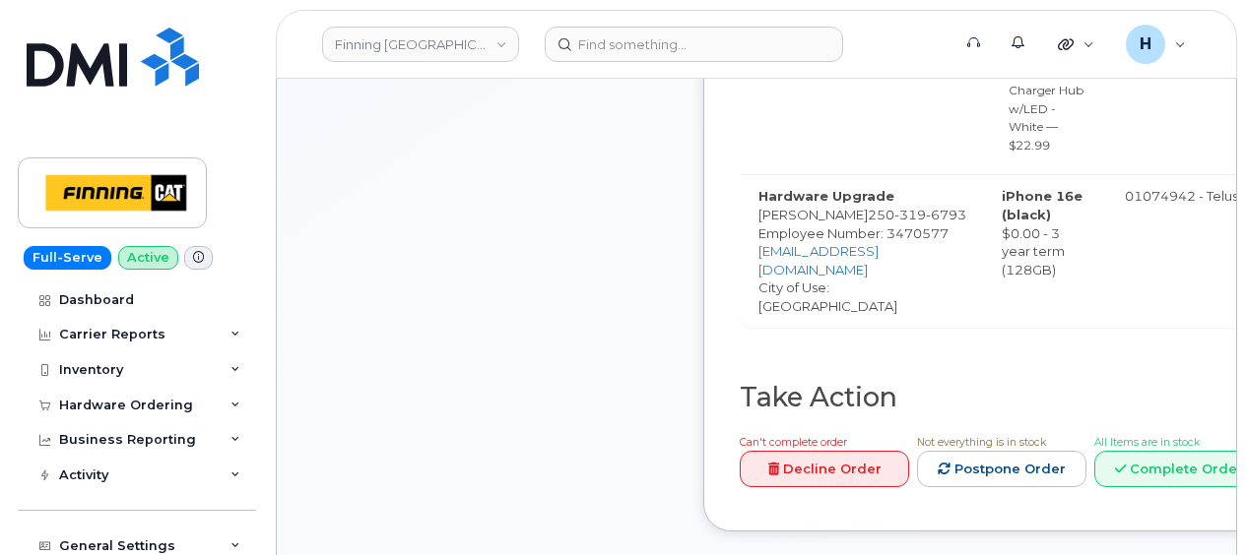
scroll to position [1871, 0]
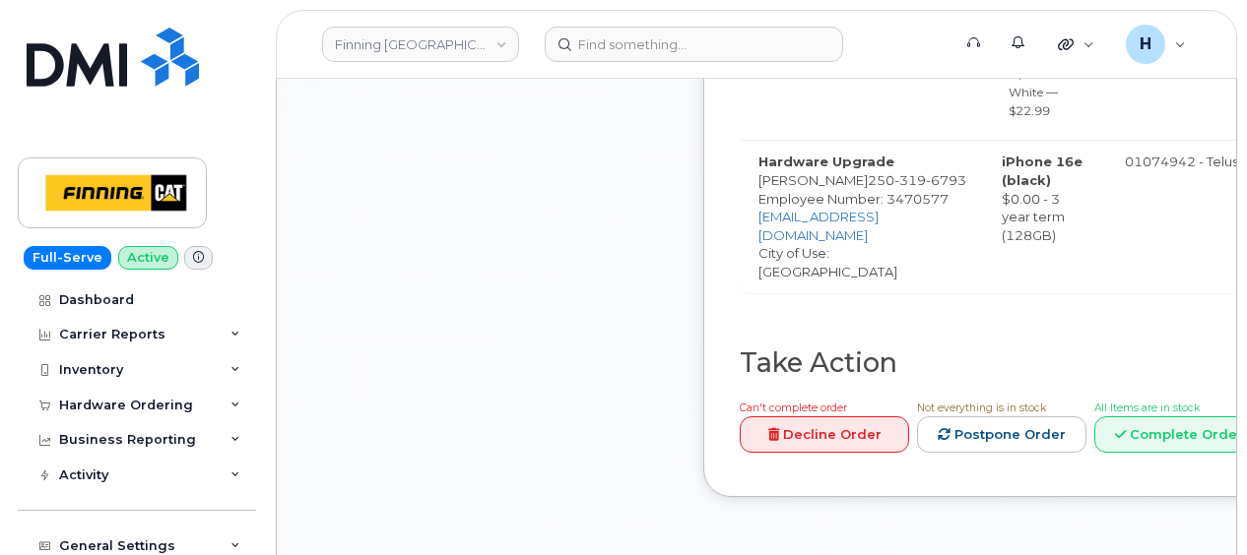
drag, startPoint x: 989, startPoint y: 488, endPoint x: 1130, endPoint y: 405, distance: 164.7
click at [991, 461] on div "Can't complete order Decline Order Not everything is in stock Postpone Order Al…" at bounding box center [1103, 429] width 743 height 63
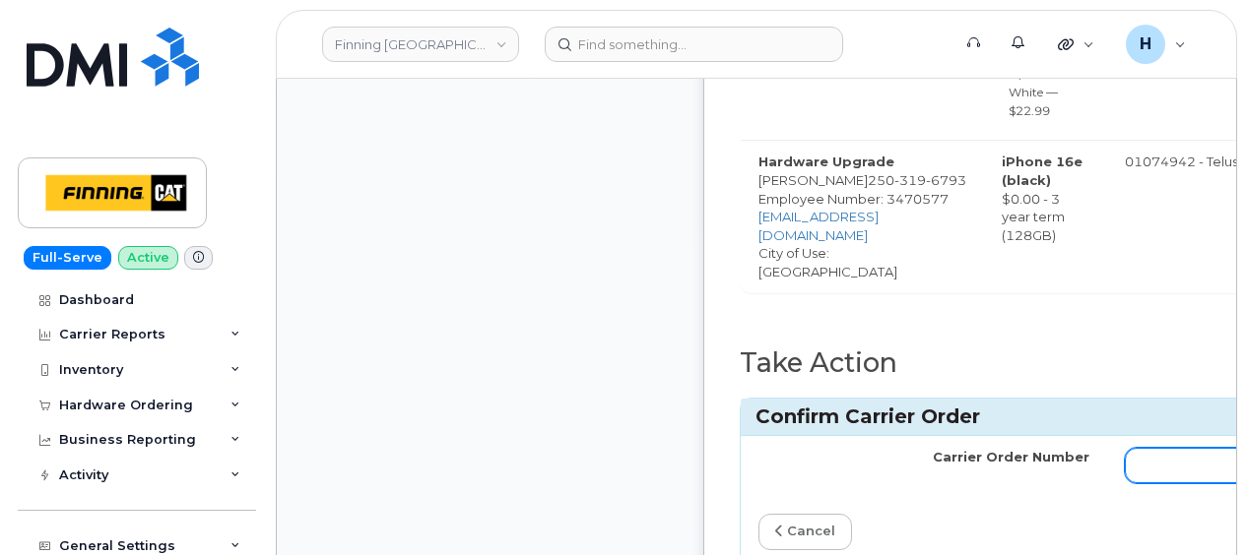
paste input "TL60033056"
type input "TL60033056"
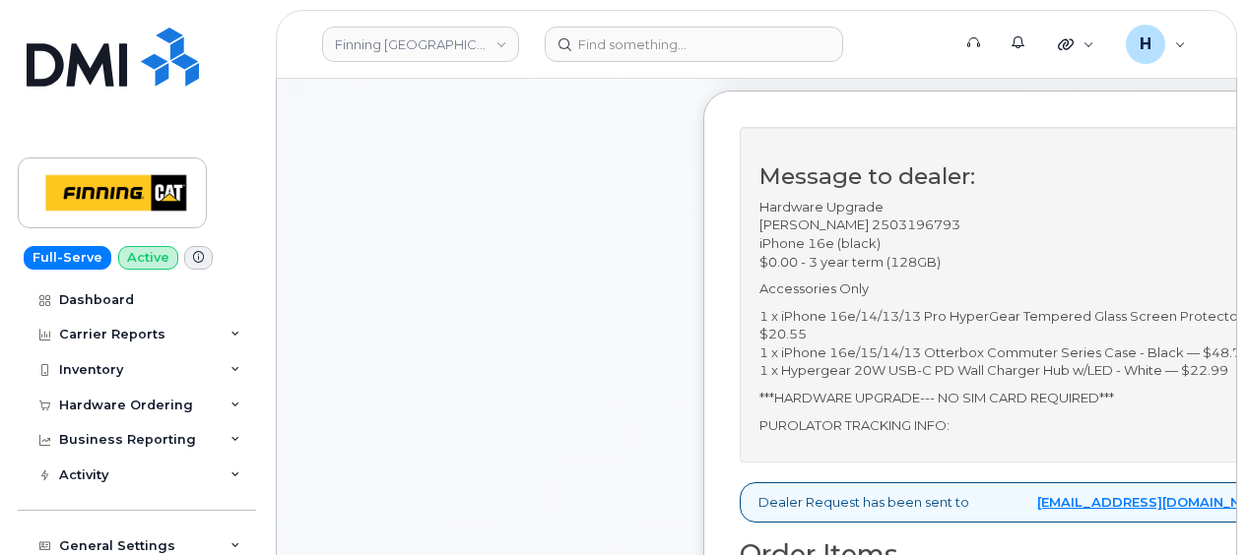
scroll to position [788, 0]
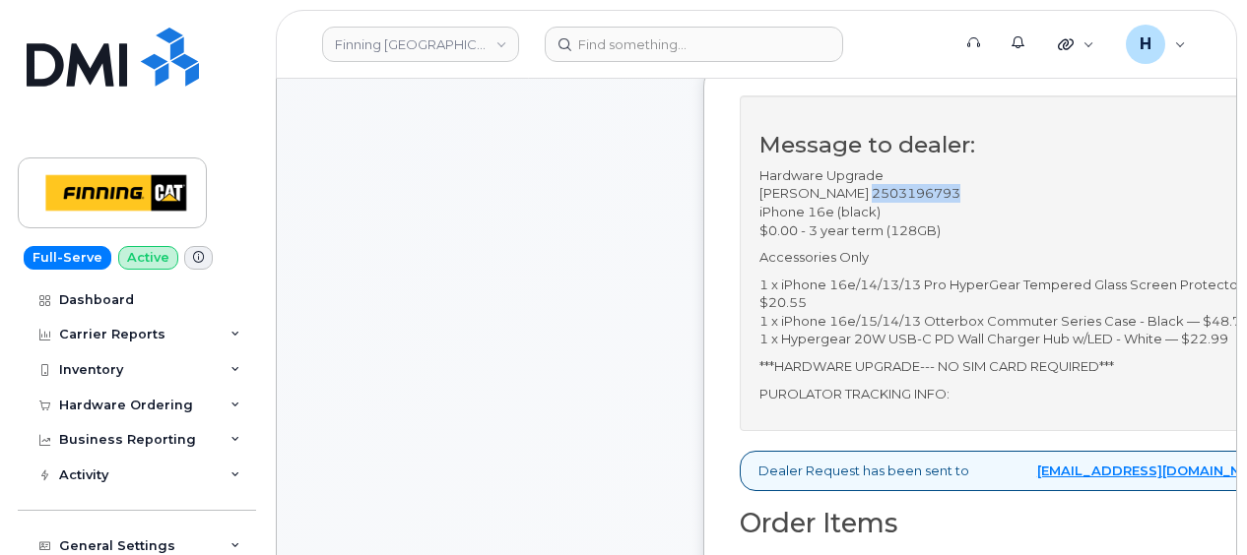
drag, startPoint x: 866, startPoint y: 168, endPoint x: 988, endPoint y: 169, distance: 122.1
click at [988, 169] on p "Hardware Upgrade Shane Pastoor 2503196793 iPhone 16e (black) $0.00 - 3 year ter…" at bounding box center [1107, 202] width 696 height 73
copy p "2503196793"
drag, startPoint x: 764, startPoint y: 169, endPoint x: 869, endPoint y: 165, distance: 105.4
click at [869, 165] on div "Message to dealer: Hardware Upgrade Shane Pastoor 2503196793 iPhone 16e (black)…" at bounding box center [1107, 264] width 736 height 336
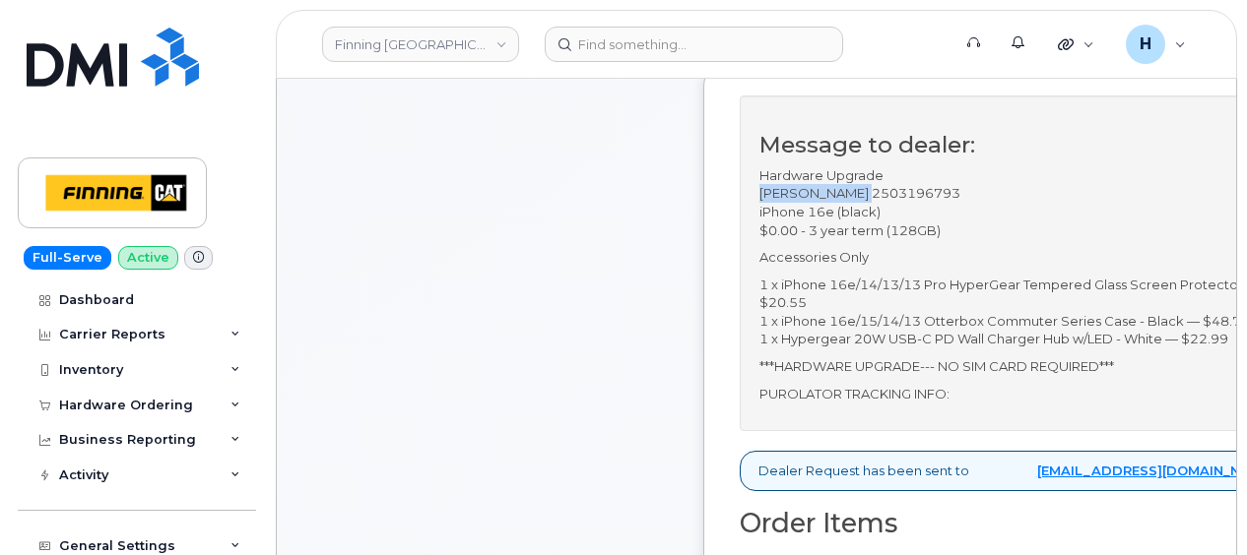
copy p "[PERSON_NAME]"
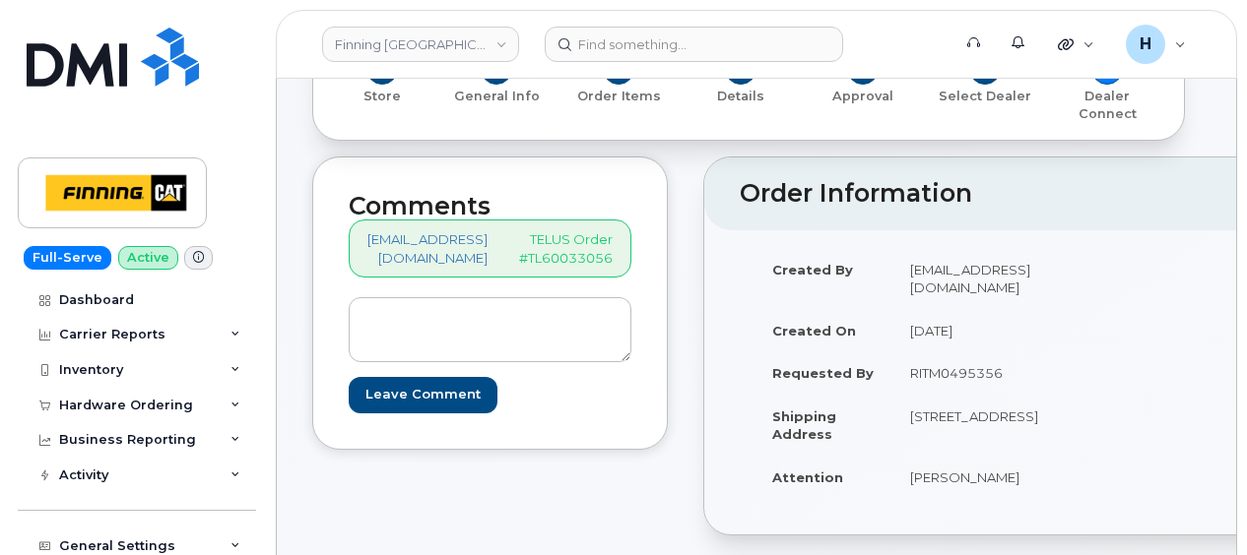
scroll to position [197, 0]
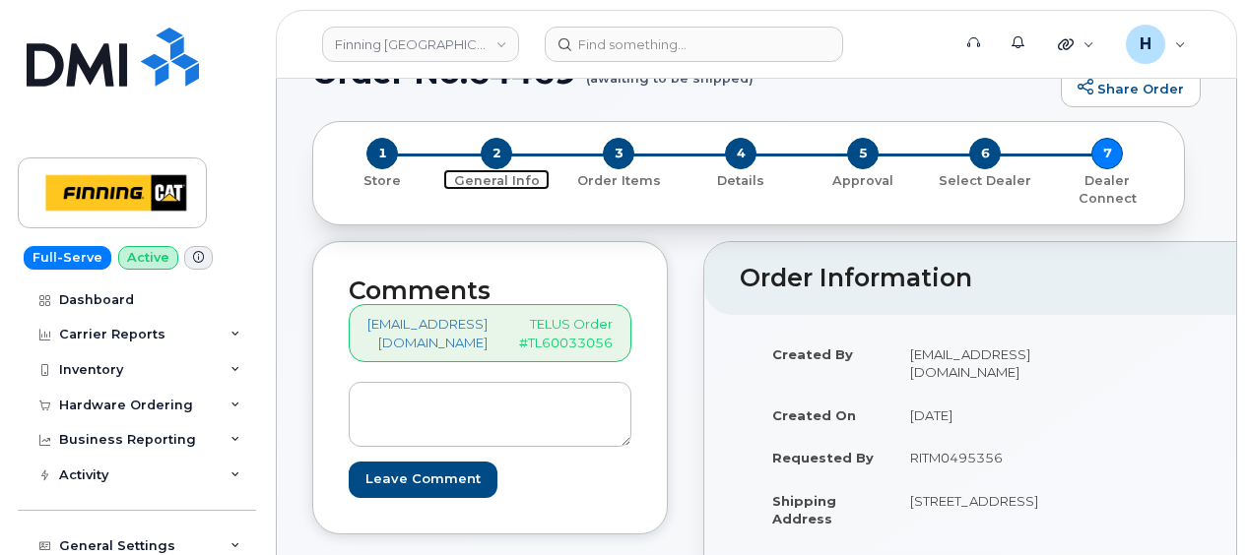
click at [502, 146] on span "2" at bounding box center [497, 154] width 32 height 32
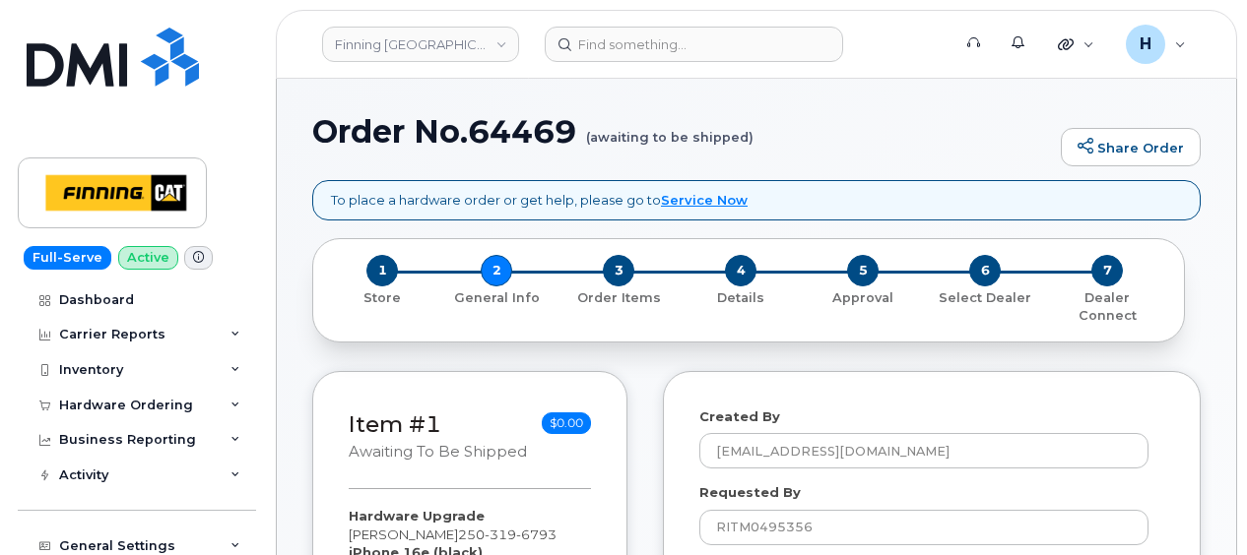
select select
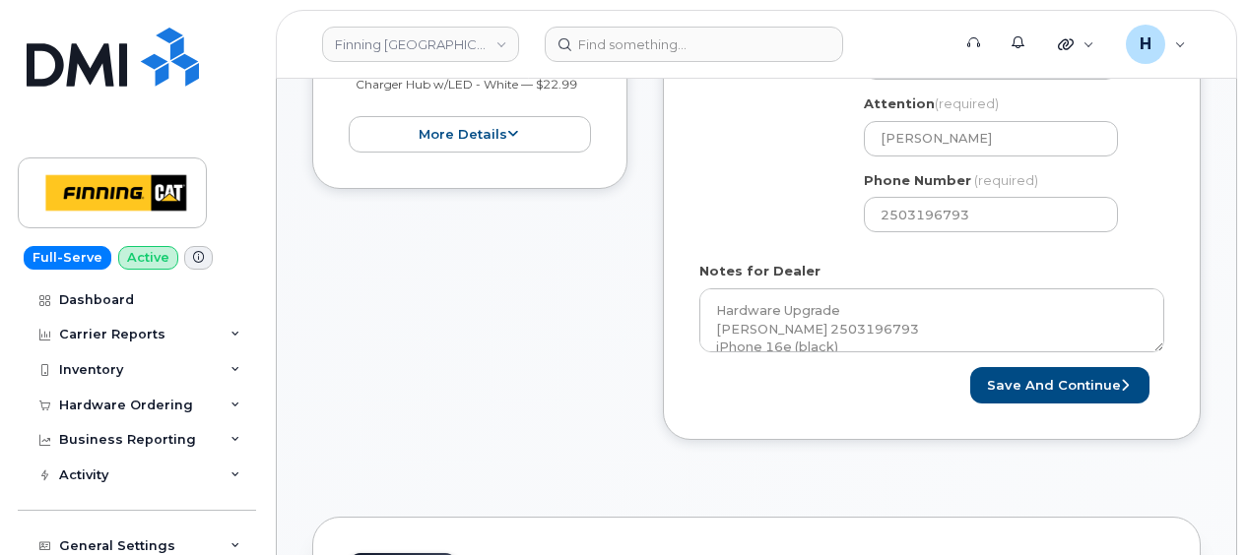
scroll to position [1123, 0]
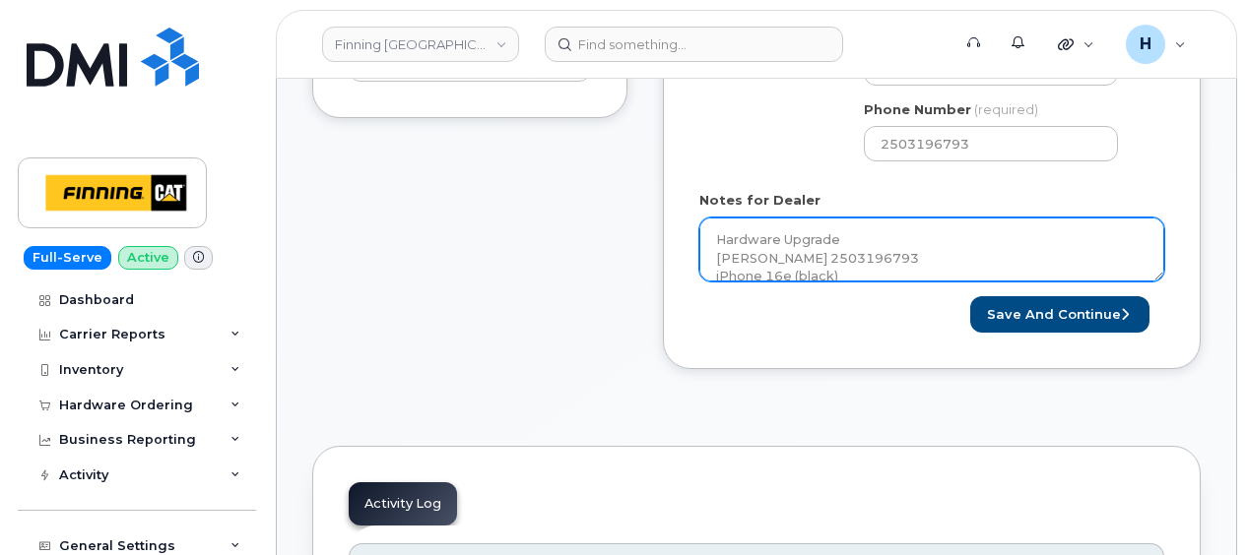
click at [841, 243] on textarea "Hardware Upgrade [PERSON_NAME] 2503196793 iPhone 16e (black) $0.00 - 3 year ter…" at bounding box center [931, 250] width 465 height 65
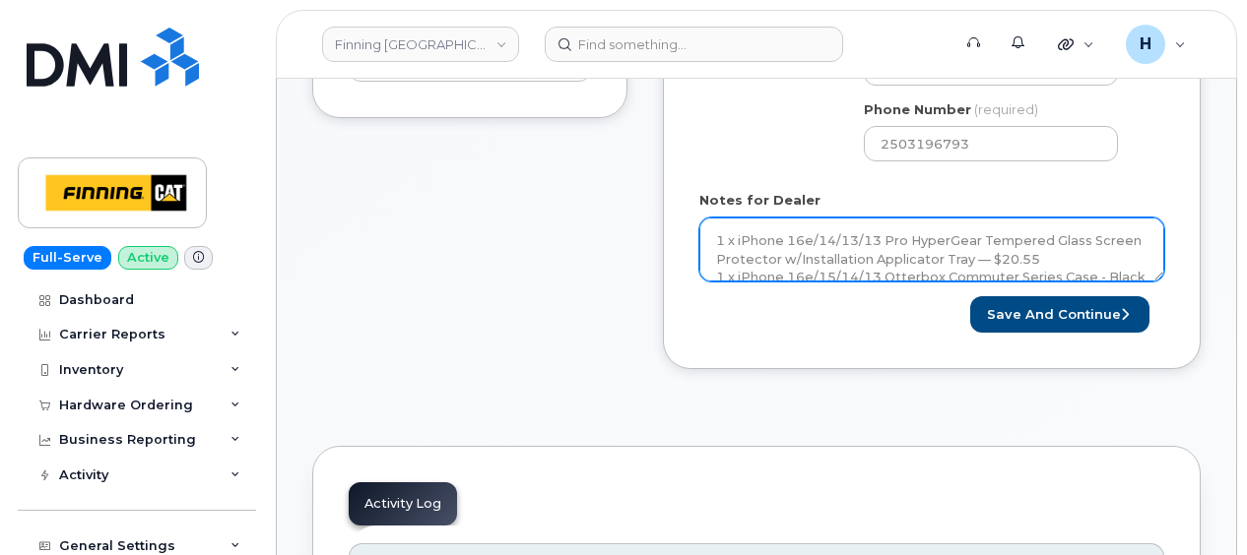
scroll to position [270, 0]
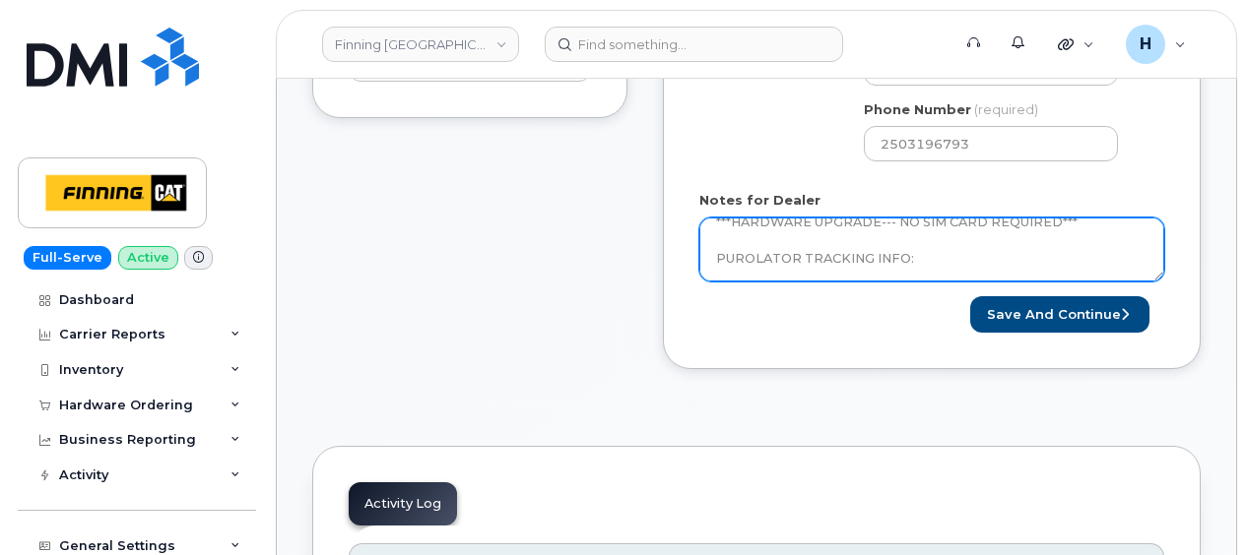
click at [927, 236] on textarea "Hardware Upgrade Shane Pastoor 2503196793 iPhone 16e (black) $0.00 - 3 year ter…" at bounding box center [931, 250] width 465 height 65
paste textarea "335667808505"
click at [911, 234] on textarea "Hardware Upgrade Shane Pastoor 2503196793 iPhone 16e (black) $0.00 - 3 year ter…" at bounding box center [931, 250] width 465 height 65
type textarea "Hardware Upgrade Shane Pastoor 2503196793 iPhone 16e (black) $0.00 - 3 year ter…"
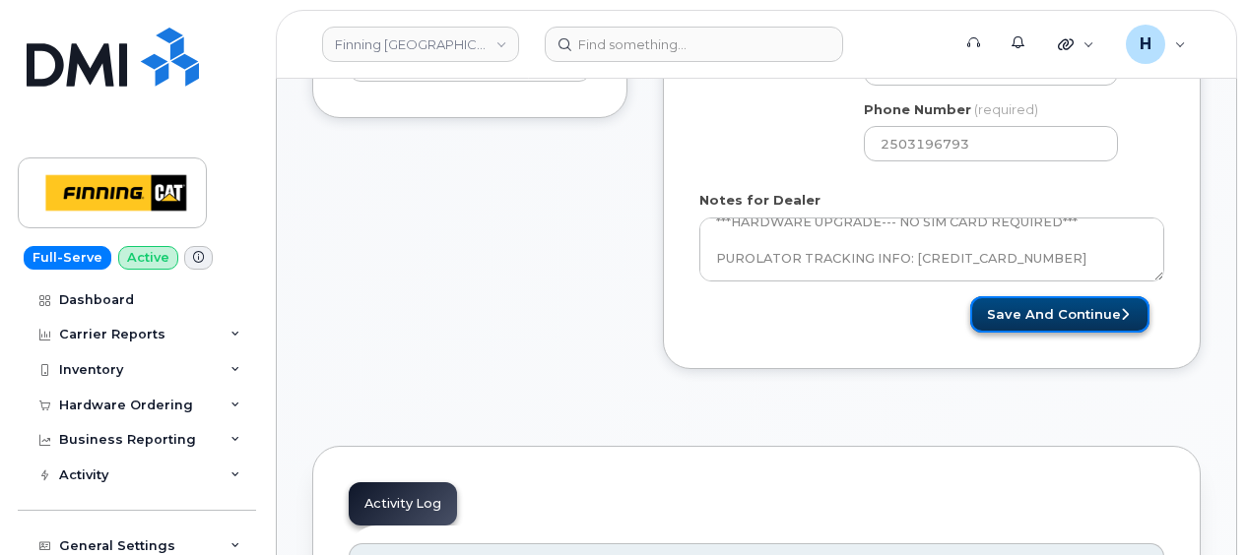
click at [1045, 296] on button "Save and Continue" at bounding box center [1059, 314] width 179 height 36
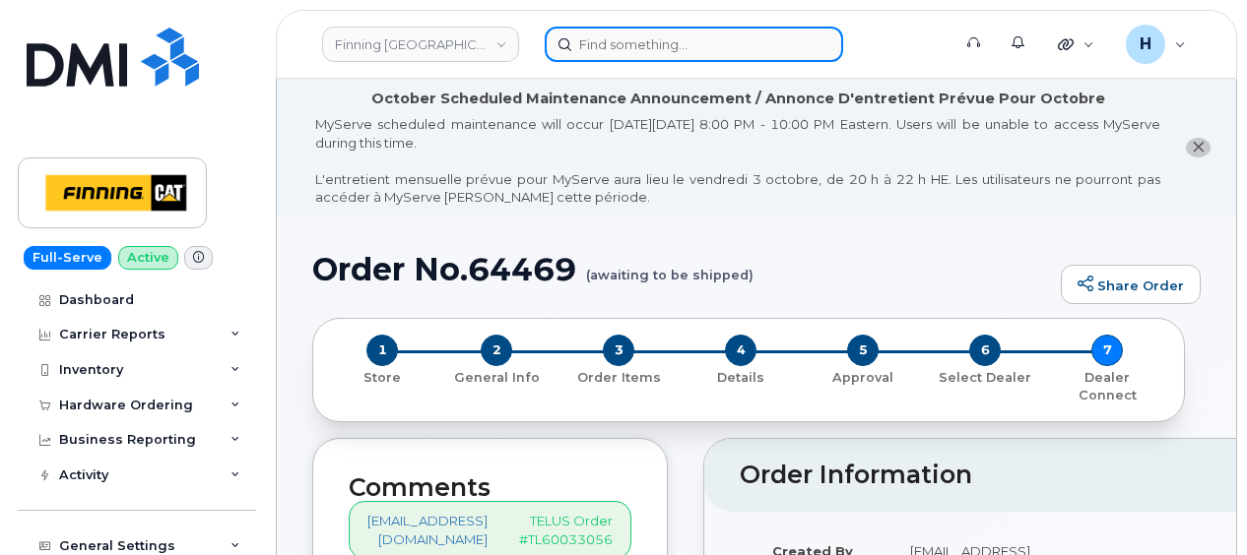
click at [606, 43] on input at bounding box center [694, 44] width 298 height 35
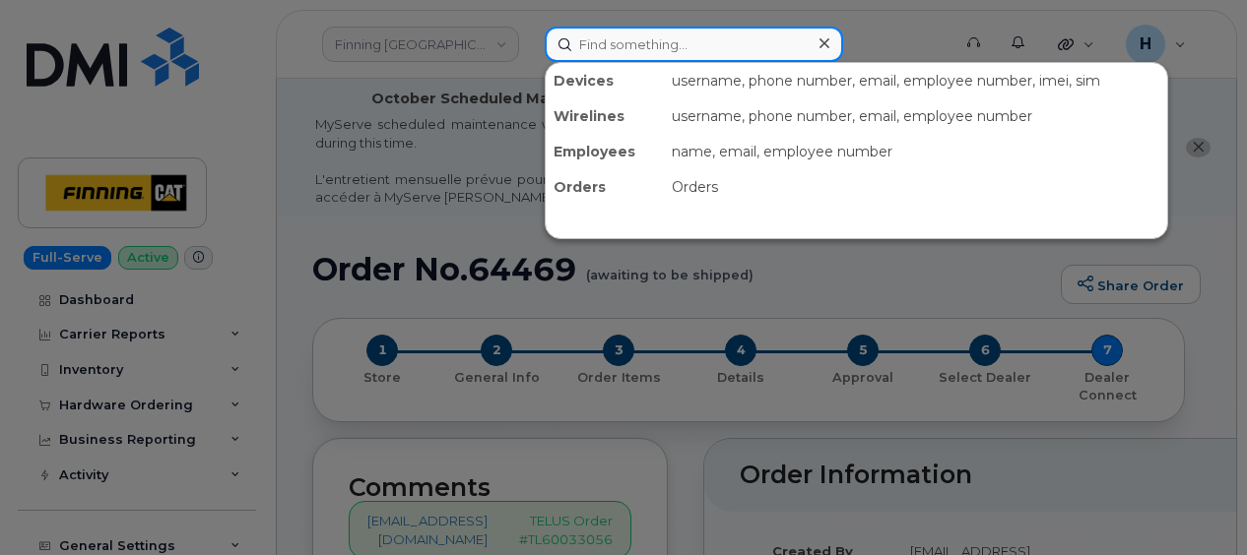
paste input "[PERSON_NAME]"
type input "[PERSON_NAME]"
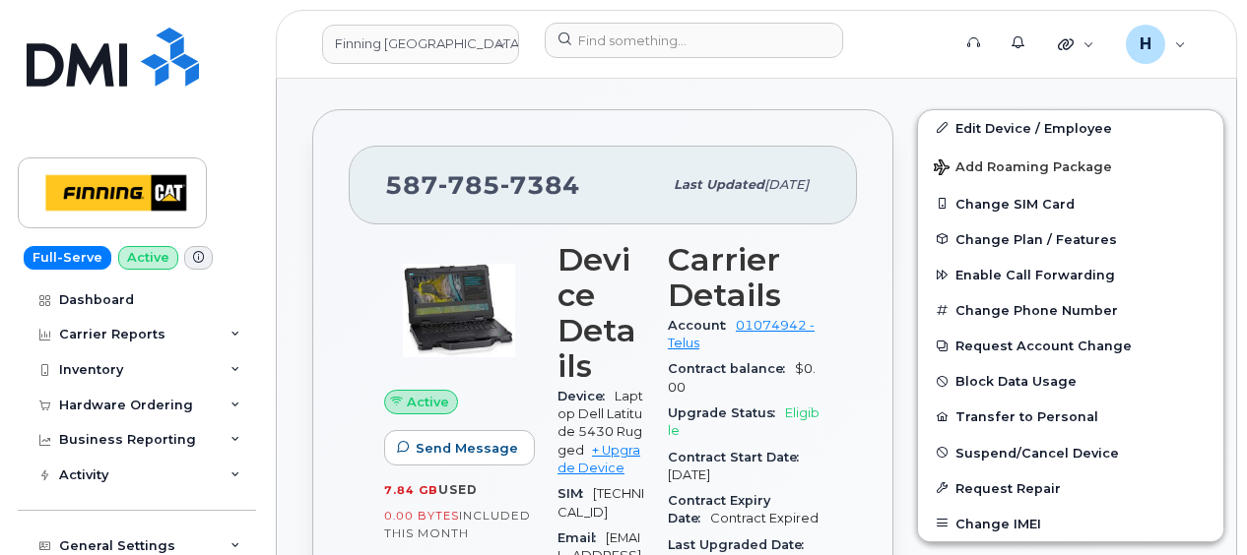
scroll to position [788, 0]
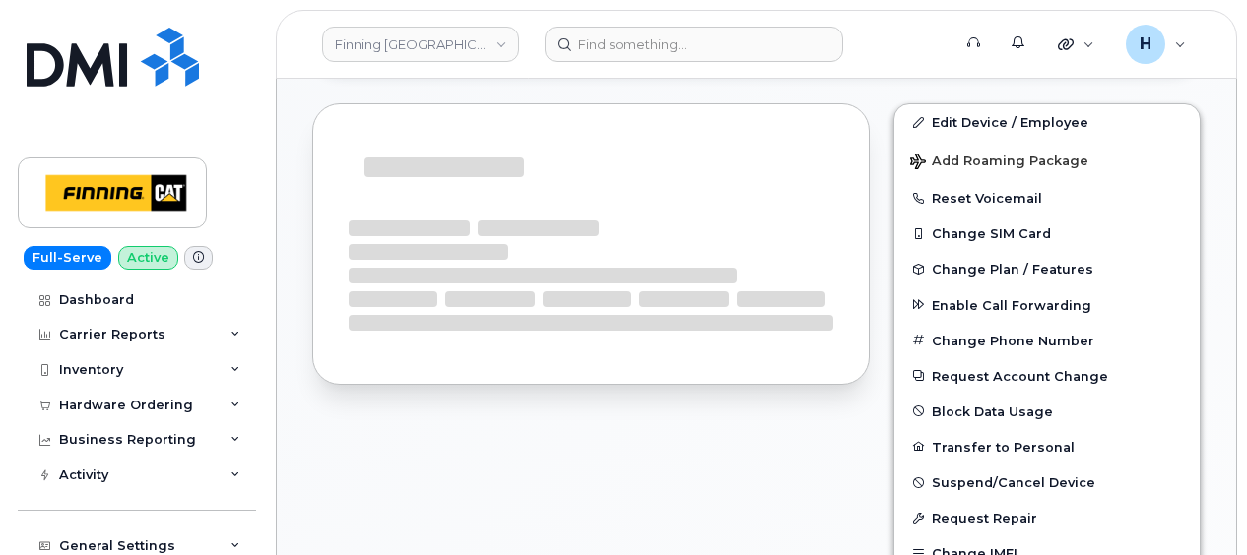
scroll to position [945, 0]
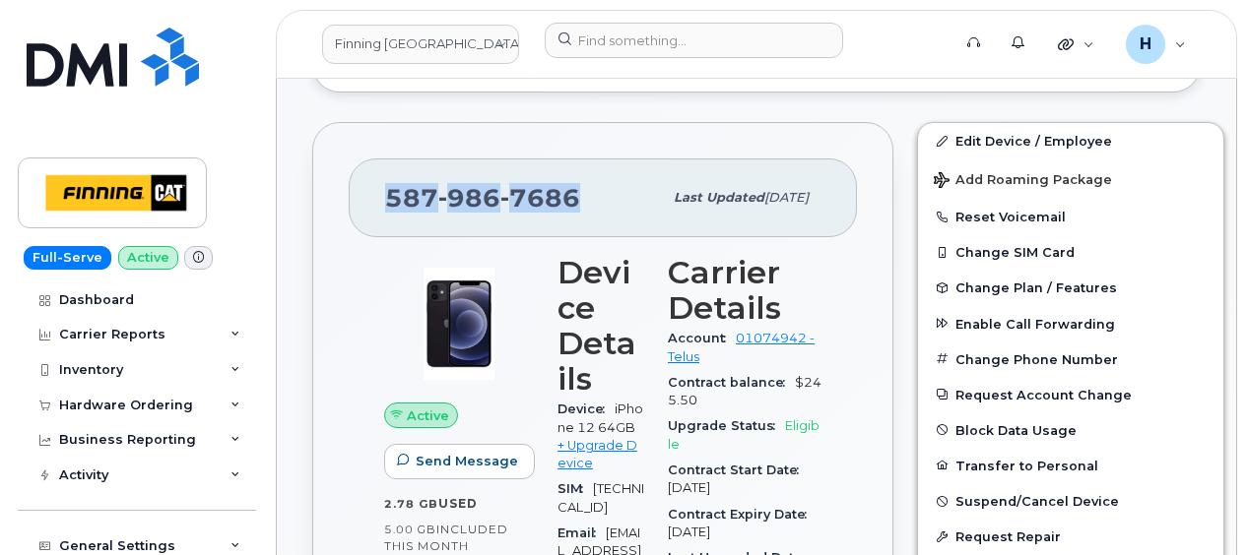
drag, startPoint x: 574, startPoint y: 183, endPoint x: 357, endPoint y: 182, distance: 216.6
click at [357, 182] on div "[PHONE_NUMBER] Last updated [DATE]" at bounding box center [603, 198] width 508 height 79
copy span "[PHONE_NUMBER]"
